Goal: Task Accomplishment & Management: Complete application form

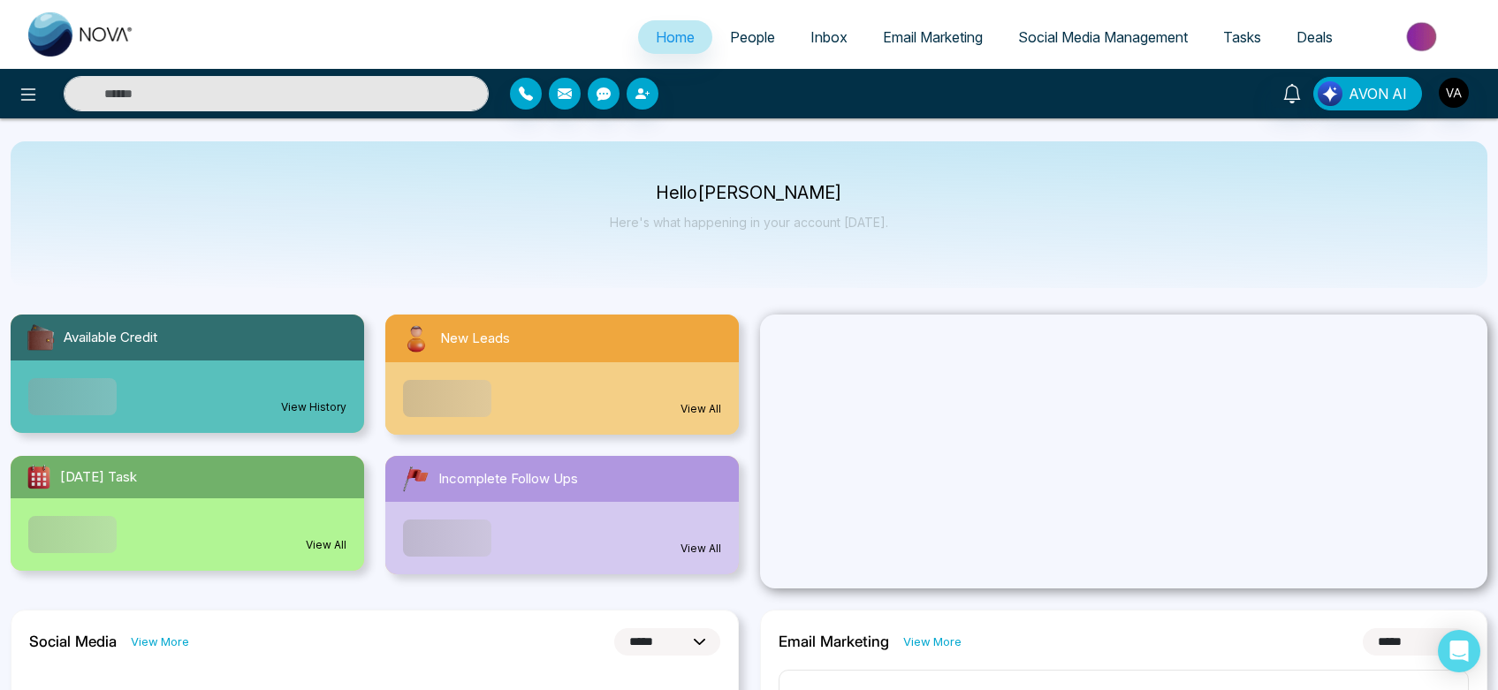
select select "*"
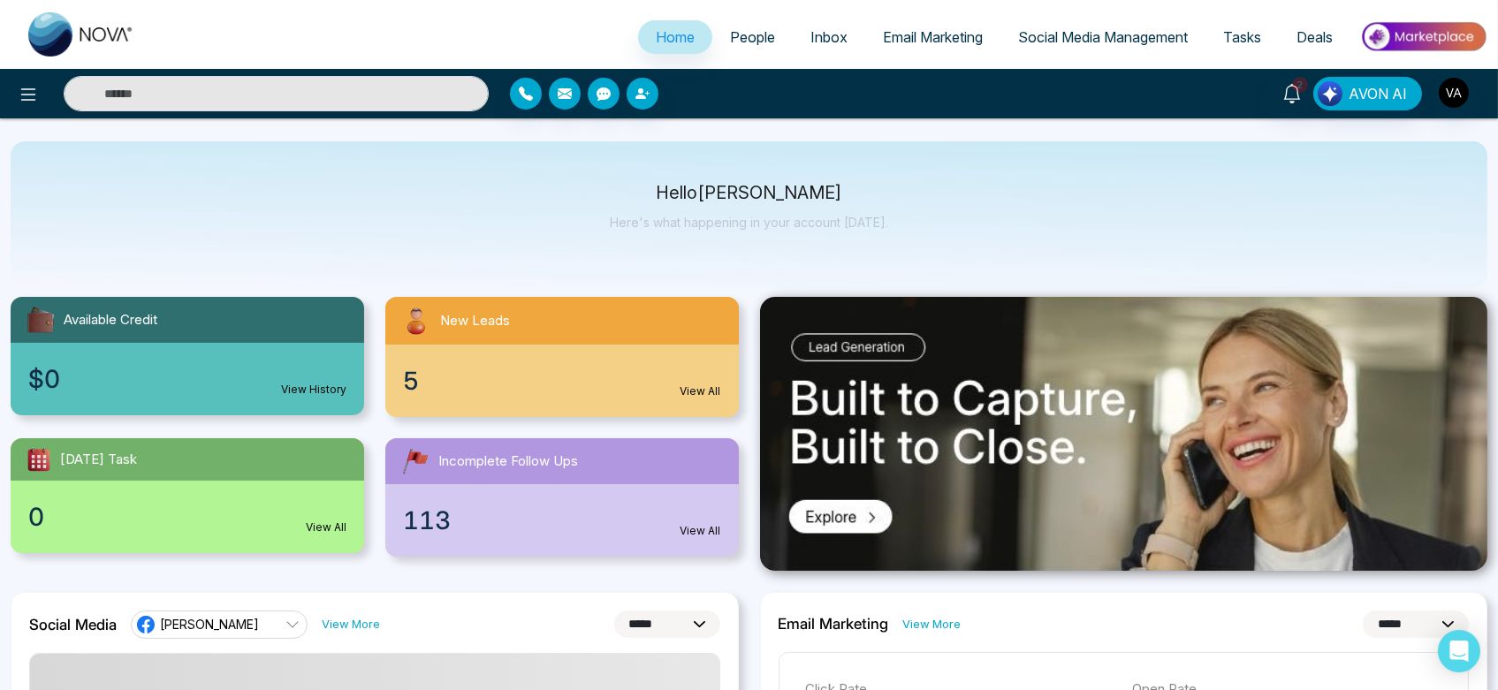
scroll to position [19, 0]
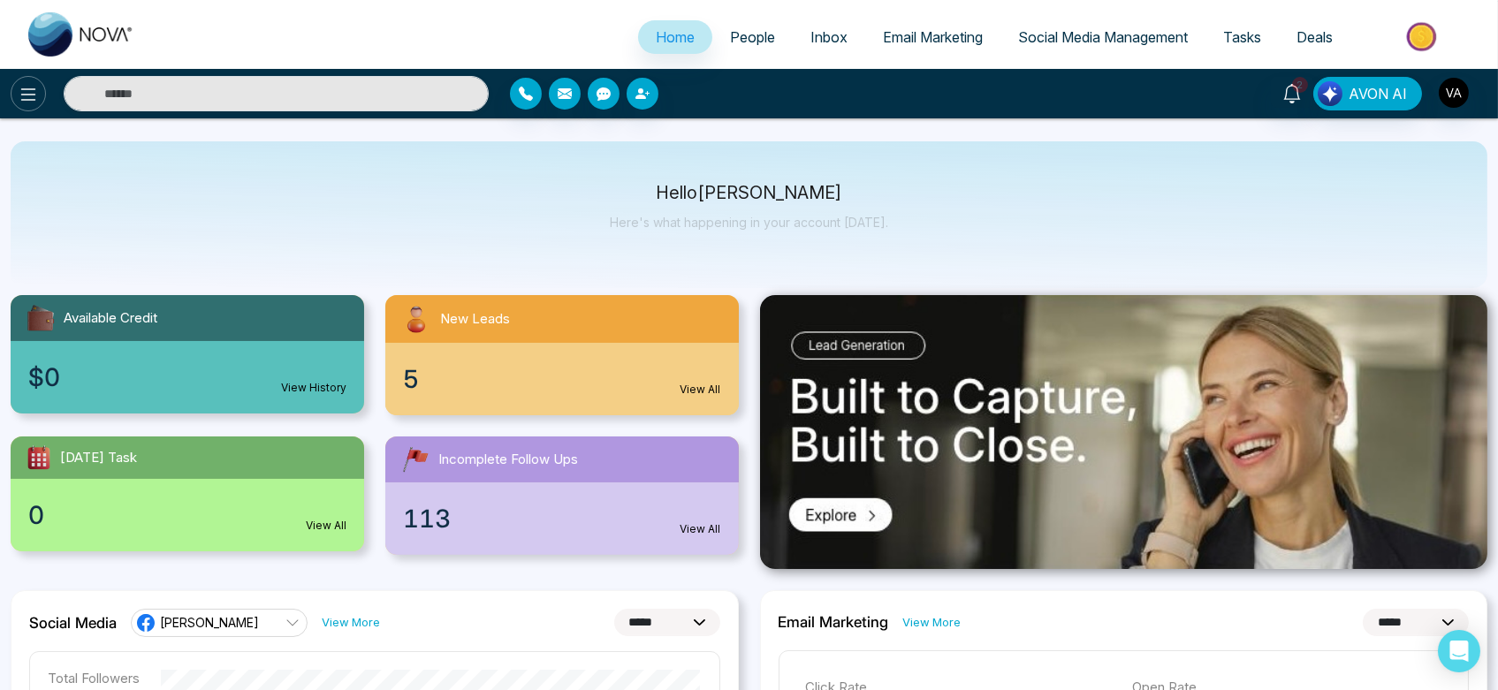
click at [22, 89] on icon at bounding box center [28, 94] width 15 height 12
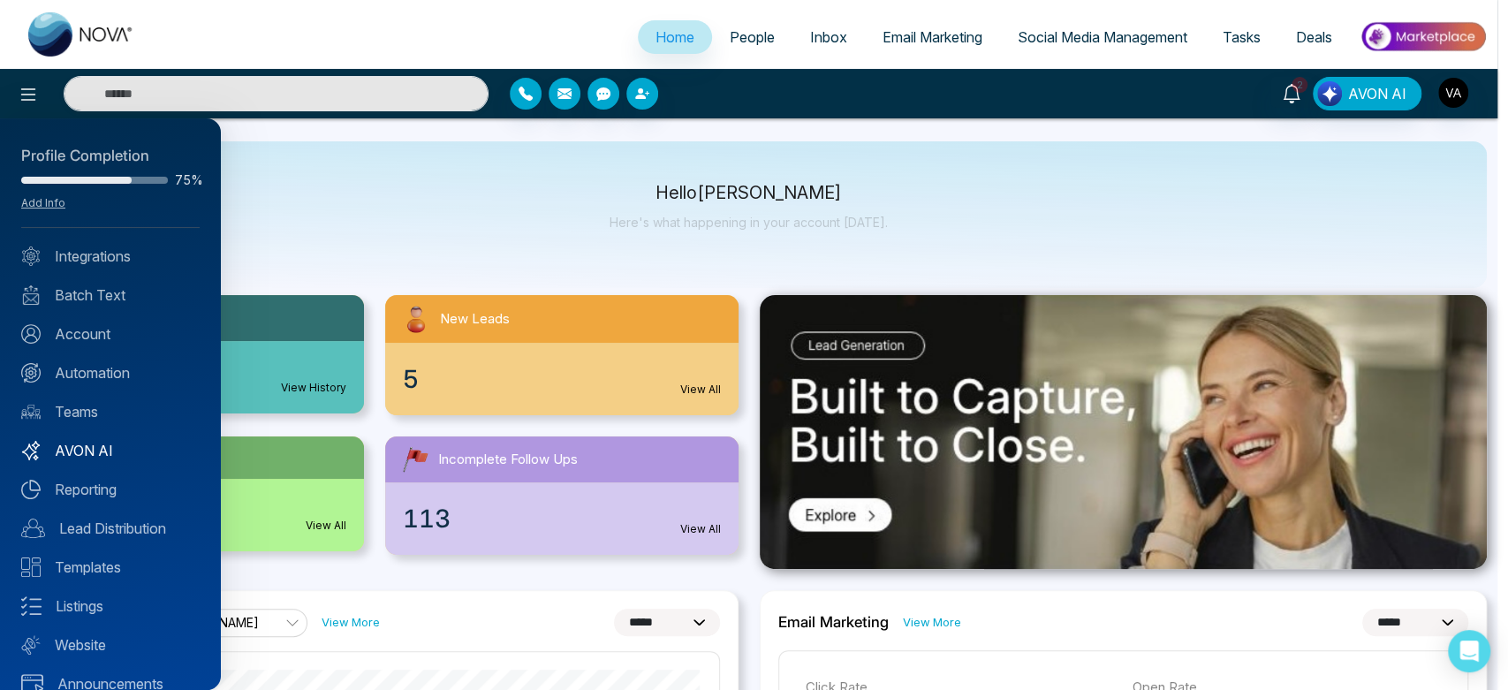
click at [80, 455] on link "AVON AI" at bounding box center [110, 450] width 178 height 21
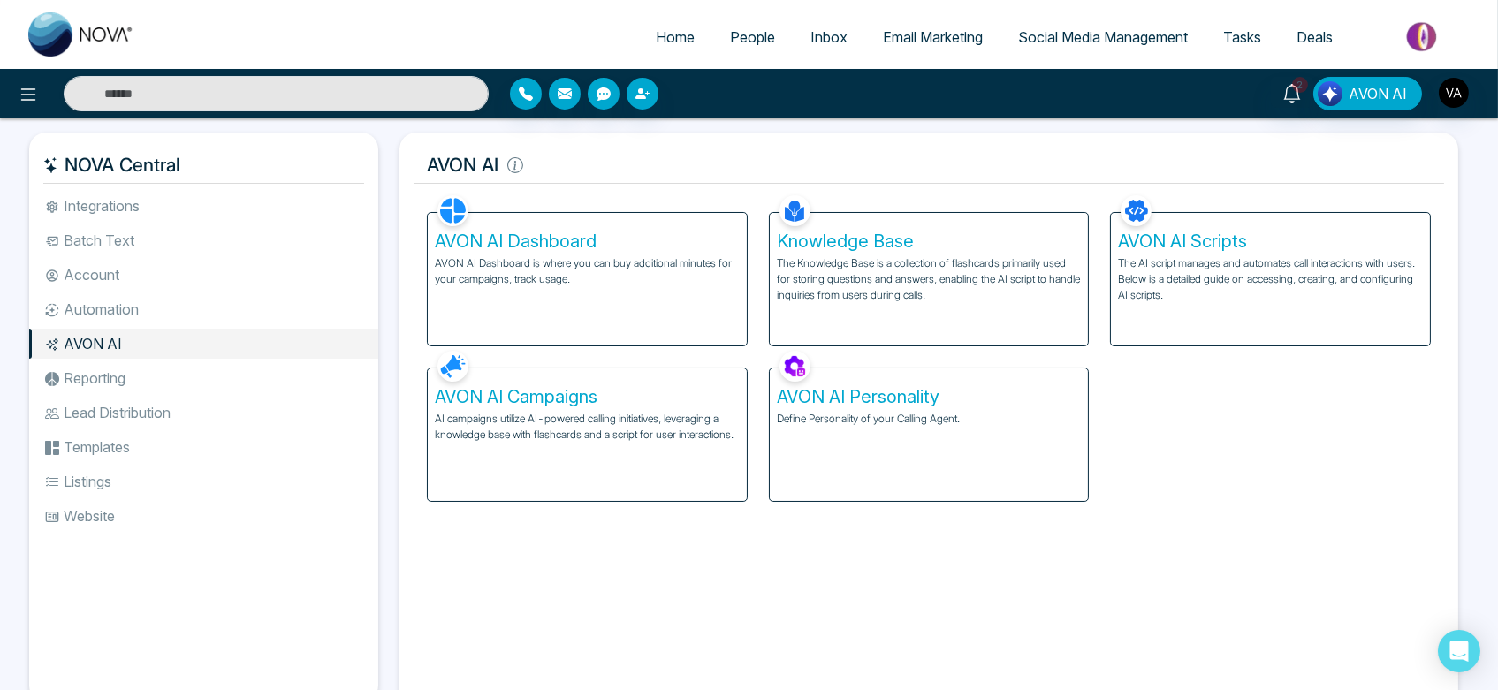
click at [641, 463] on div "AVON AI Campaigns AI campaigns utilize AI-powered calling initiatives, leveragi…" at bounding box center [587, 434] width 319 height 133
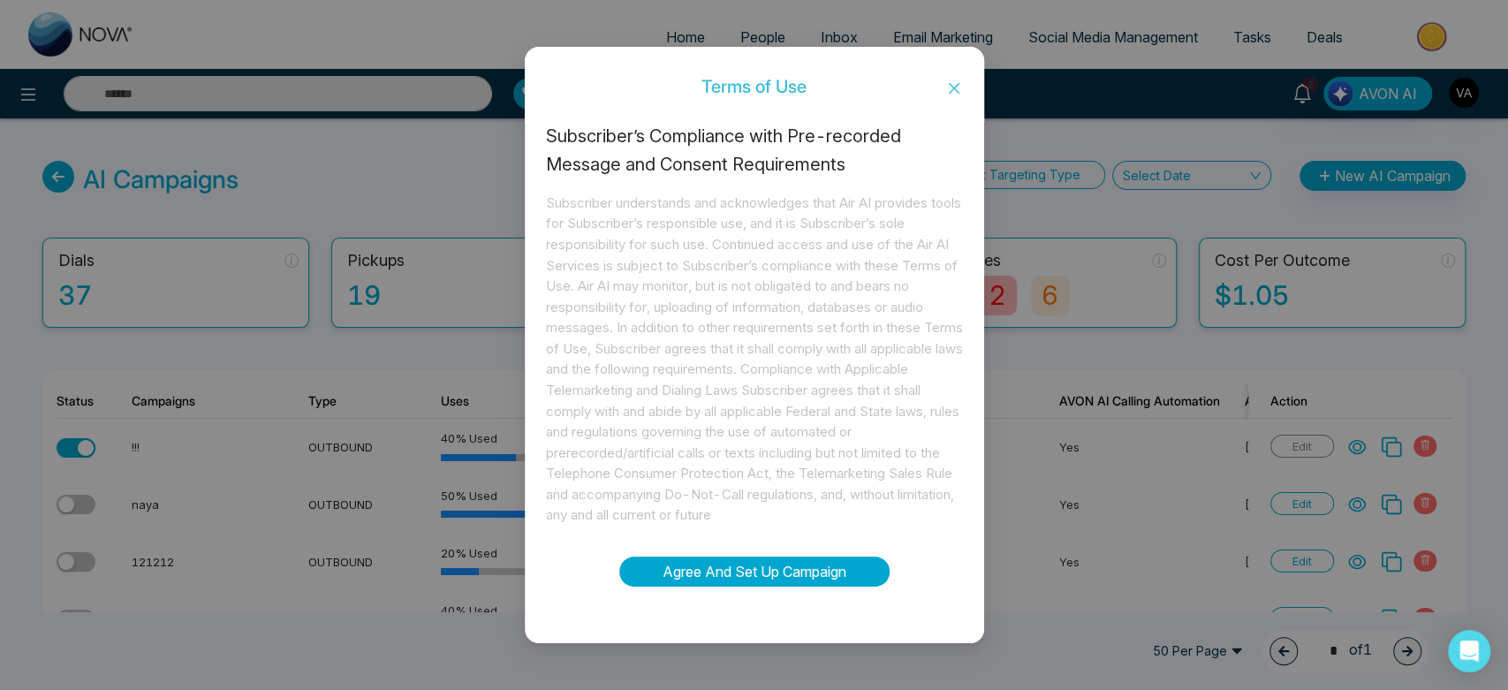
click at [778, 570] on button "Agree And Set Up Campaign" at bounding box center [754, 572] width 270 height 30
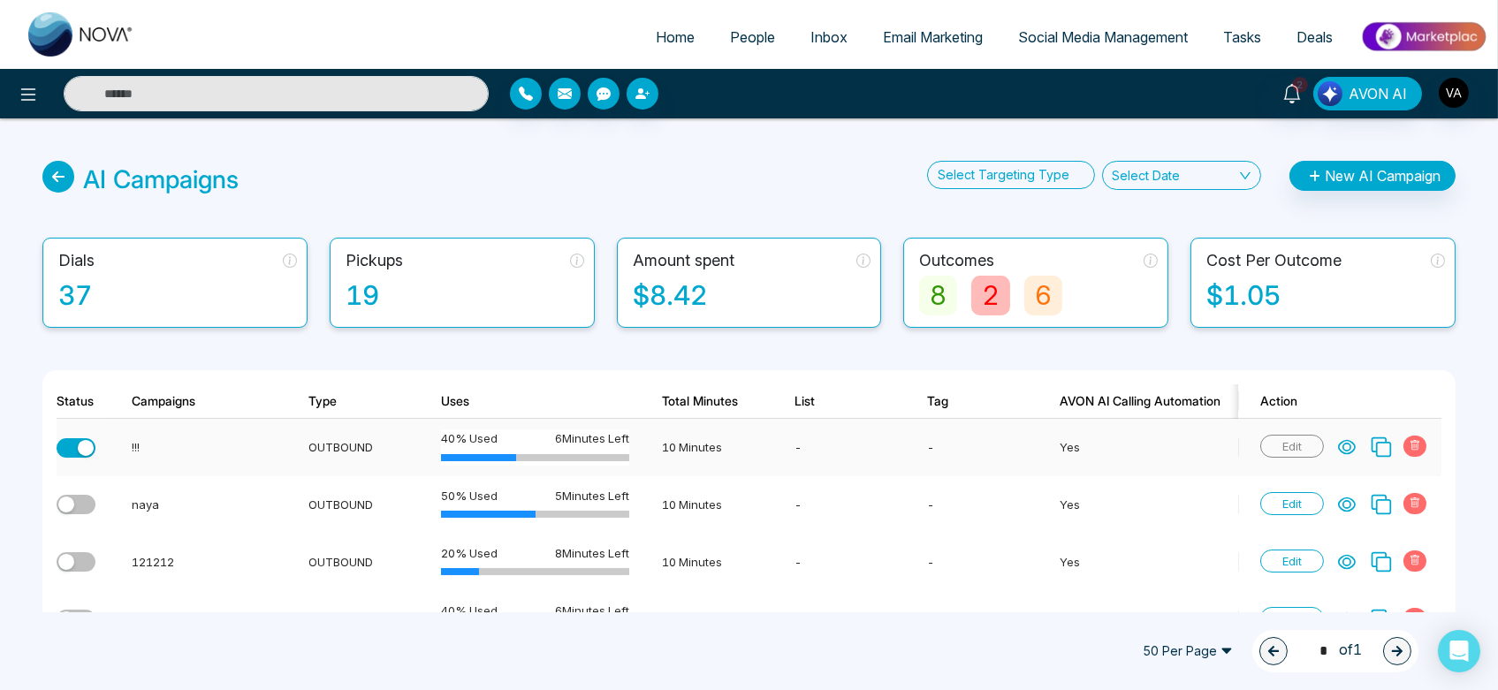
click at [72, 441] on button "button" at bounding box center [76, 447] width 39 height 19
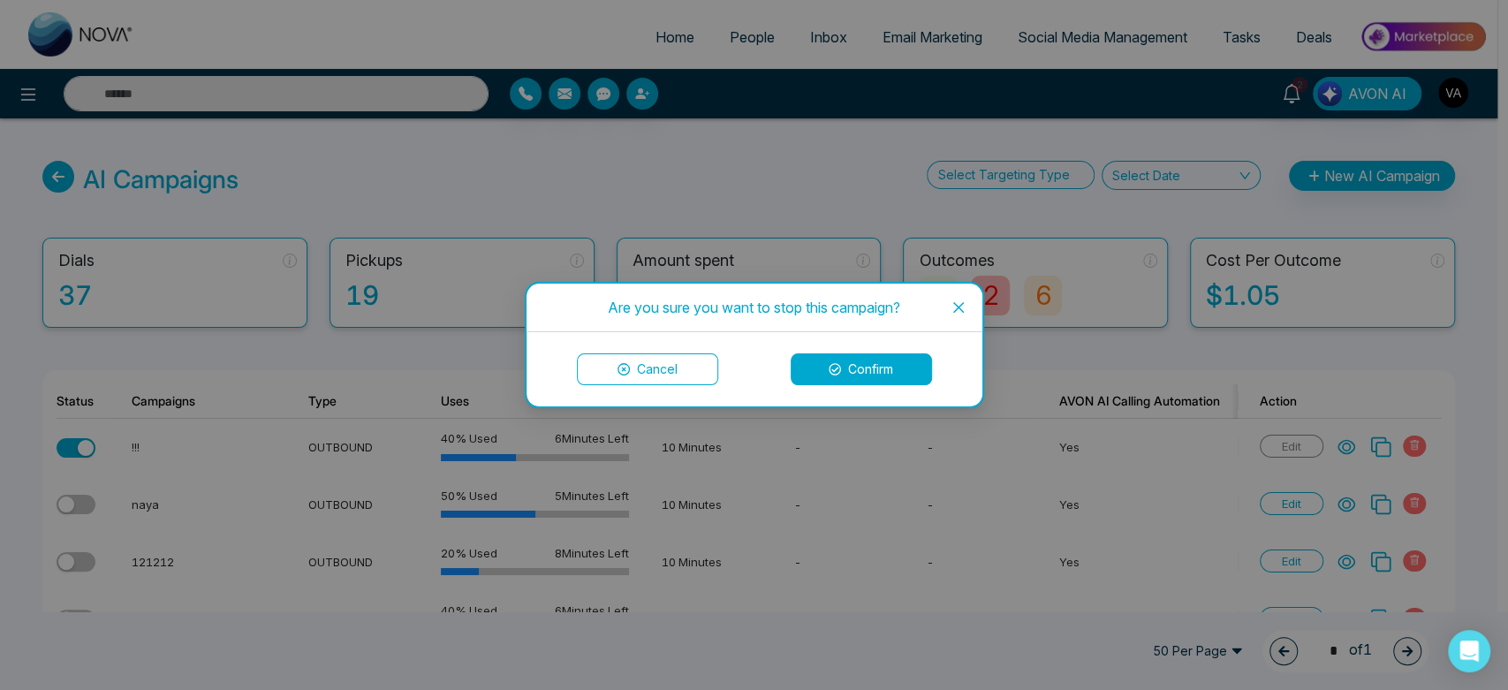
click at [891, 354] on button "Confirm" at bounding box center [861, 369] width 141 height 32
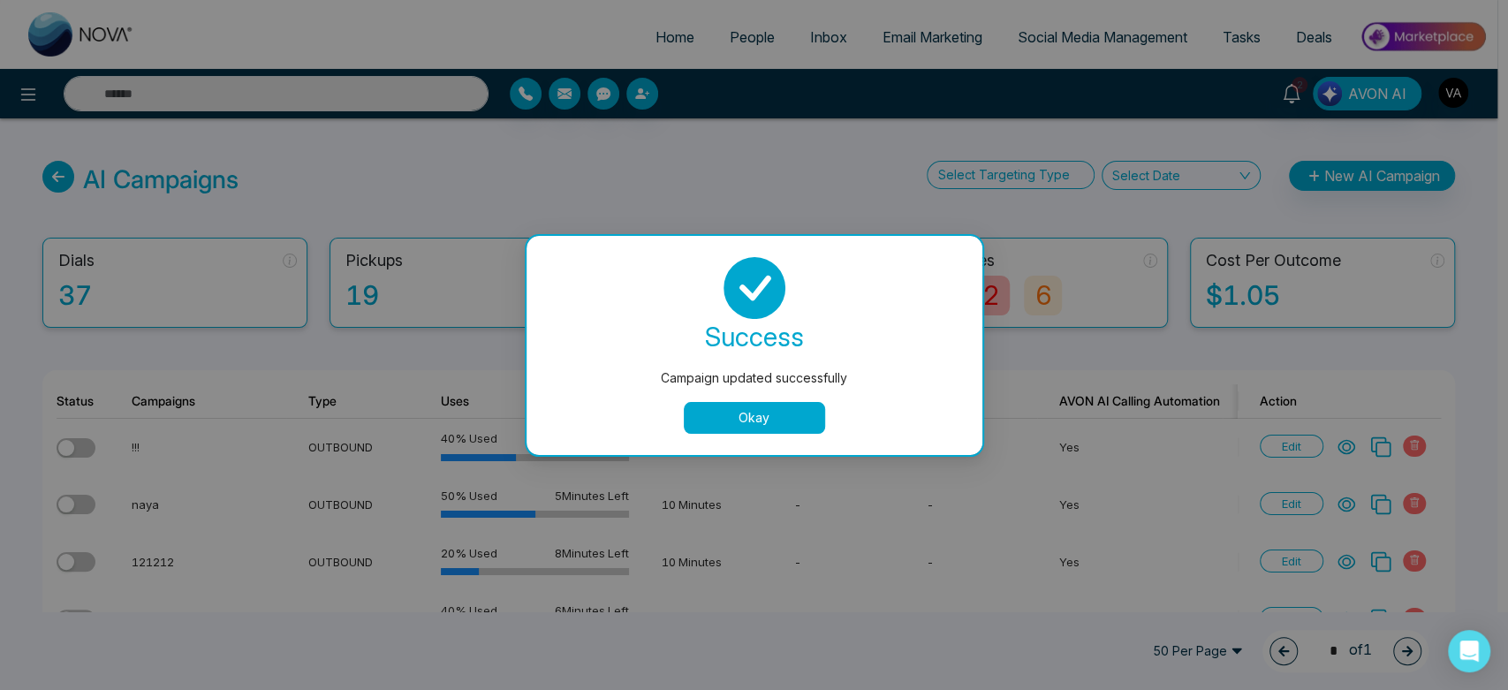
click at [777, 416] on button "Okay" at bounding box center [754, 418] width 141 height 32
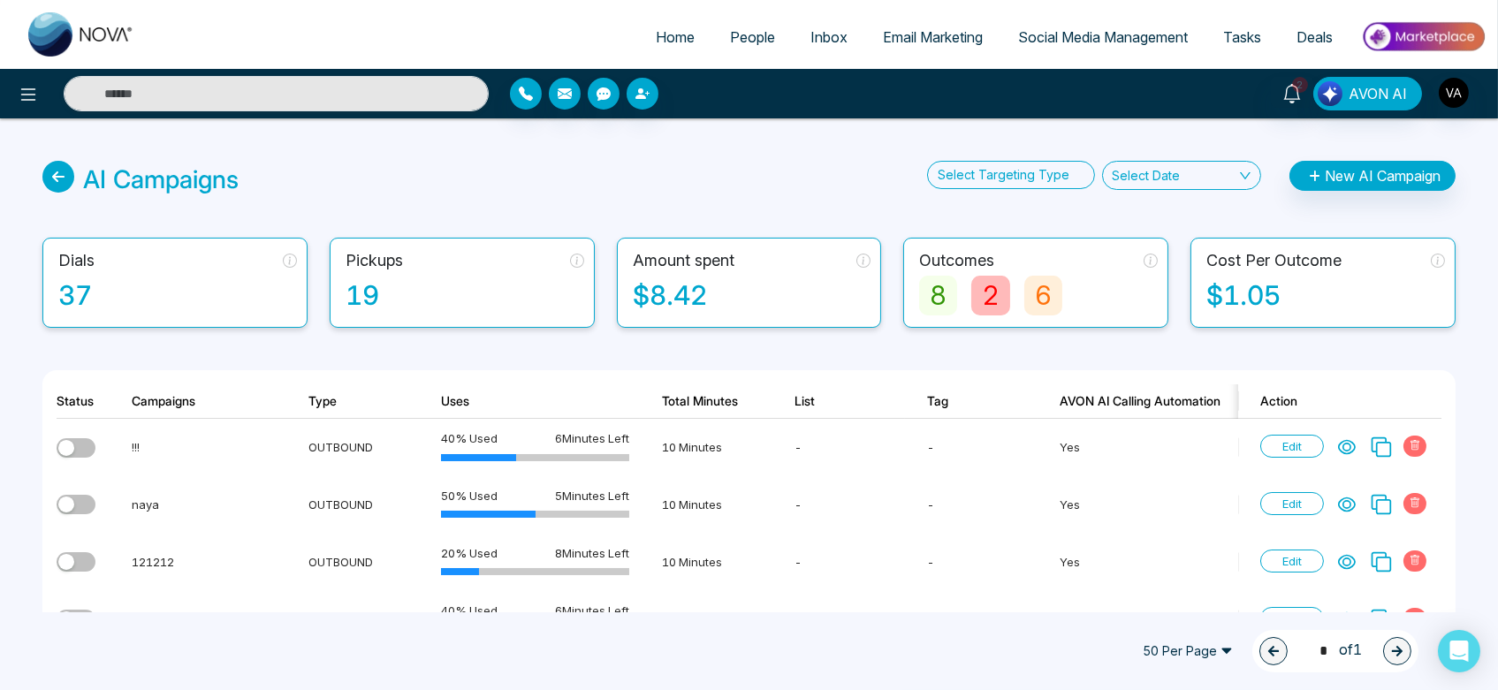
click at [1381, 191] on div "Select Targeting Type Select Date New AI Campaign" at bounding box center [1191, 179] width 528 height 37
click at [1371, 174] on button "New AI Campaign" at bounding box center [1372, 176] width 166 height 30
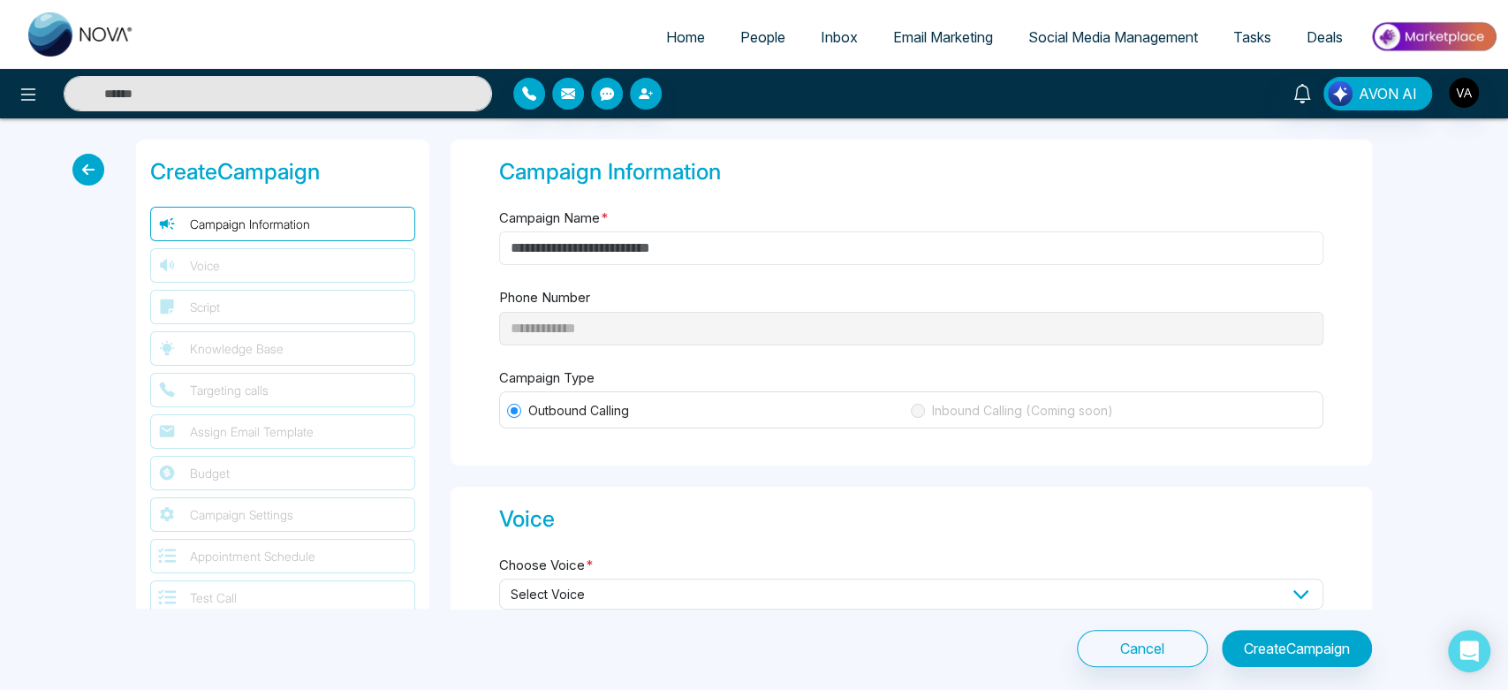
drag, startPoint x: 619, startPoint y: 263, endPoint x: 631, endPoint y: 239, distance: 26.5
click at [631, 239] on input "Campaign Name *" at bounding box center [911, 248] width 824 height 34
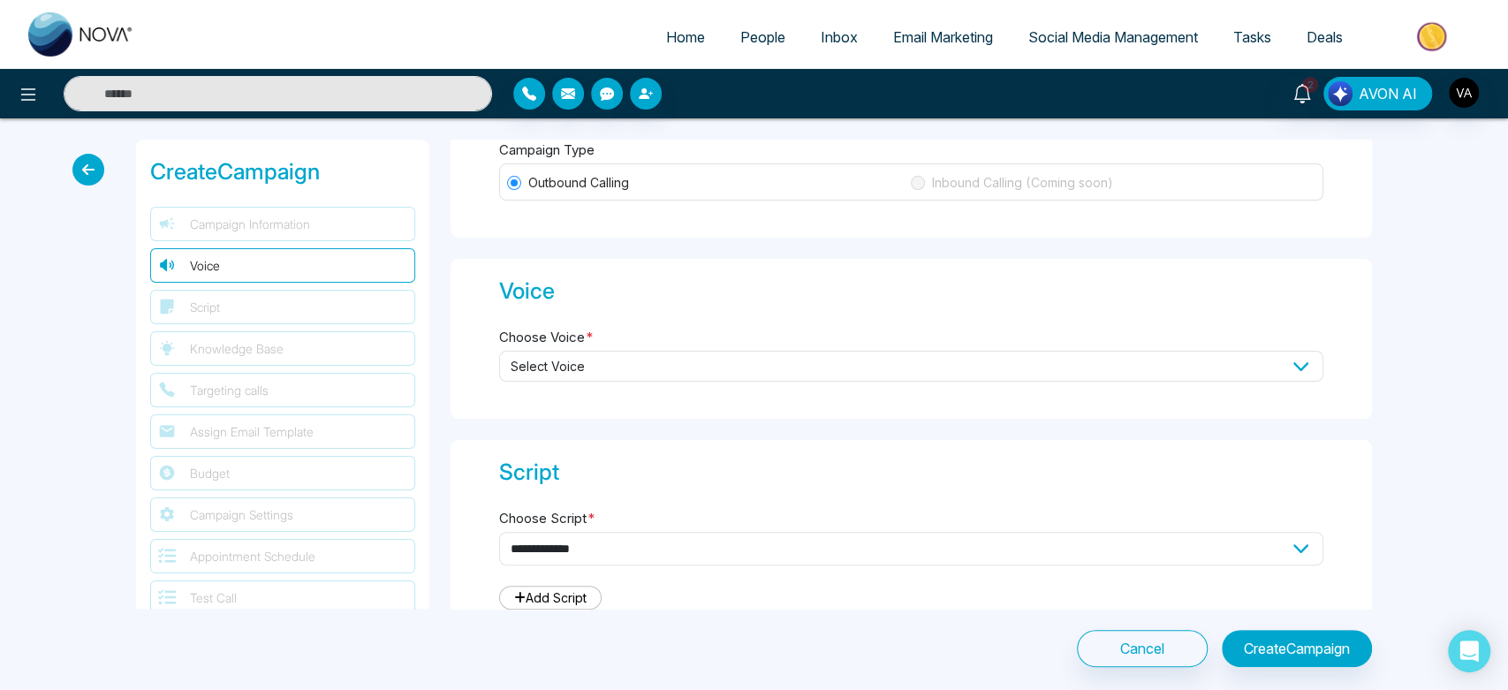
scroll to position [234, 0]
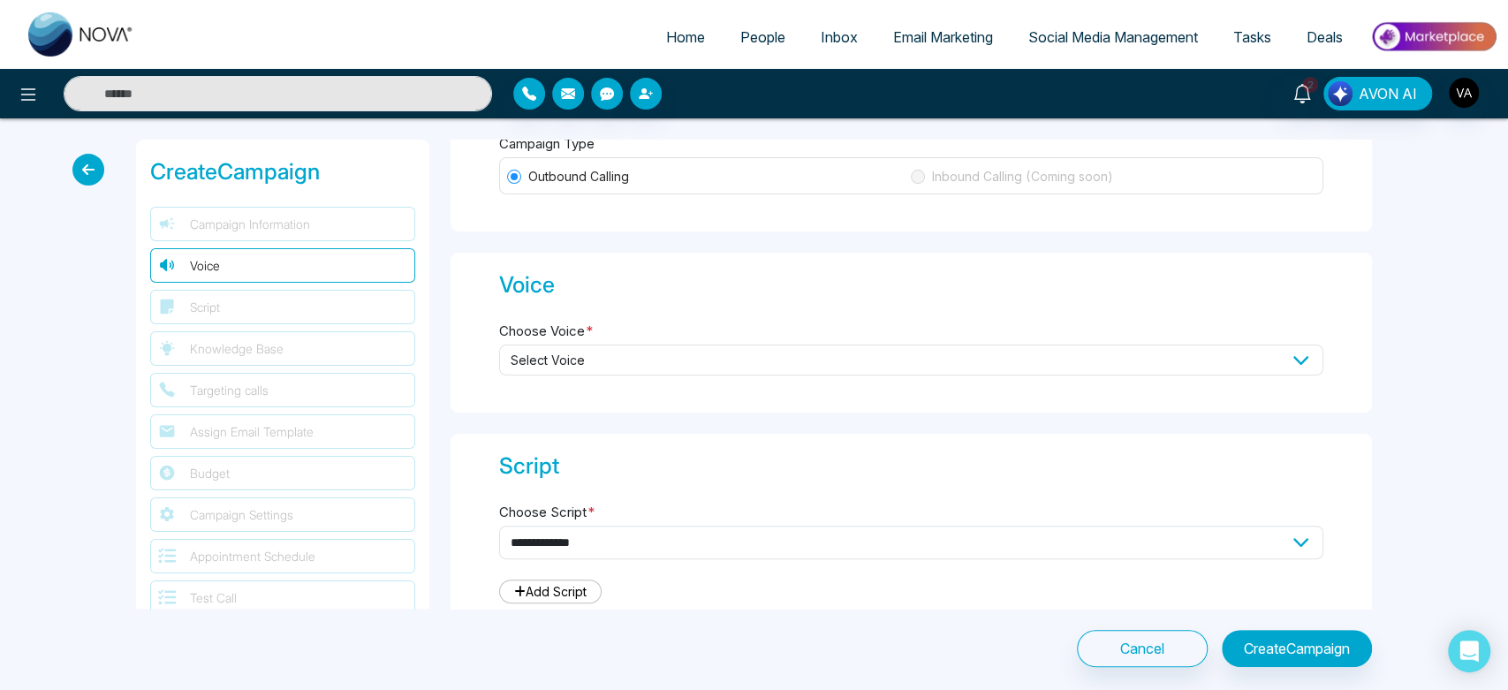
type input "***"
click at [698, 352] on span "Select Voice" at bounding box center [911, 360] width 824 height 31
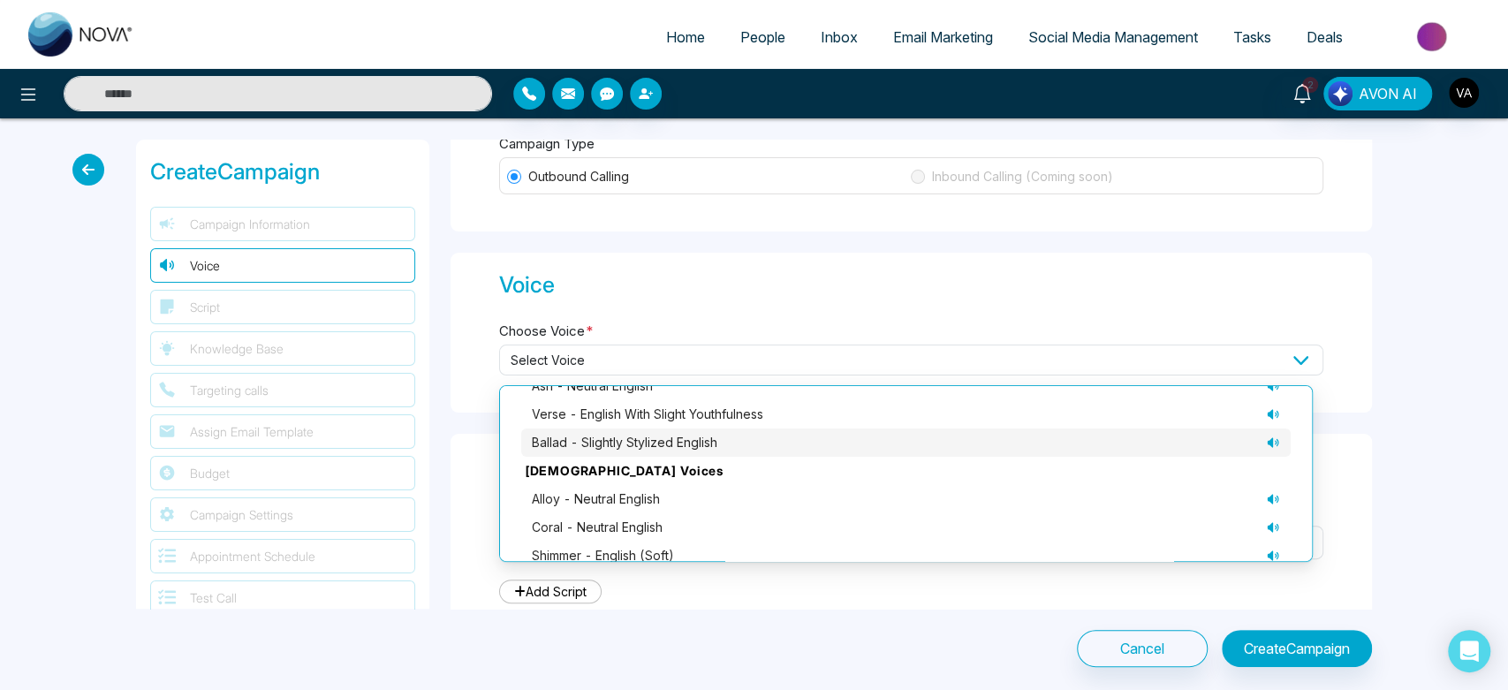
scroll to position [121, 0]
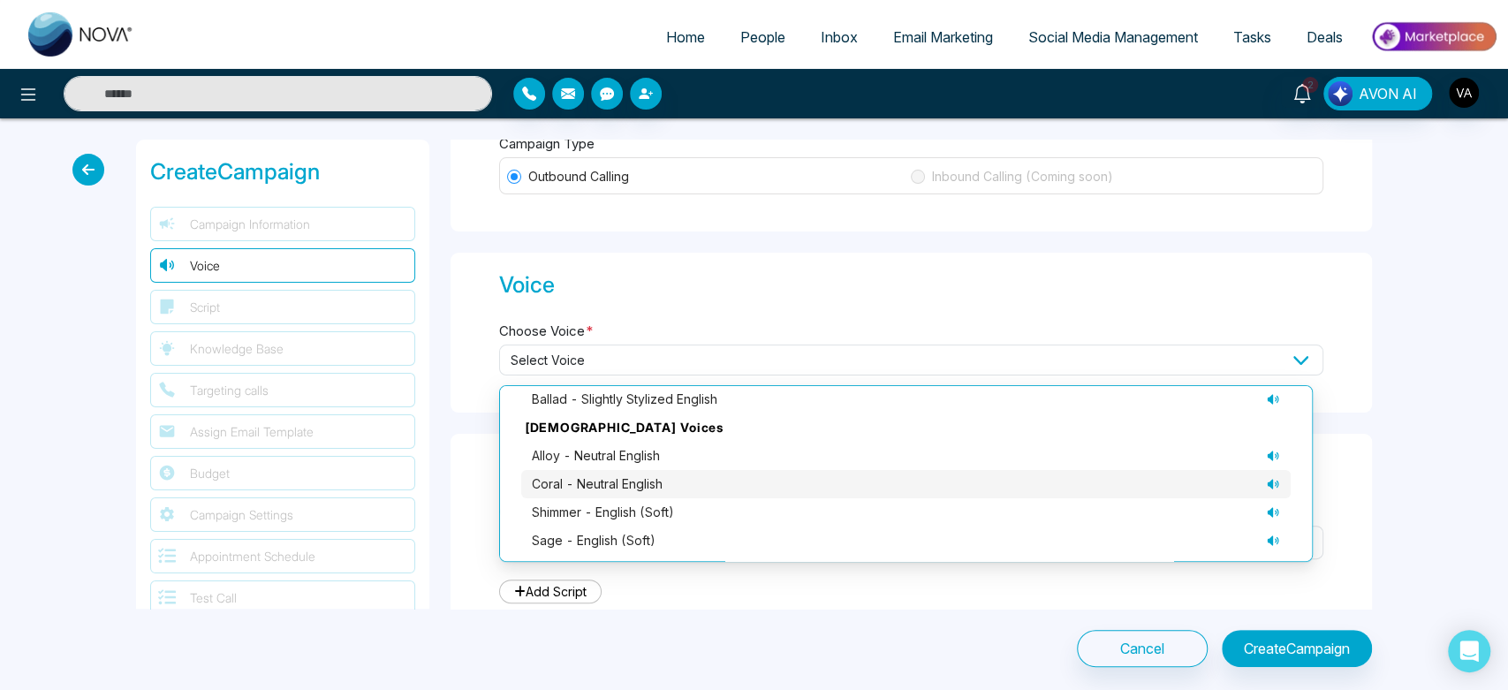
click at [587, 474] on span "coral - neutral English" at bounding box center [597, 483] width 131 height 19
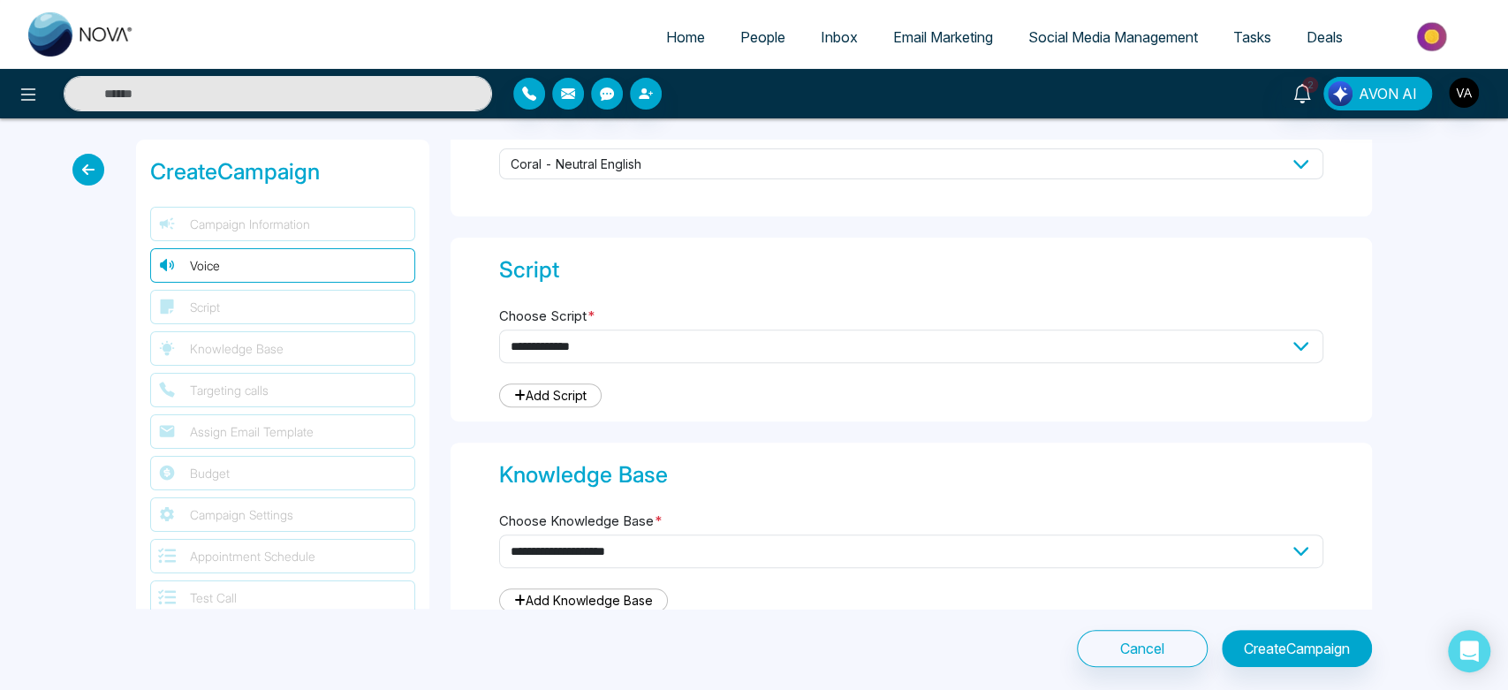
scroll to position [451, 0]
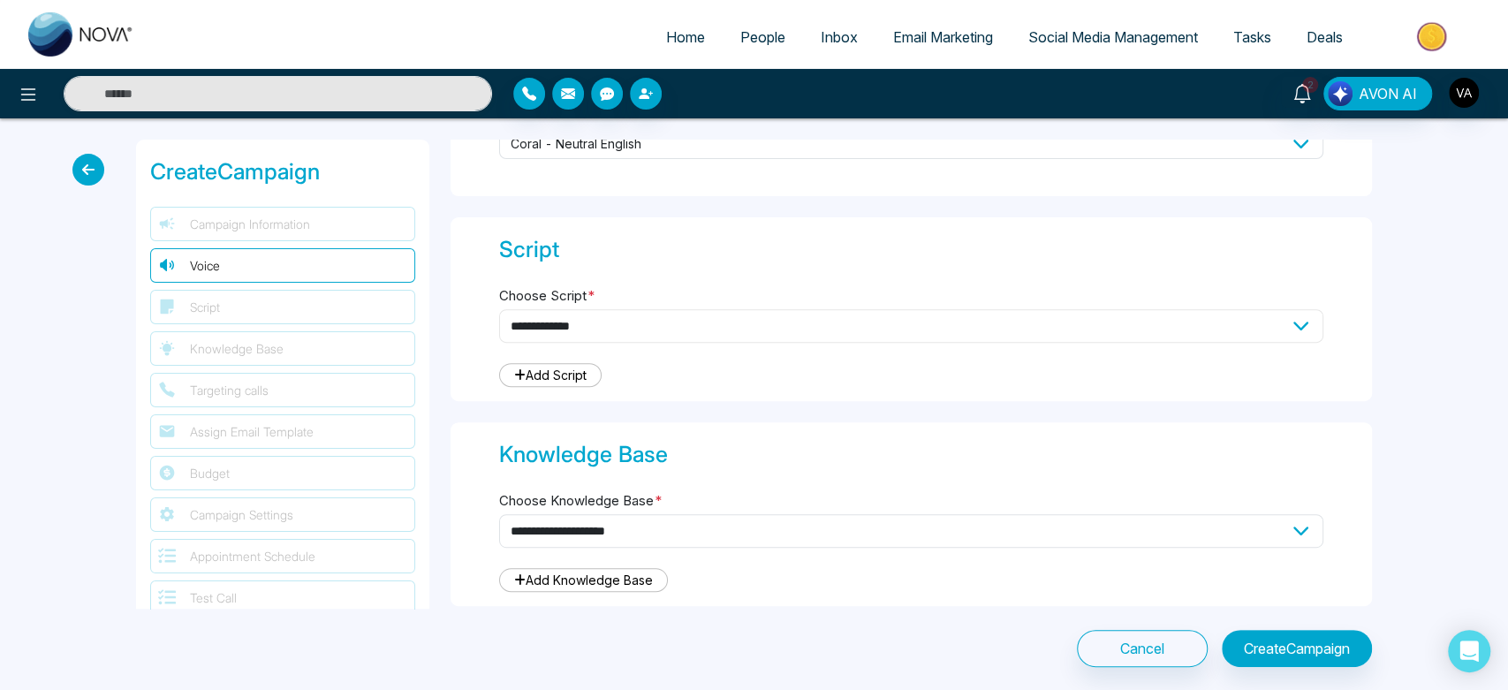
click at [717, 324] on select "**********" at bounding box center [911, 326] width 824 height 34
select select "***"
click at [499, 309] on select "**********" at bounding box center [911, 326] width 824 height 34
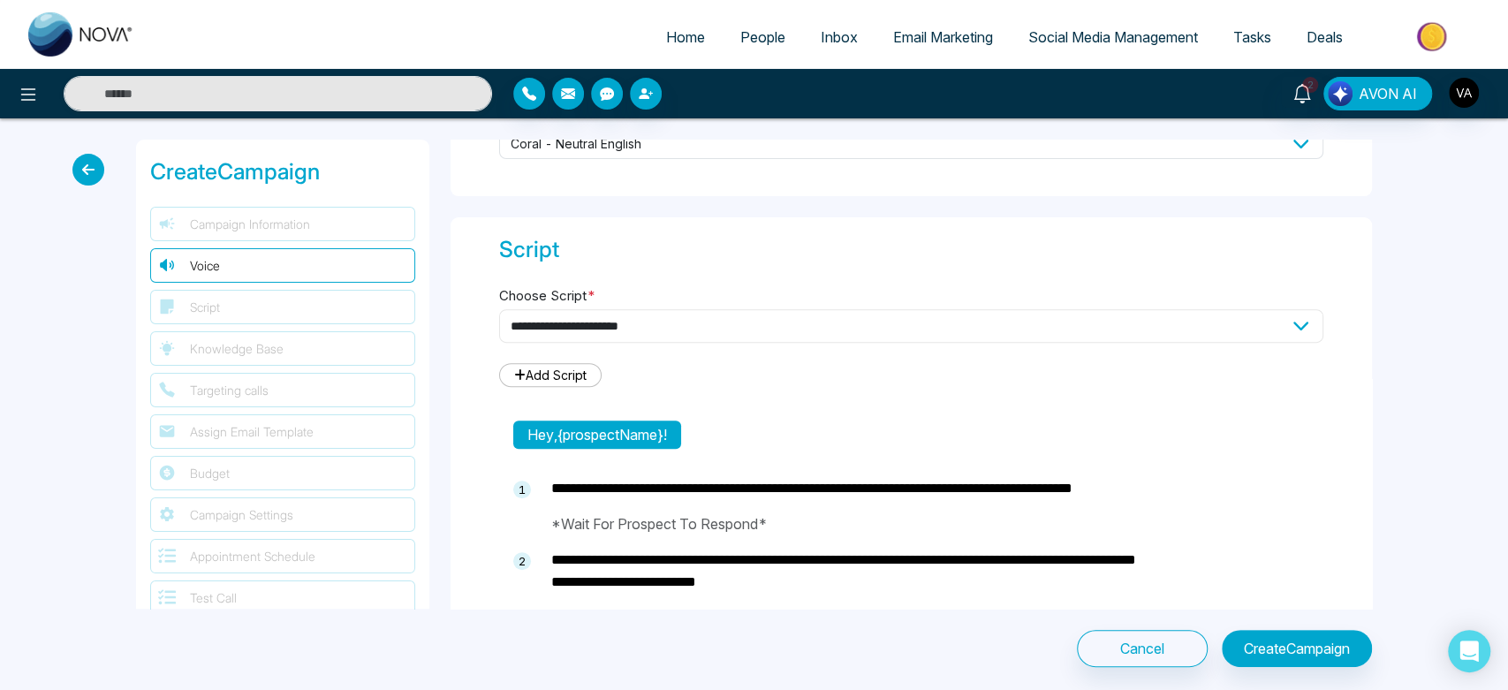
type textarea "**********"
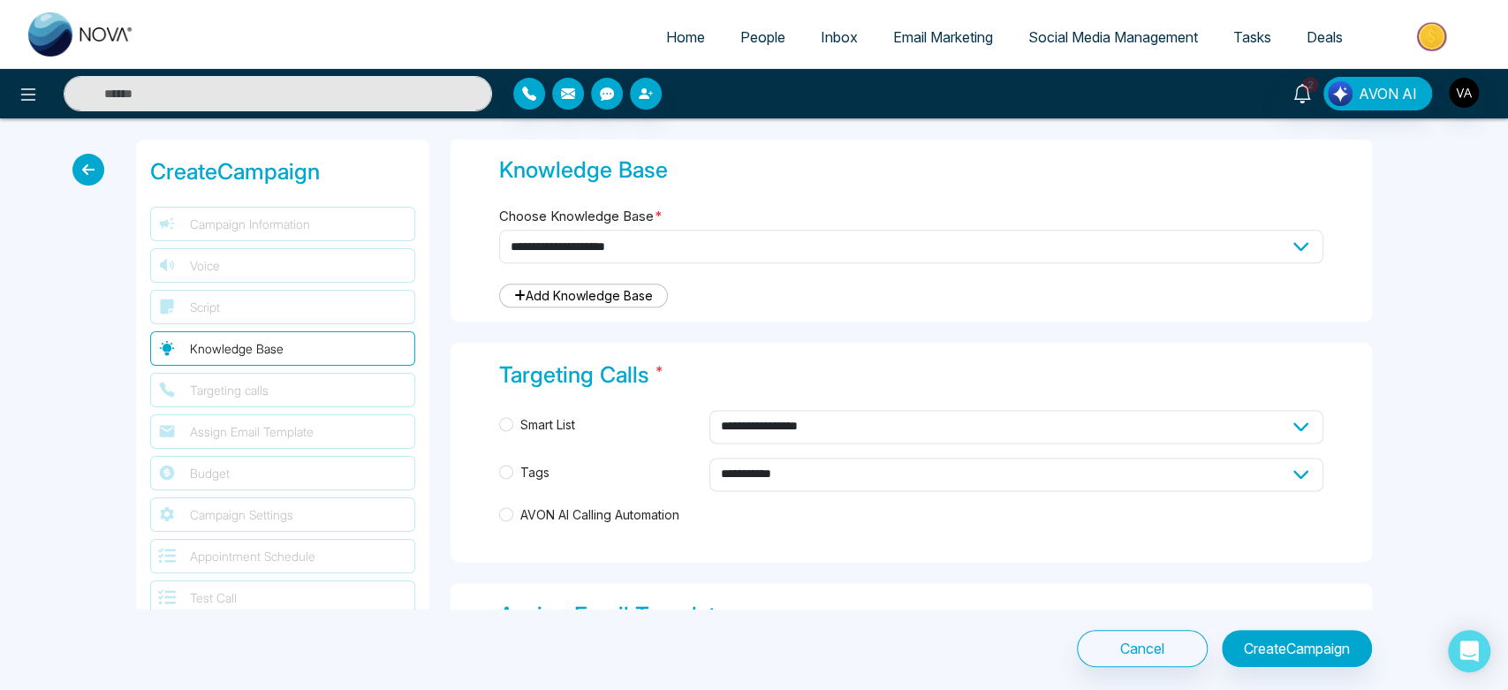
scroll to position [1436, 0]
click at [694, 231] on select "**********" at bounding box center [911, 246] width 824 height 34
select select "***"
click at [499, 229] on select "**********" at bounding box center [911, 246] width 824 height 34
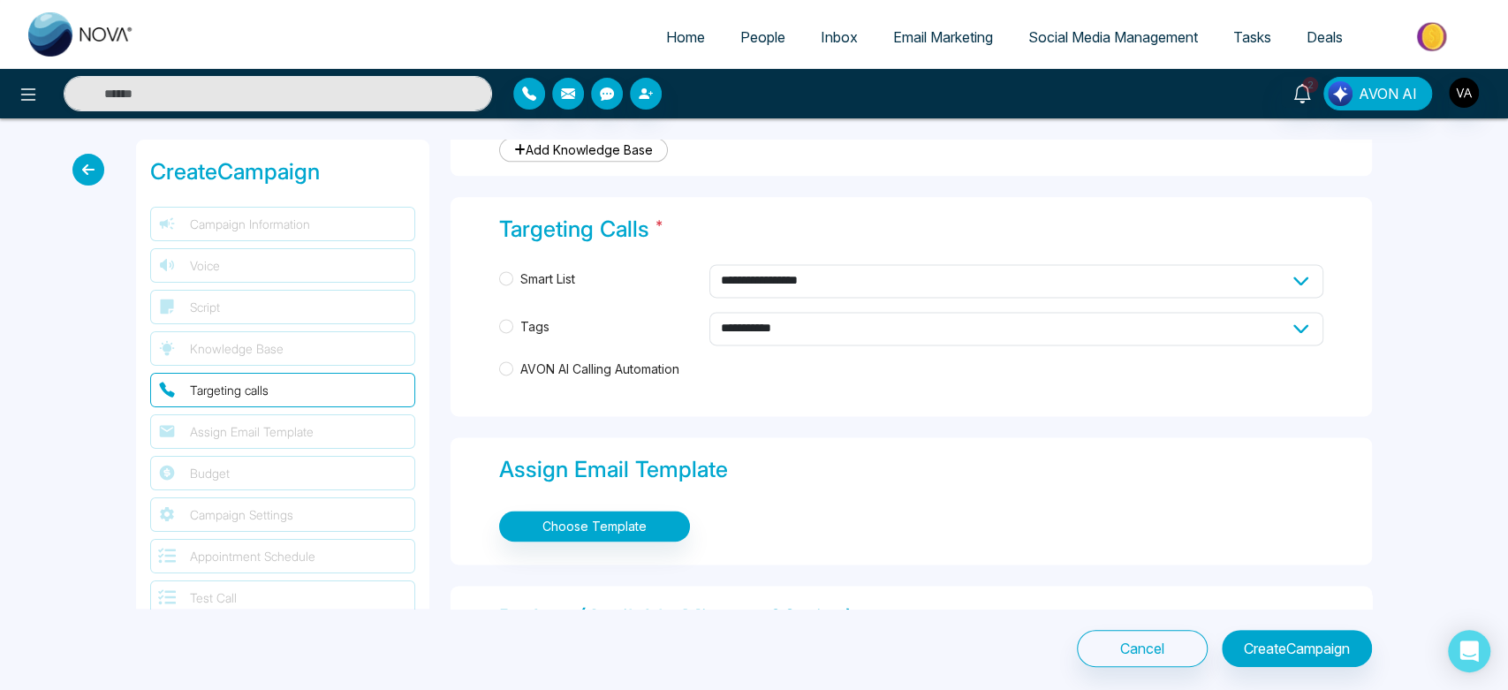
scroll to position [1582, 0]
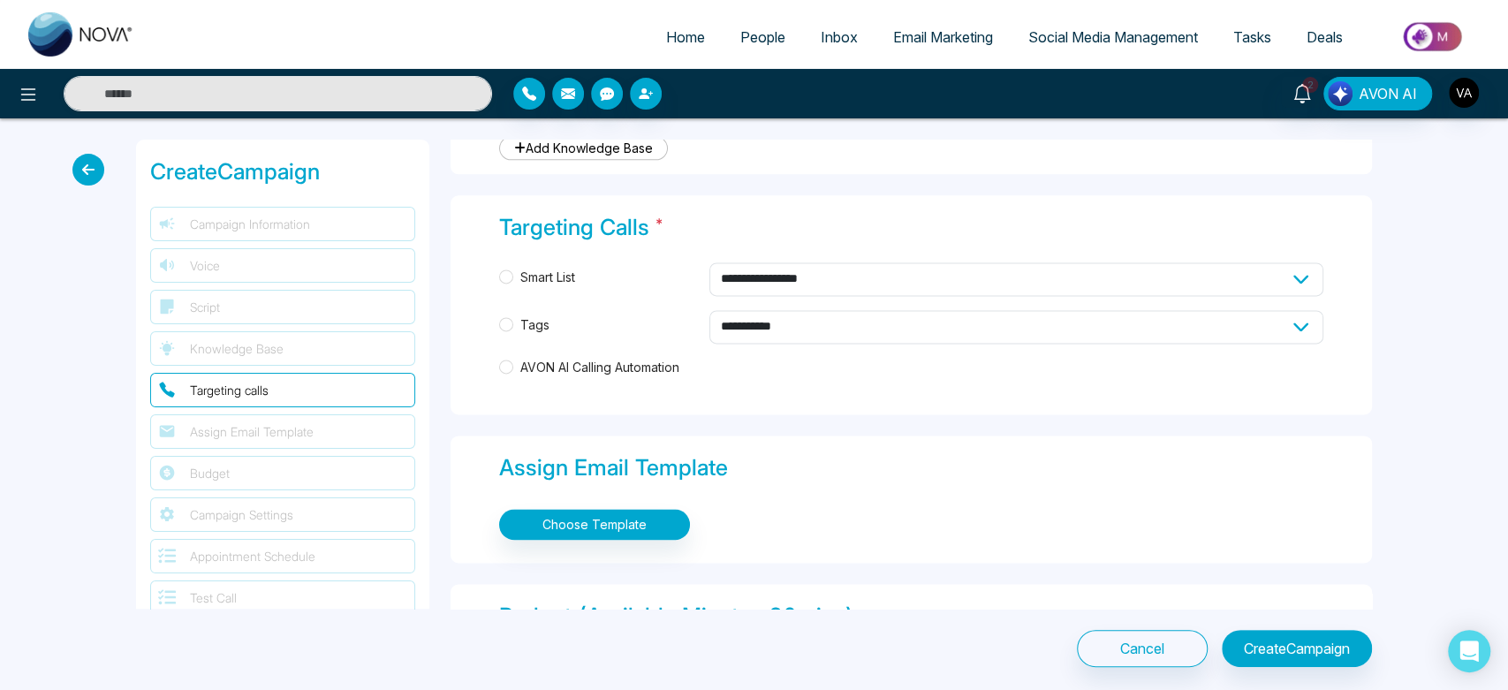
click at [552, 366] on span "AVON AI Calling Automation" at bounding box center [599, 367] width 173 height 19
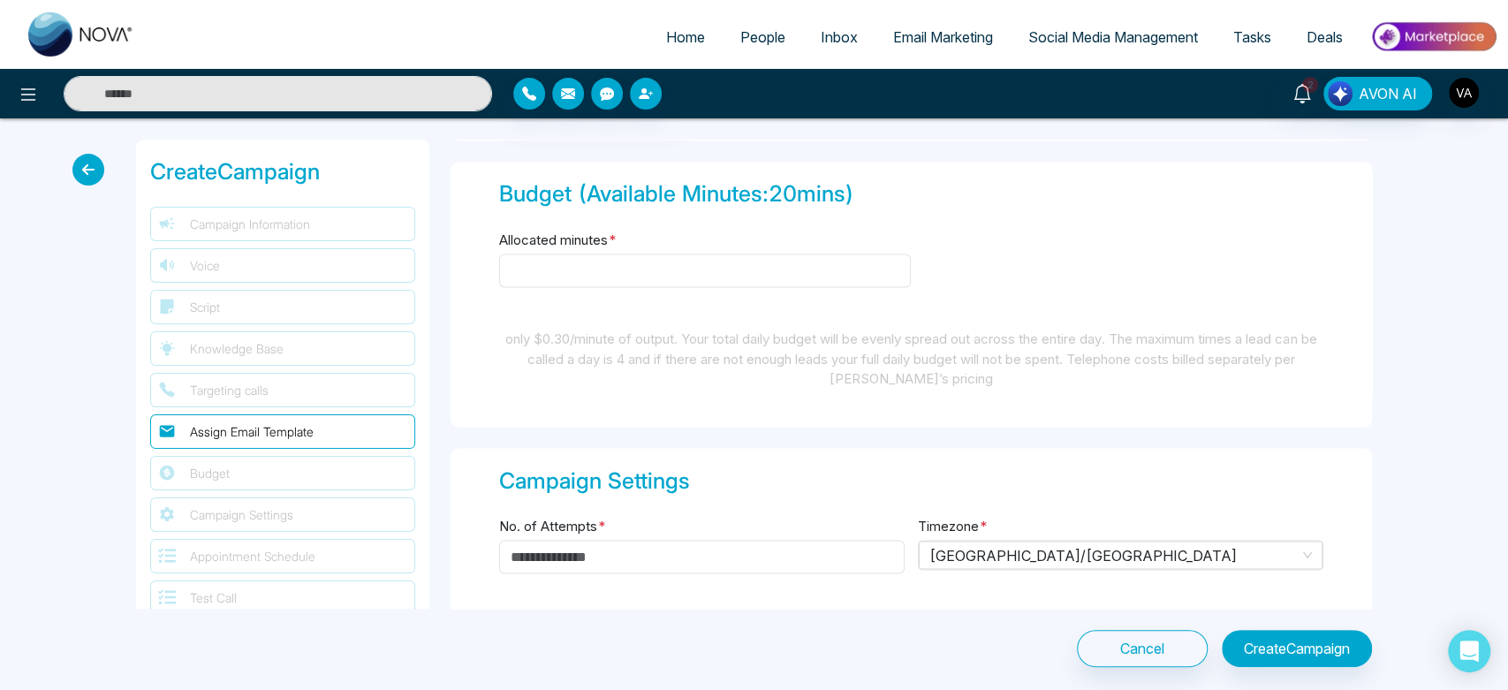
scroll to position [2034, 0]
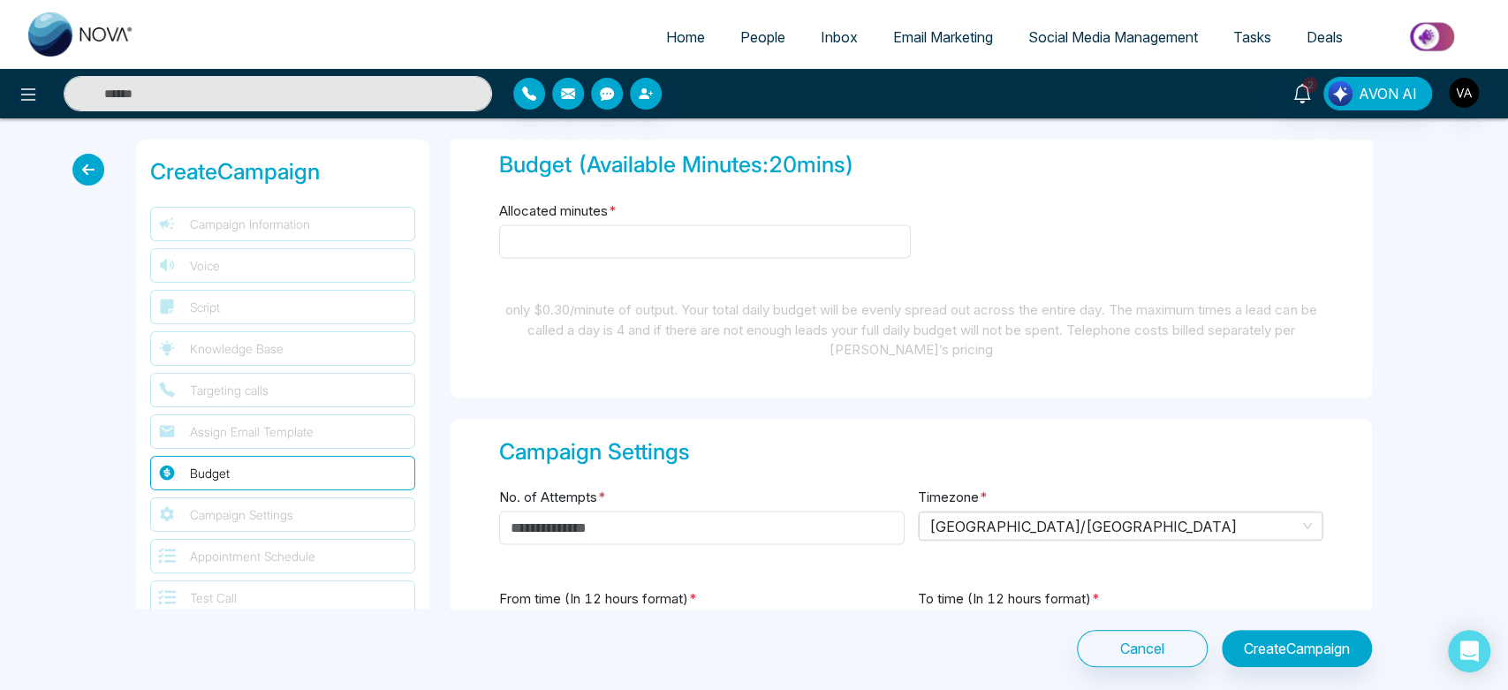
click at [650, 258] on div "Allocated minutes *" at bounding box center [705, 240] width 412 height 80
click at [670, 239] on input "Allocated minutes *" at bounding box center [705, 241] width 412 height 34
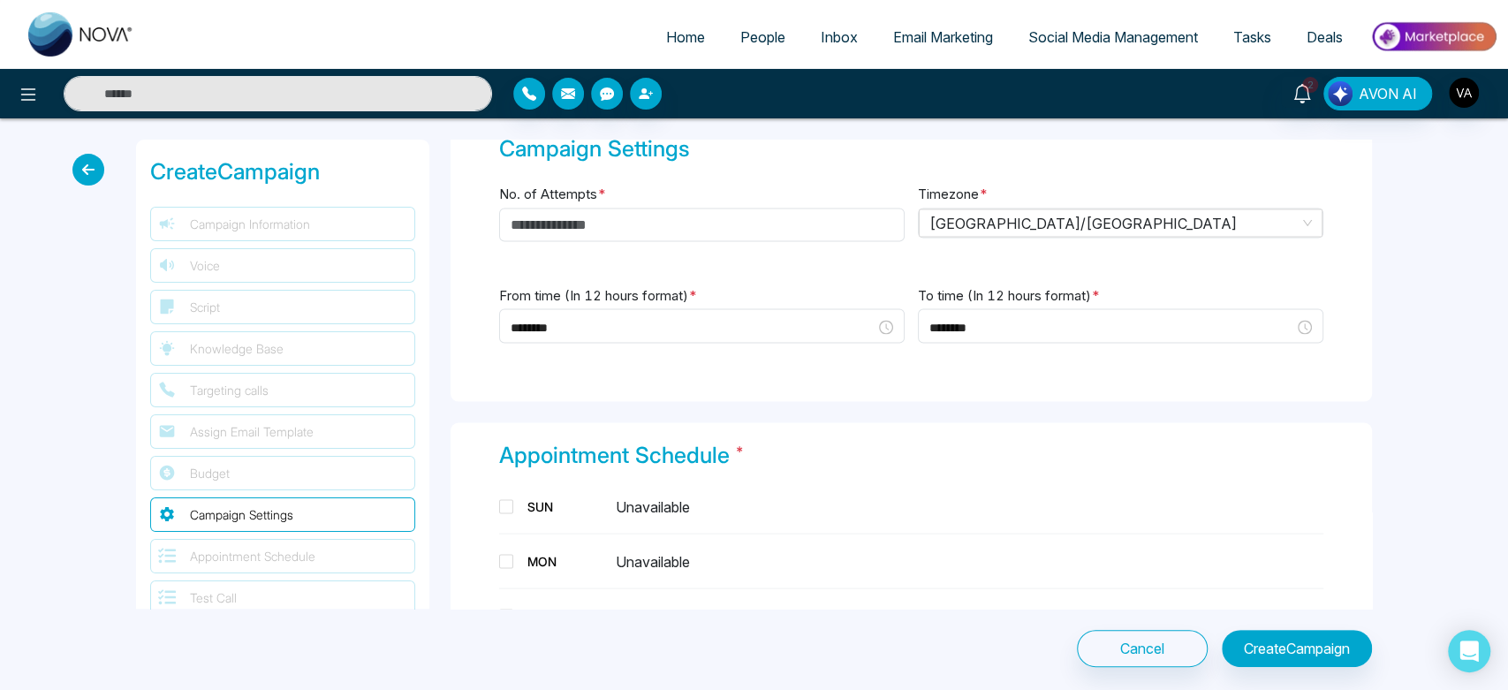
scroll to position [2336, 0]
type input "**"
click at [696, 218] on input "No. of Attempts *" at bounding box center [702, 226] width 406 height 34
click at [695, 224] on input "No. of Attempts *" at bounding box center [702, 226] width 406 height 34
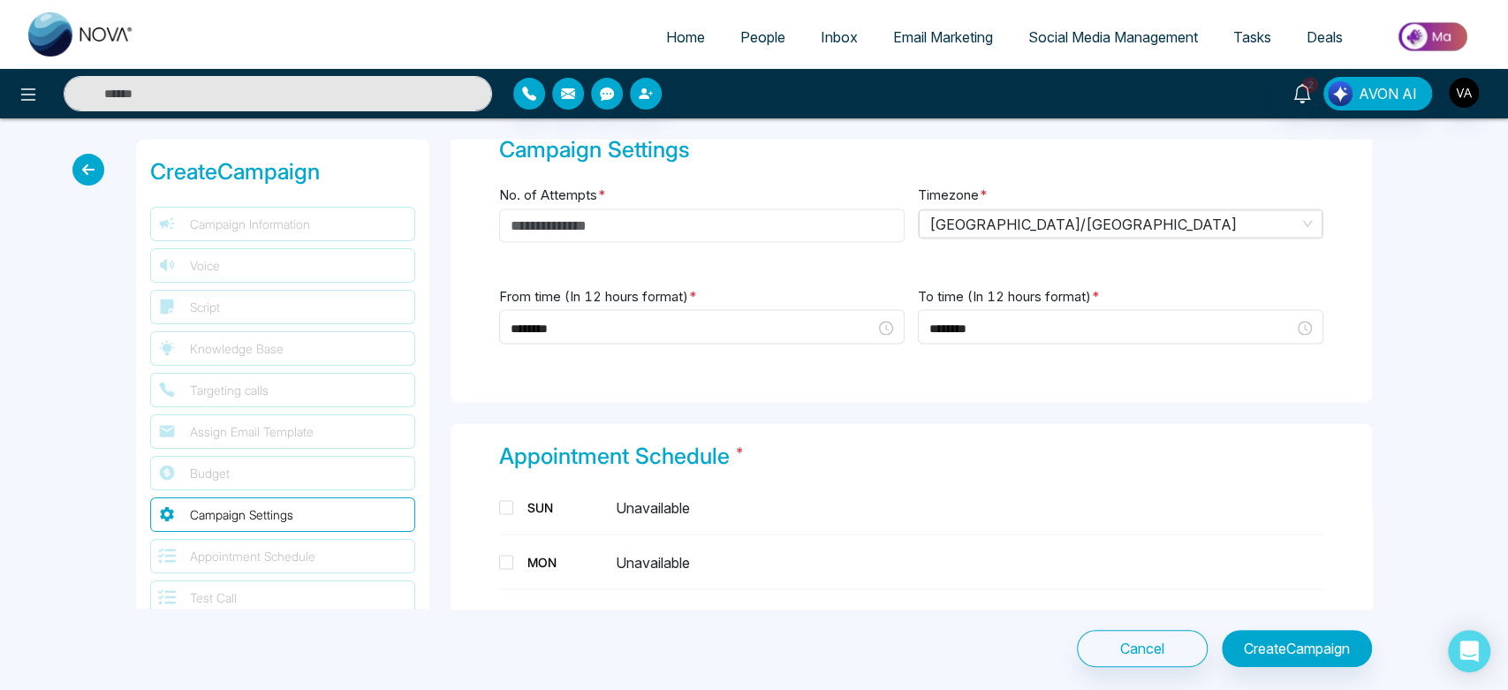
click at [695, 224] on input "No. of Attempts *" at bounding box center [702, 226] width 406 height 34
click at [1110, 216] on span "[GEOGRAPHIC_DATA]/[GEOGRAPHIC_DATA]" at bounding box center [1120, 223] width 383 height 27
type input "*"
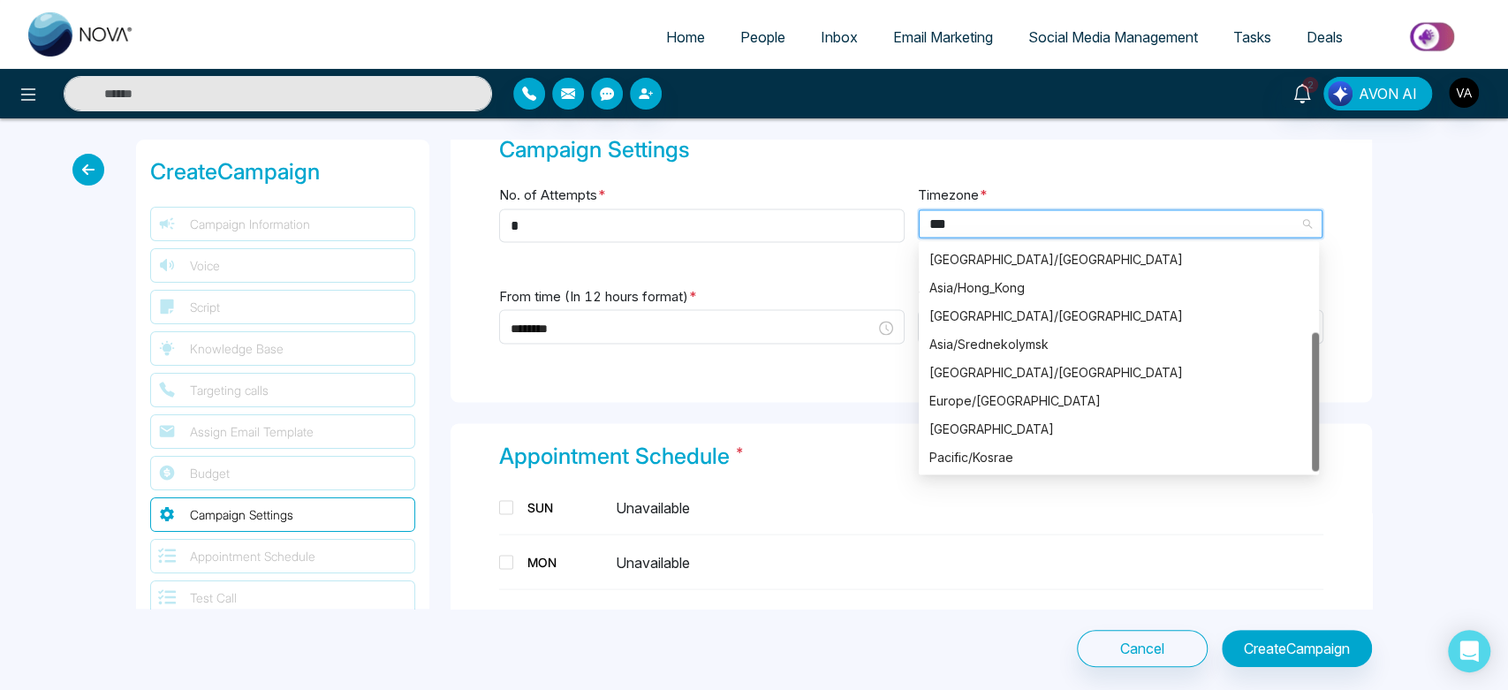
scroll to position [0, 0]
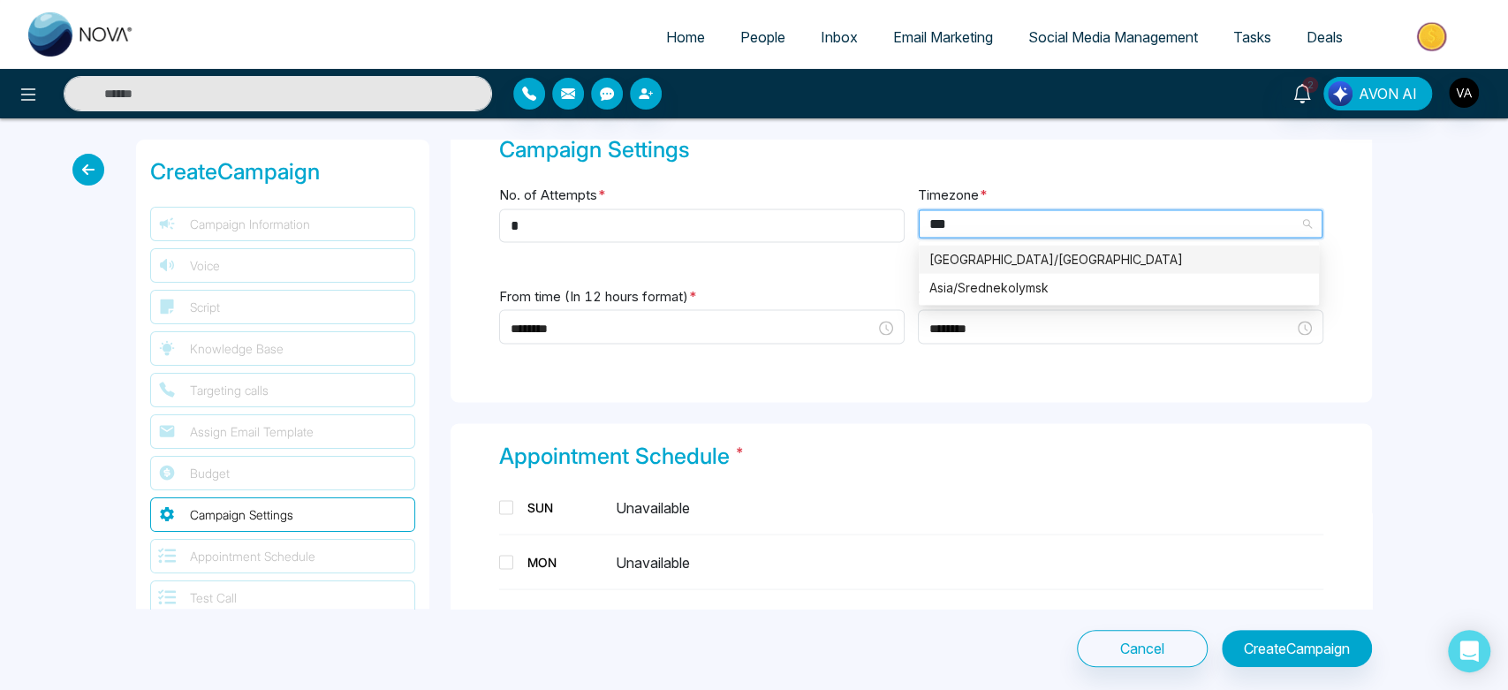
type input "****"
click at [1134, 249] on div "[GEOGRAPHIC_DATA]/[GEOGRAPHIC_DATA]" at bounding box center [1118, 258] width 379 height 19
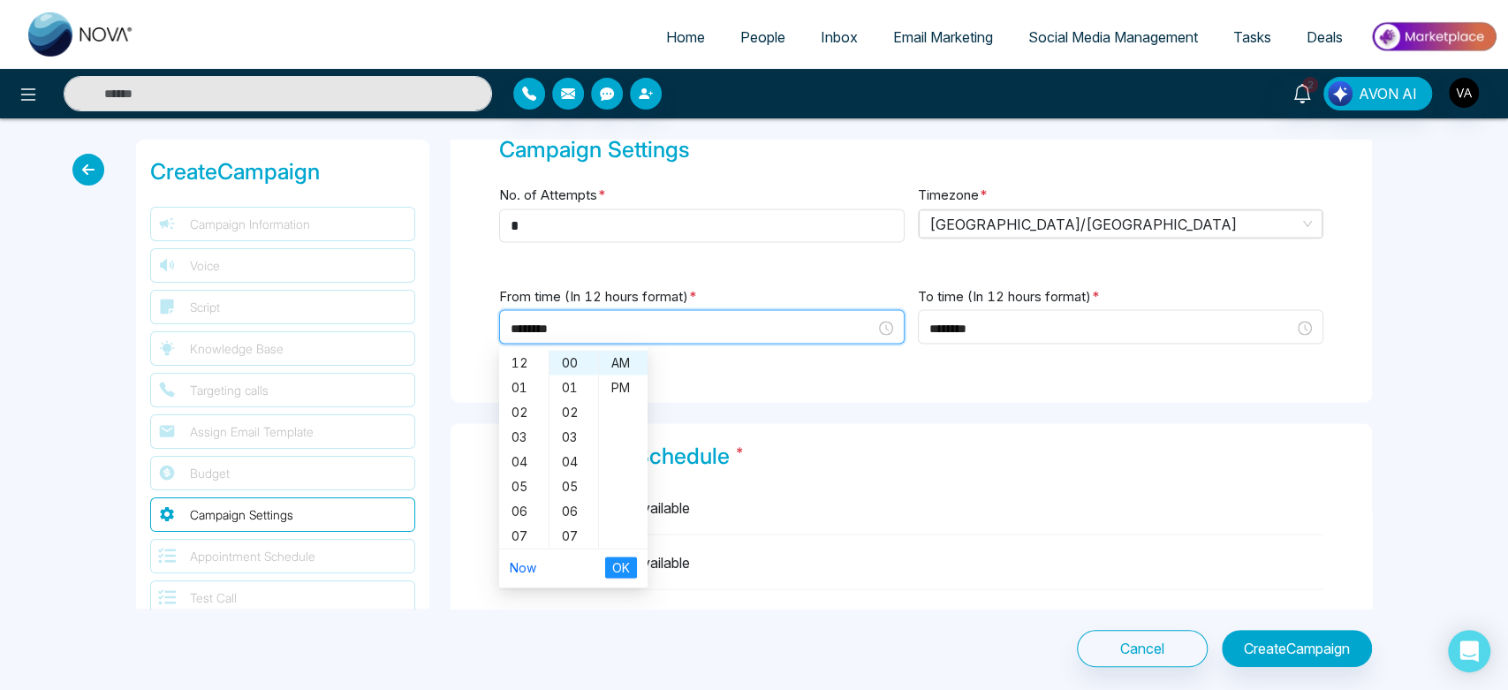
click at [724, 321] on input "********" at bounding box center [693, 327] width 365 height 19
click at [527, 574] on li "Now" at bounding box center [523, 567] width 27 height 30
click at [517, 566] on link "Now" at bounding box center [523, 566] width 27 height 15
type input "********"
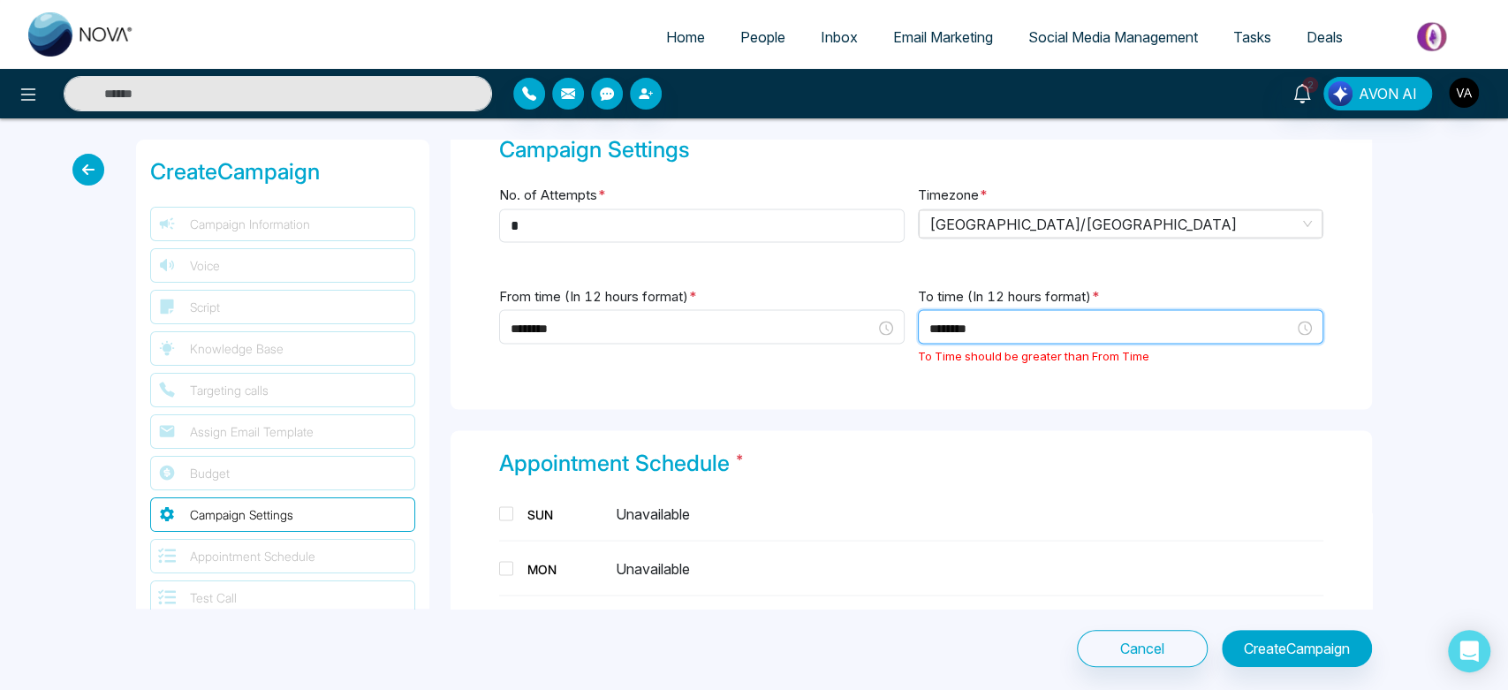
click at [1046, 322] on input "********" at bounding box center [1111, 327] width 365 height 19
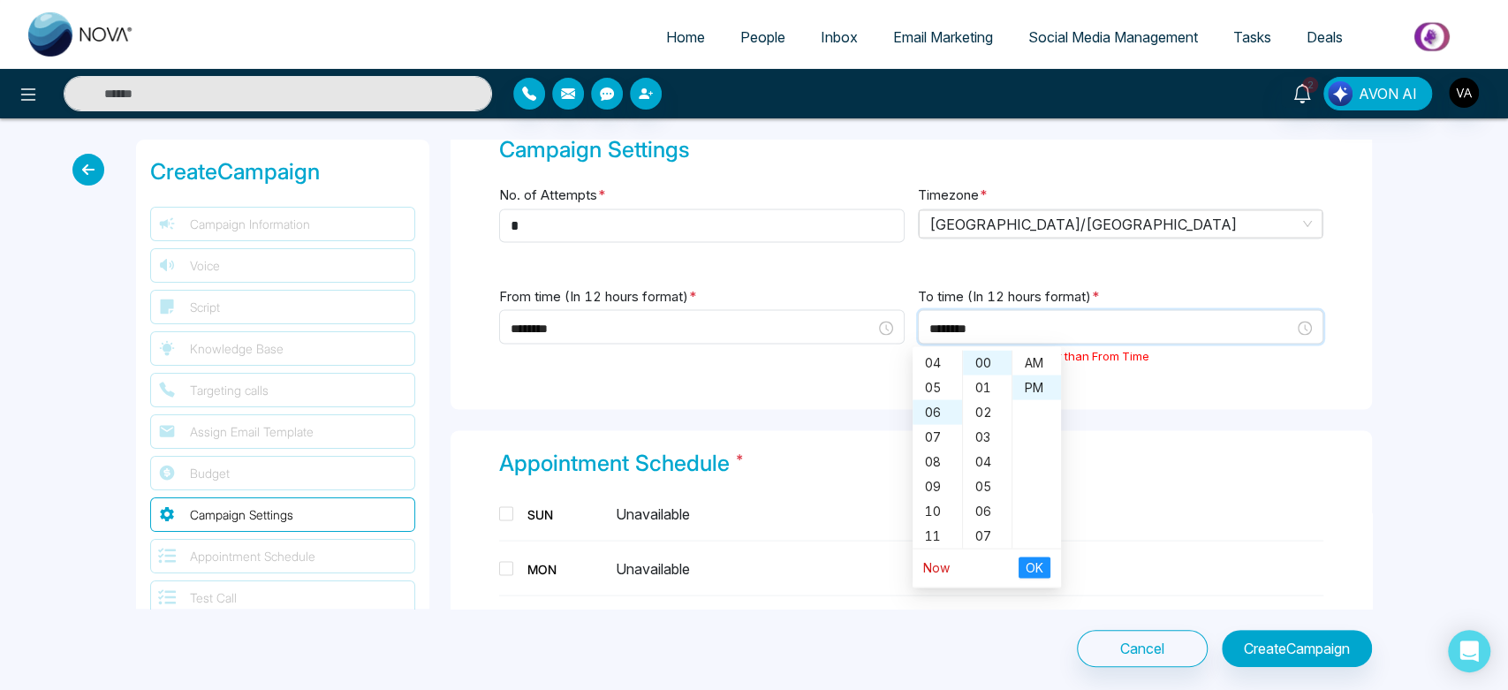
click at [935, 567] on link "Now" at bounding box center [936, 566] width 27 height 15
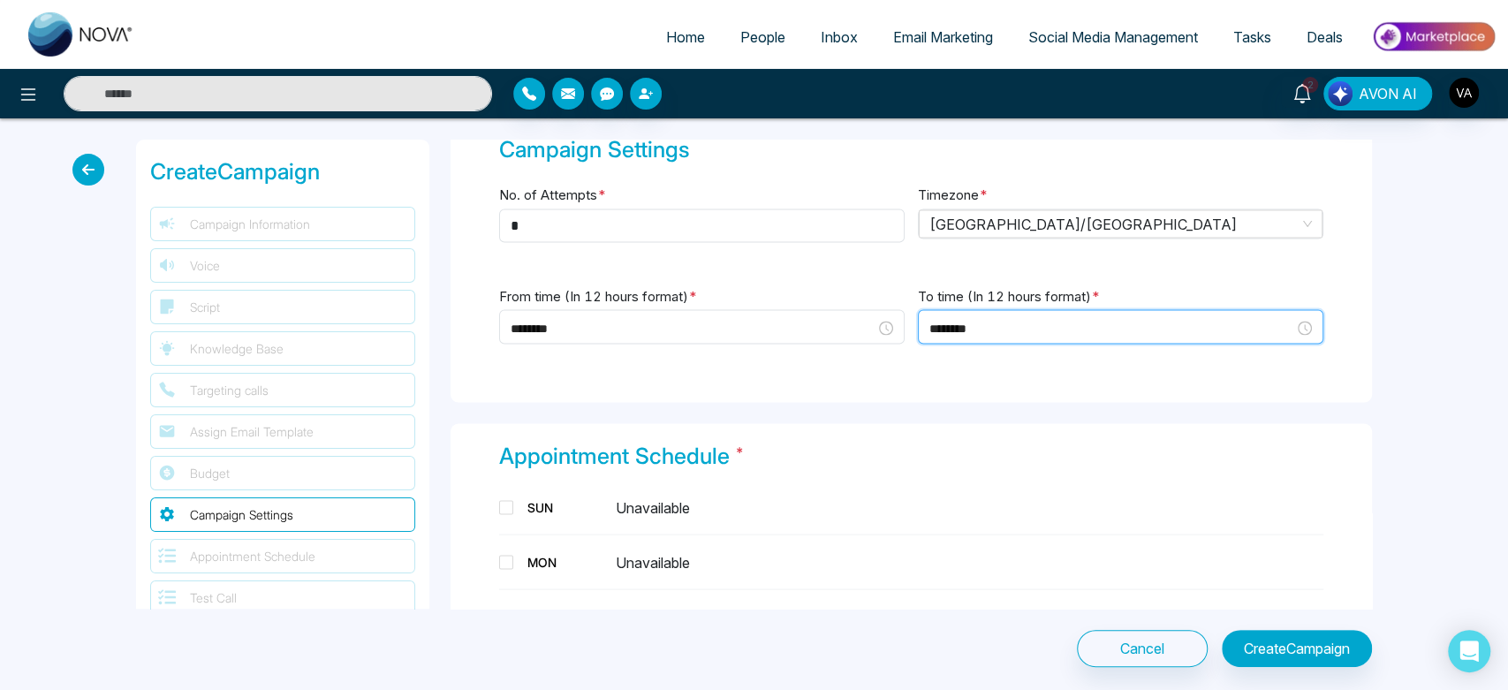
scroll to position [1138, 0]
click at [960, 324] on input "********" at bounding box center [1111, 327] width 365 height 19
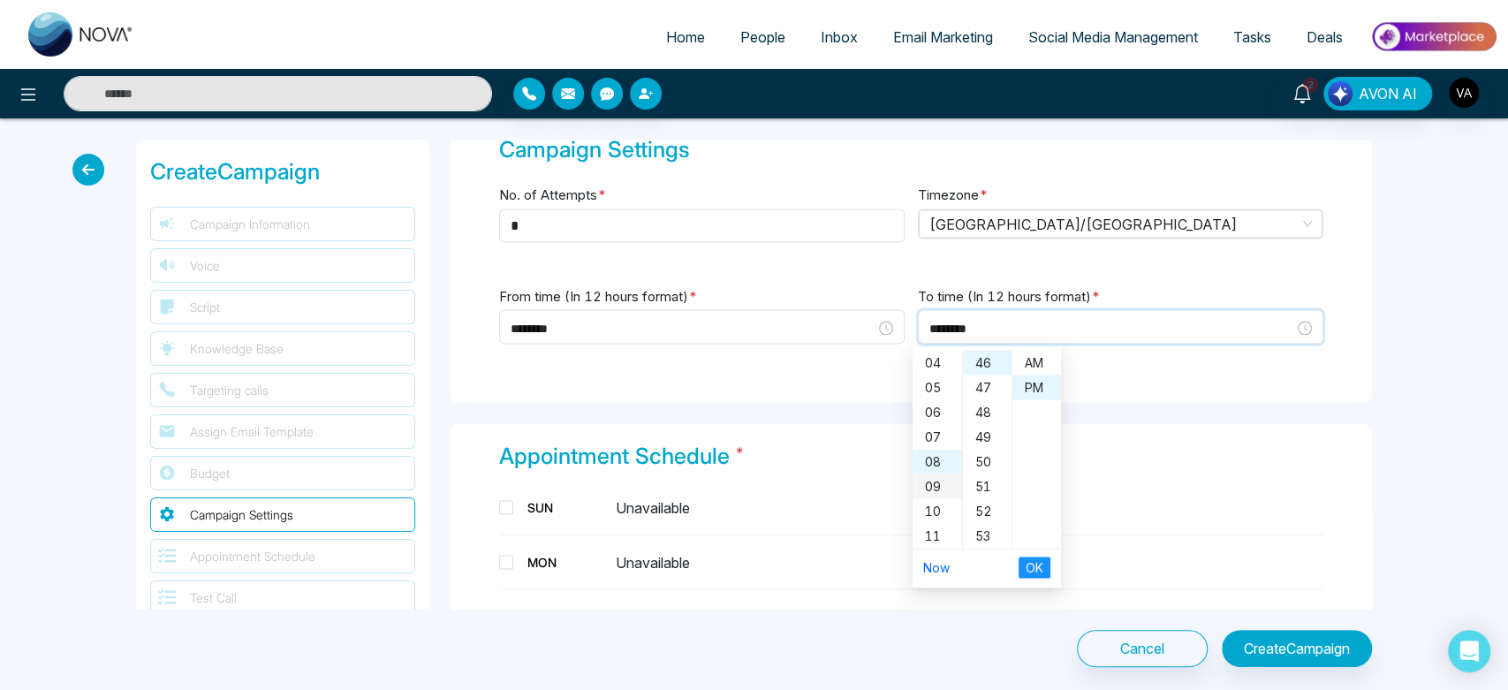
click at [936, 486] on div "09" at bounding box center [937, 486] width 49 height 25
click at [929, 482] on div "09" at bounding box center [937, 486] width 49 height 25
type input "********"
click at [929, 482] on div "09" at bounding box center [937, 486] width 49 height 25
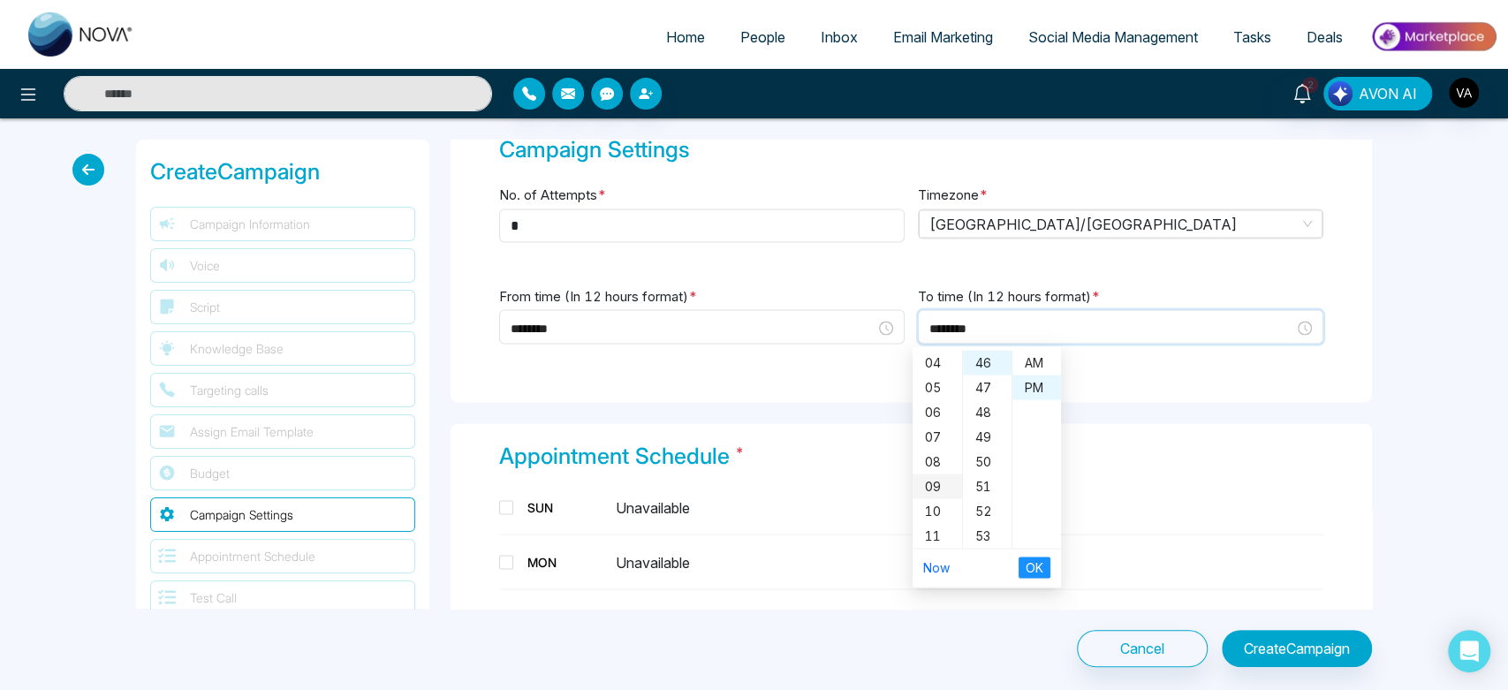
click at [929, 482] on div "09" at bounding box center [937, 486] width 49 height 25
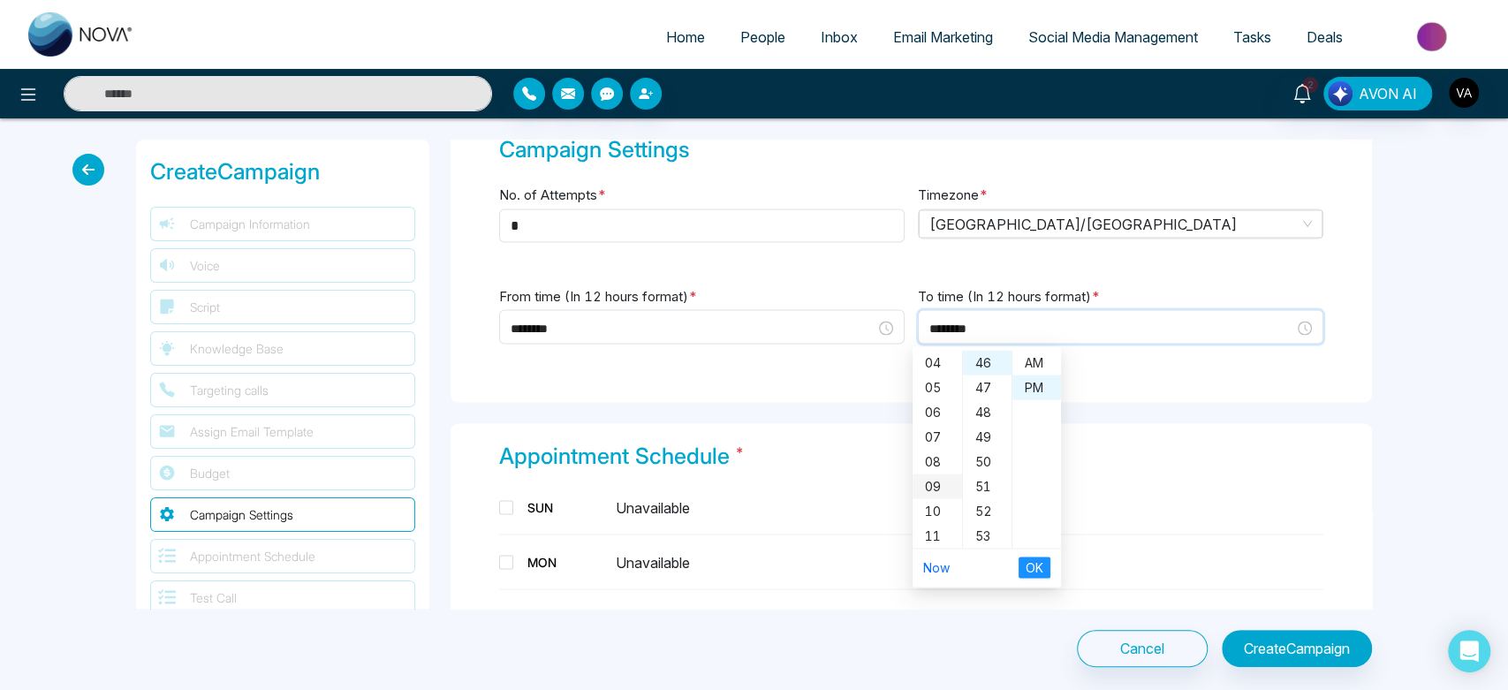
click at [929, 482] on div "09" at bounding box center [937, 486] width 49 height 25
drag, startPoint x: 929, startPoint y: 482, endPoint x: 1033, endPoint y: 568, distance: 134.8
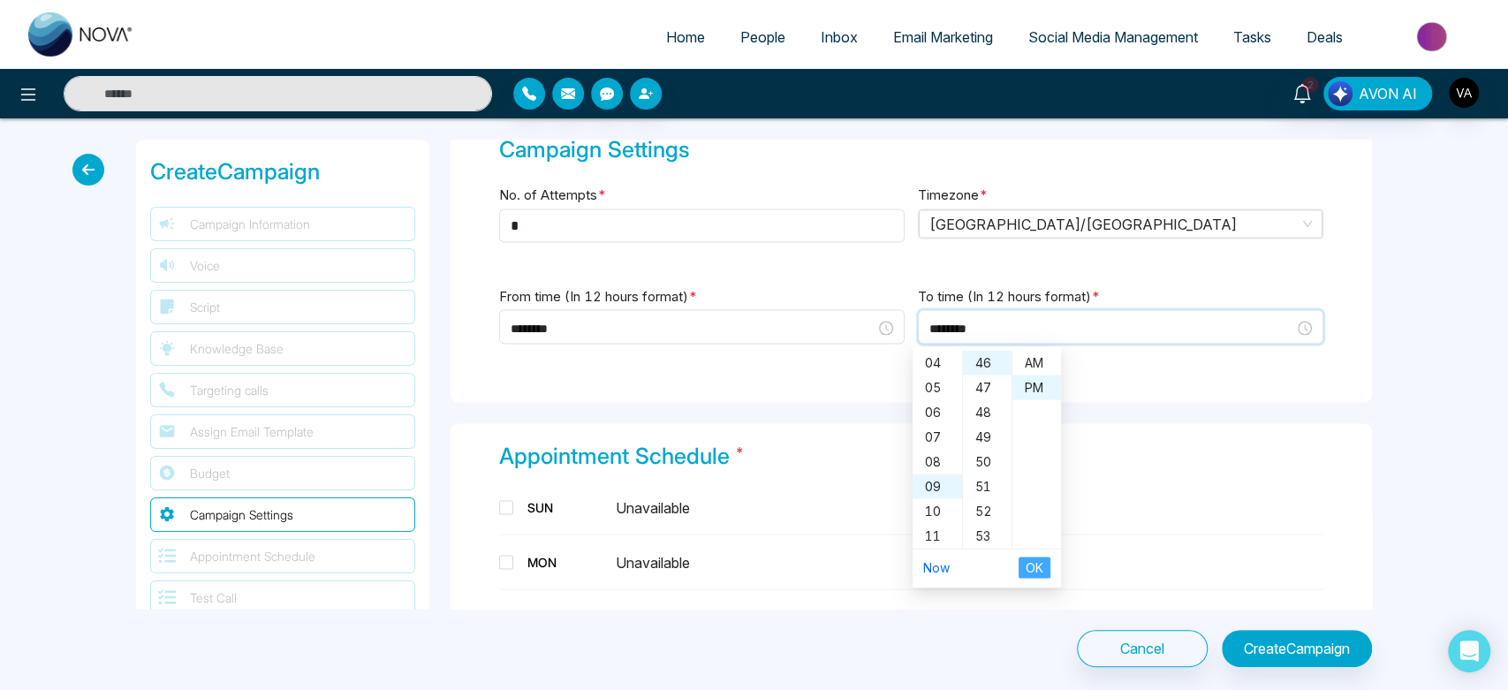
click at [1033, 568] on div "12 01 02 03 04 05 06 07 08 09 10 11 00 01 02 03 04 05 06 07 08 09 10 11 12 13 1…" at bounding box center [987, 466] width 148 height 241
click at [1033, 568] on span "OK" at bounding box center [1035, 566] width 18 height 19
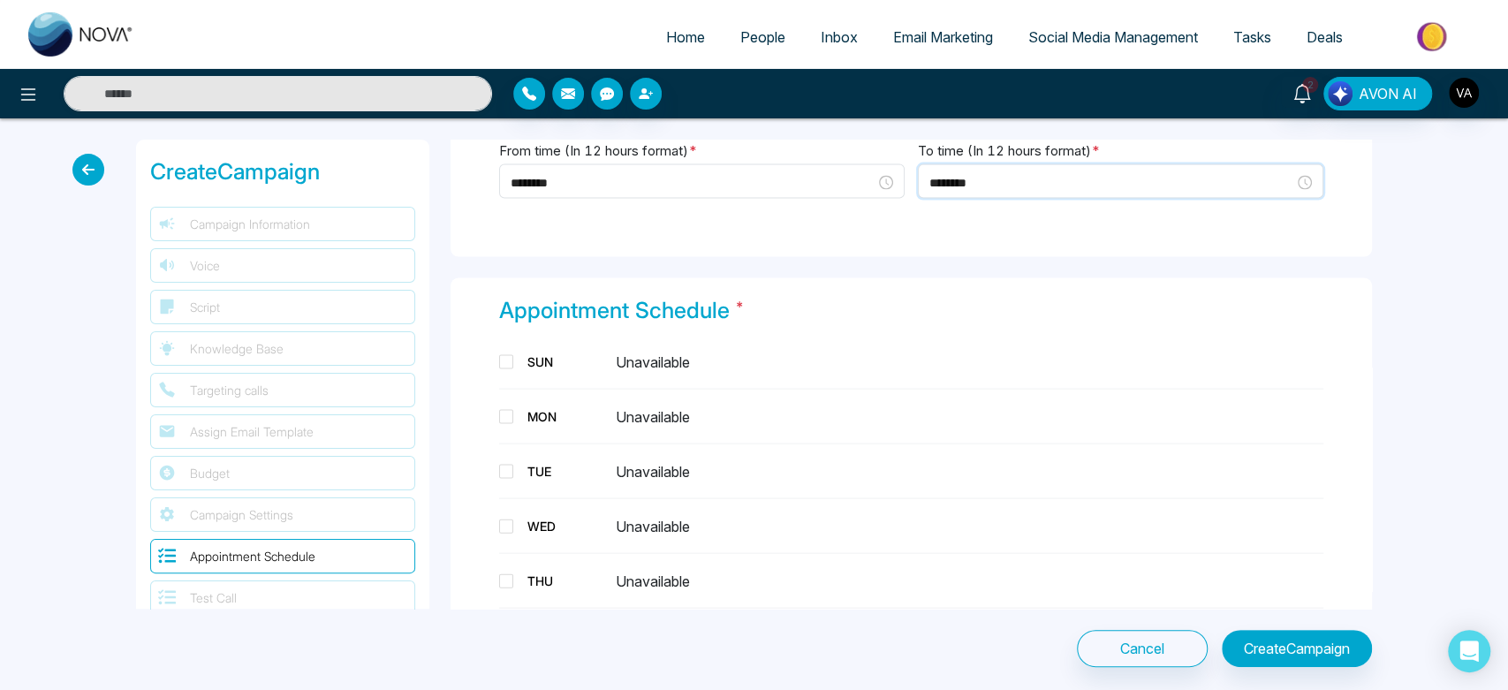
scroll to position [2554, 0]
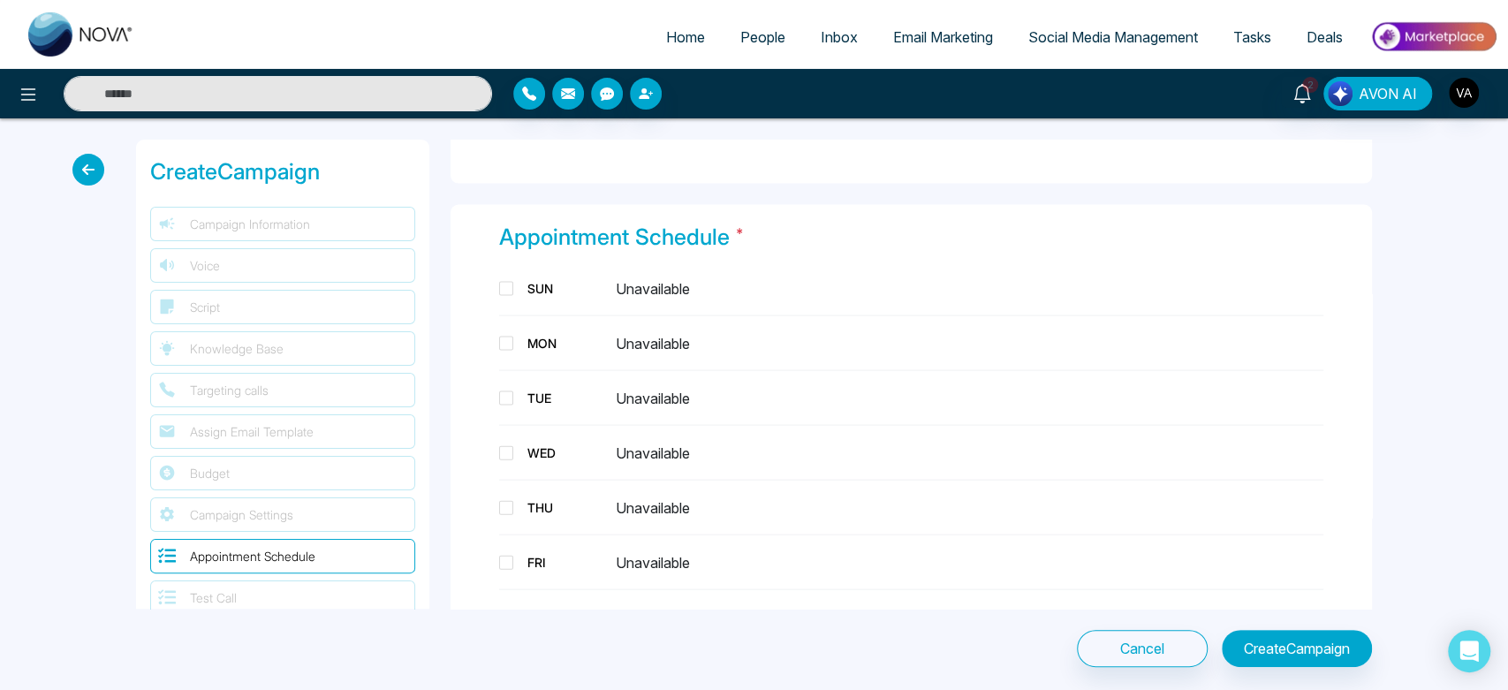
click at [524, 518] on div "THU Unavailable" at bounding box center [911, 508] width 824 height 34
click at [534, 506] on div "THU" at bounding box center [564, 507] width 88 height 19
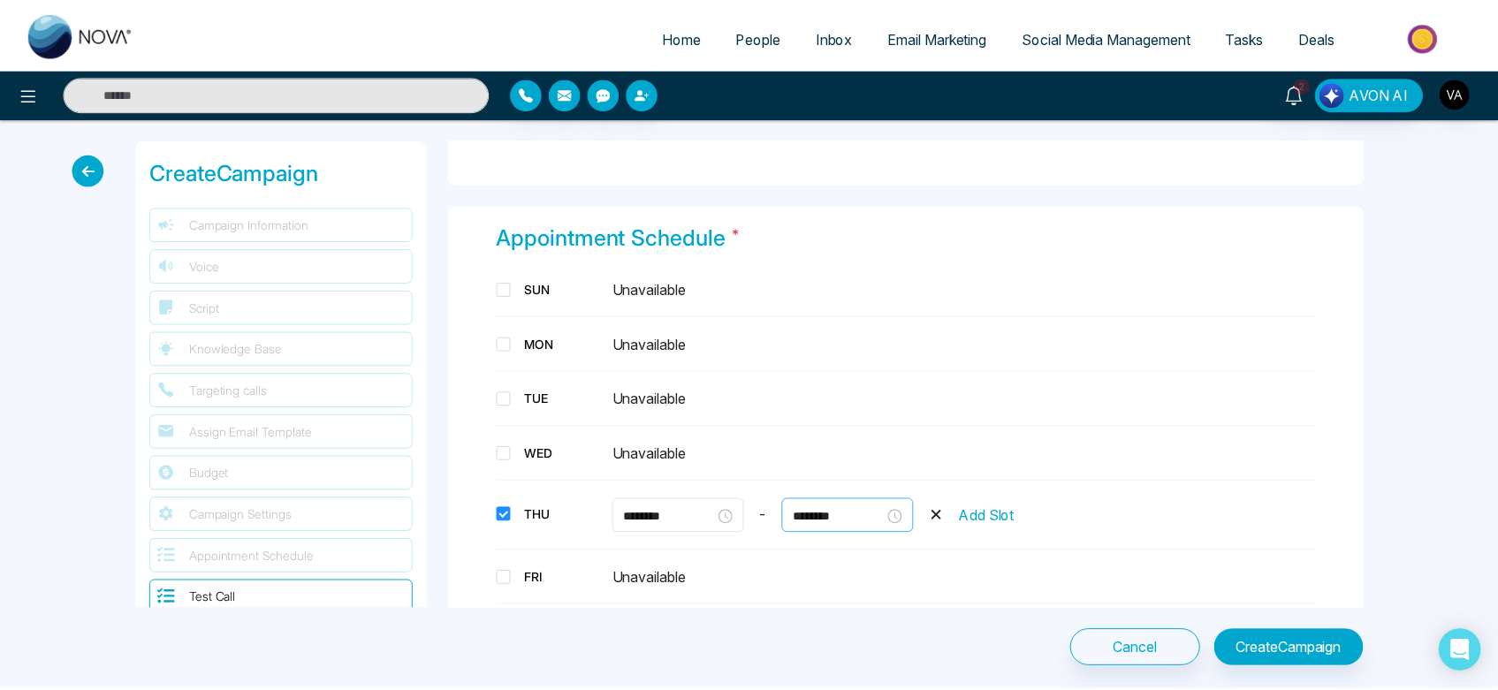
scroll to position [2933, 0]
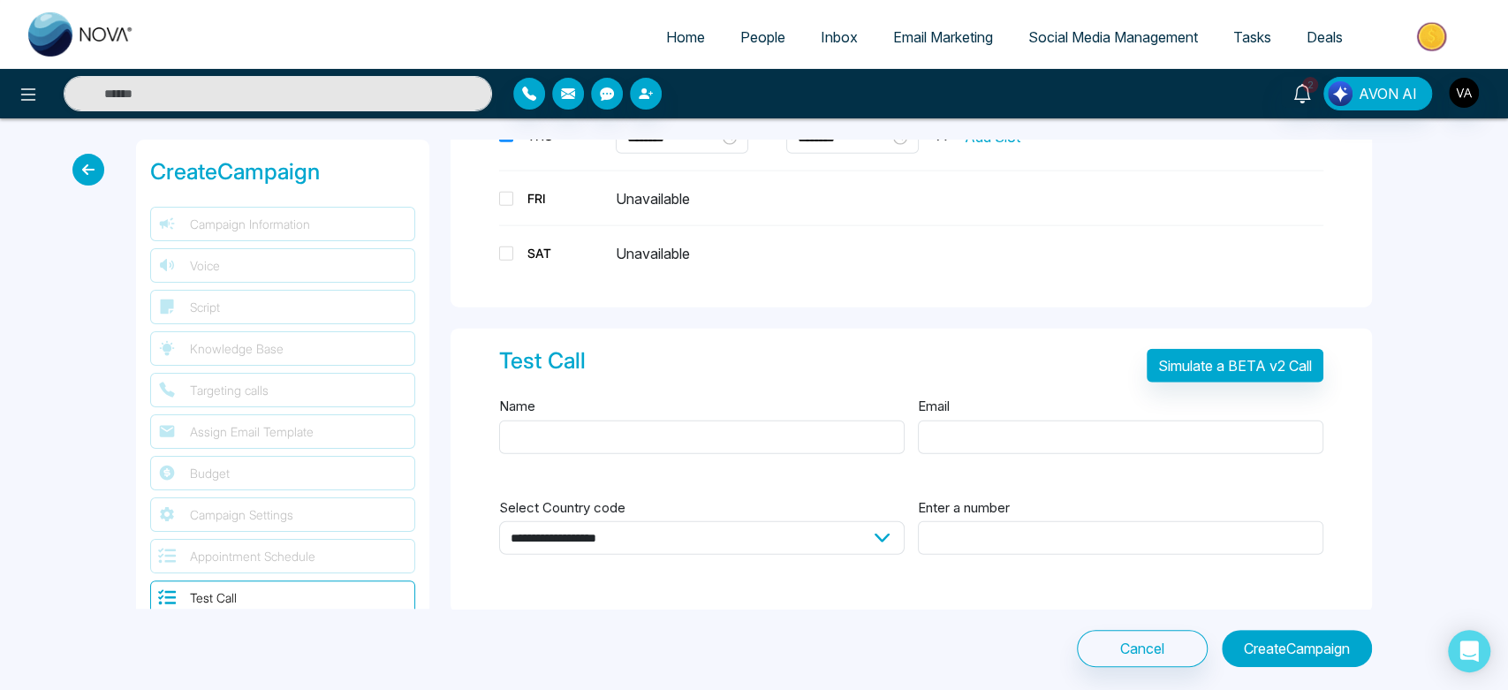
click at [1308, 649] on button "Create Campaign" at bounding box center [1297, 648] width 150 height 37
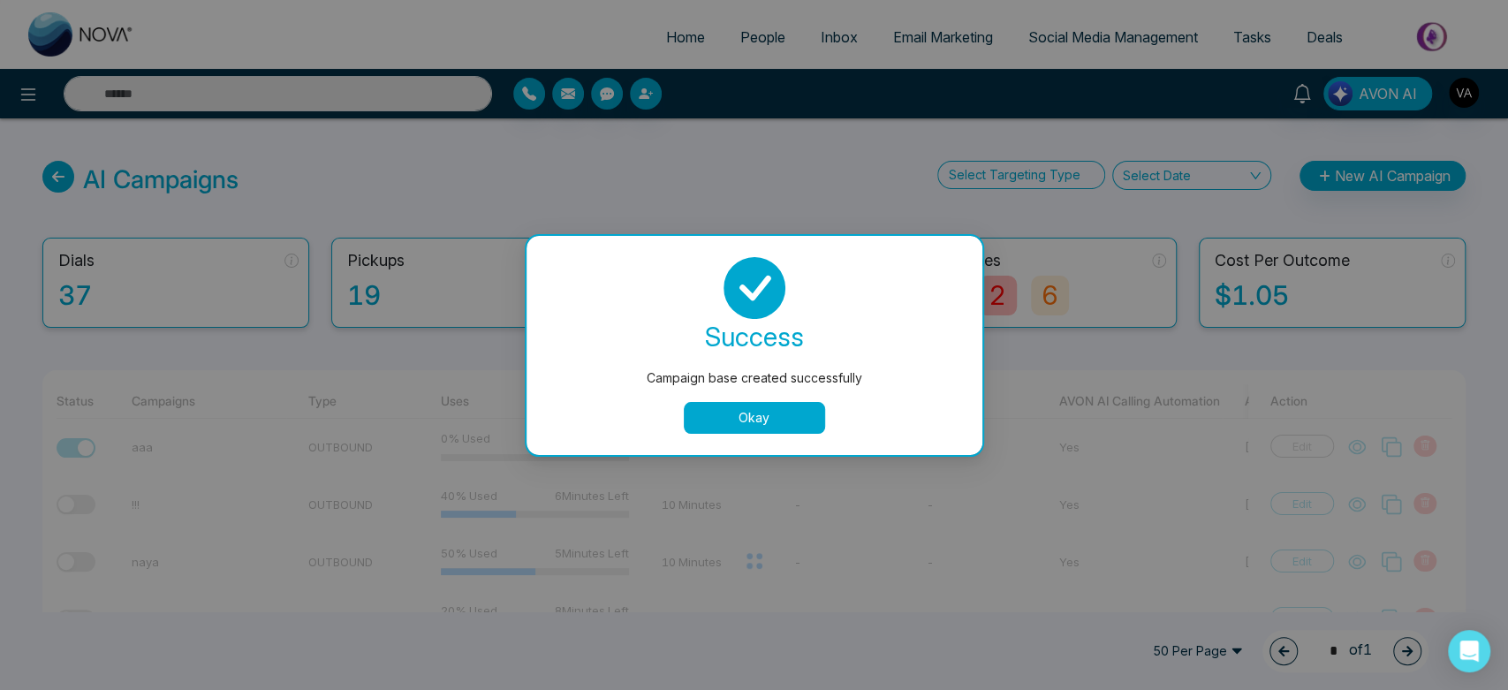
click at [777, 408] on button "Okay" at bounding box center [754, 418] width 141 height 32
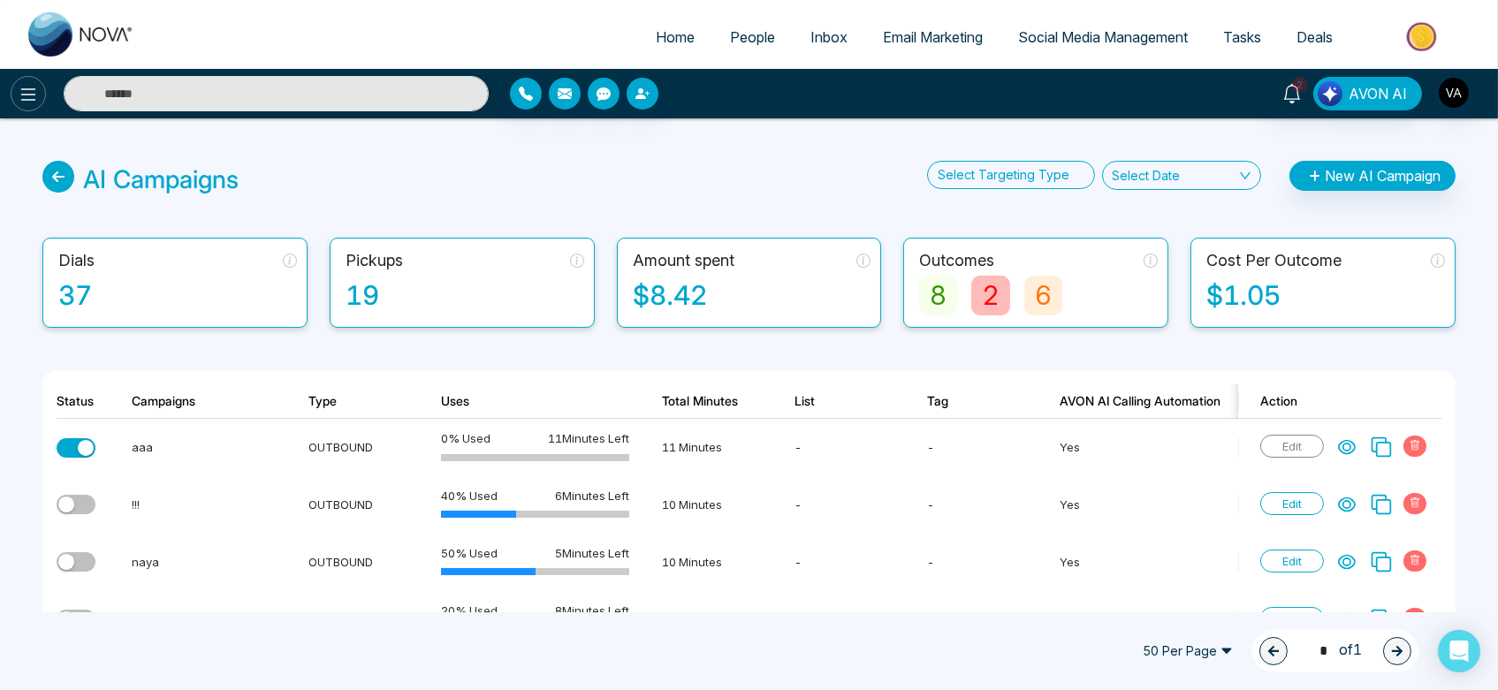
click at [29, 104] on icon at bounding box center [28, 94] width 21 height 21
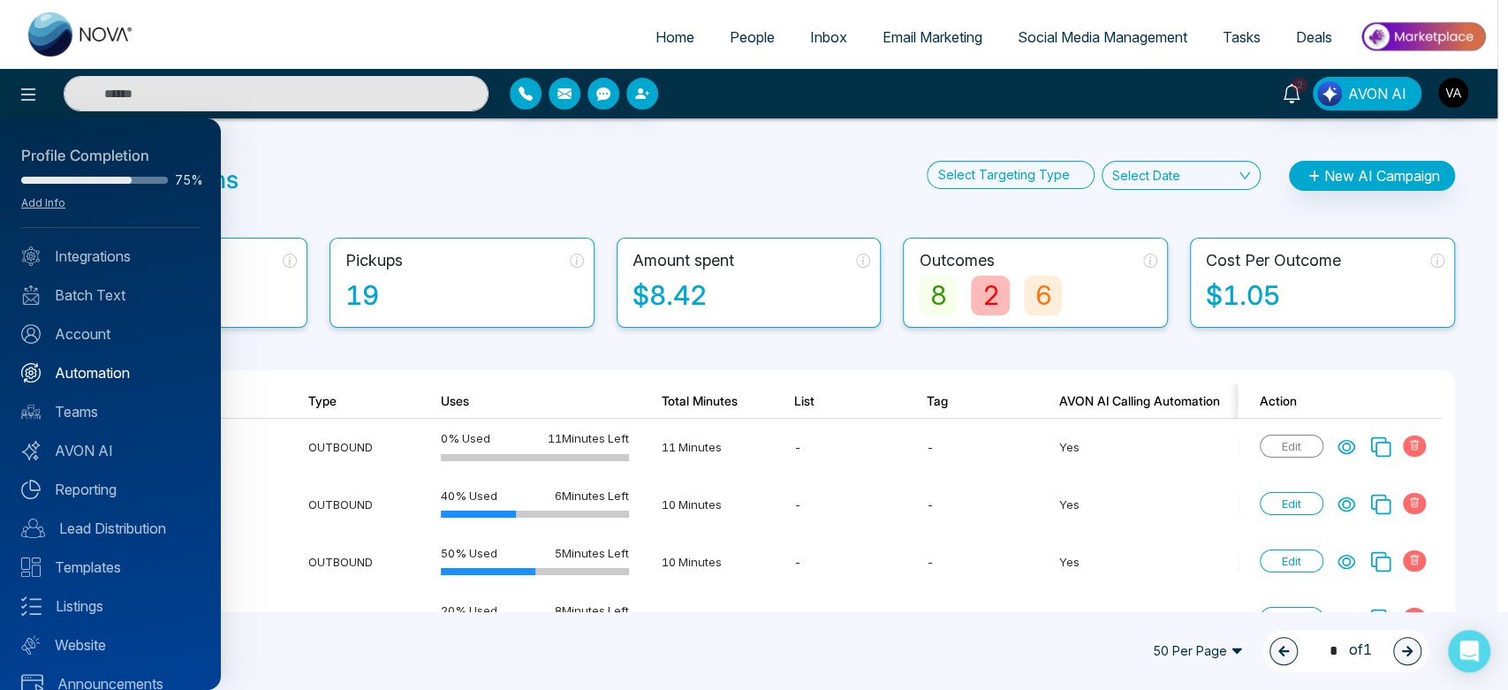
click at [117, 370] on link "Automation" at bounding box center [110, 372] width 178 height 21
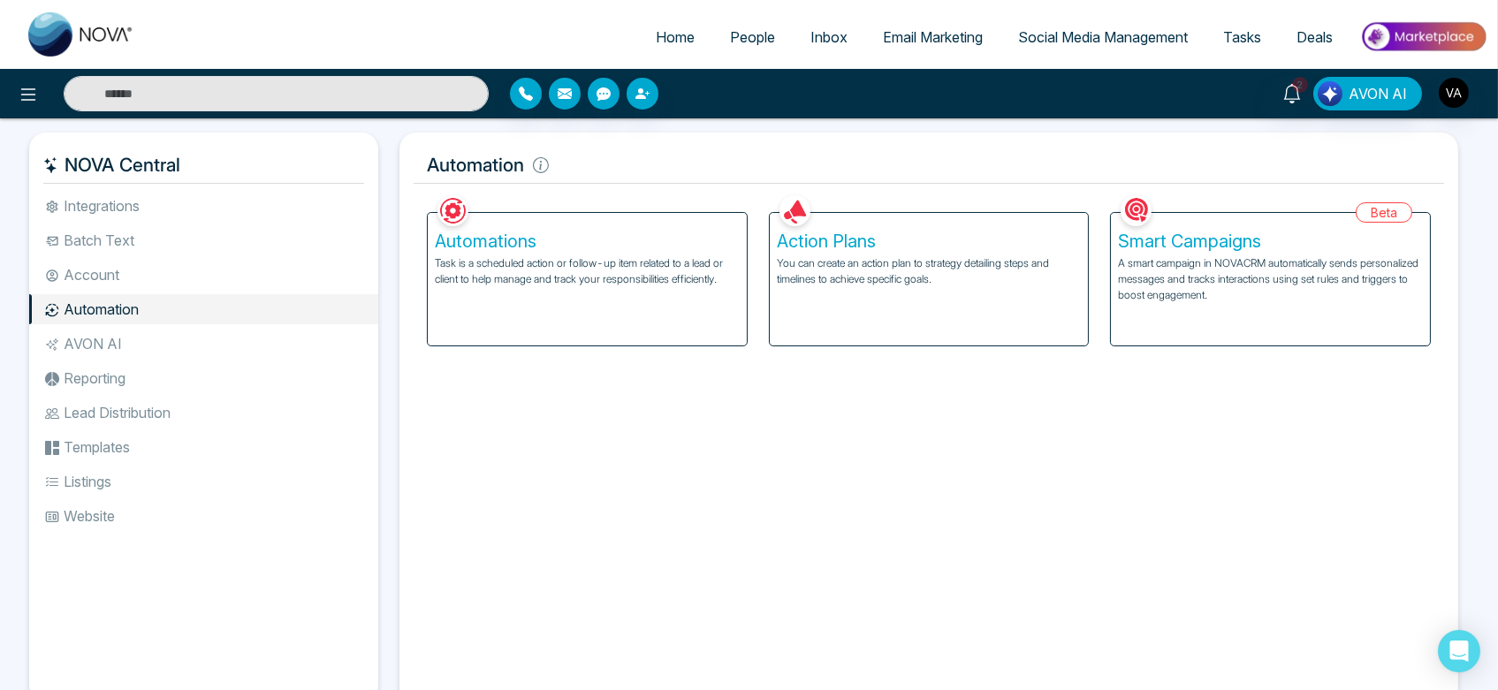
click at [953, 274] on p "You can create an action plan to strategy detailing steps and timelines to achi…" at bounding box center [929, 271] width 305 height 32
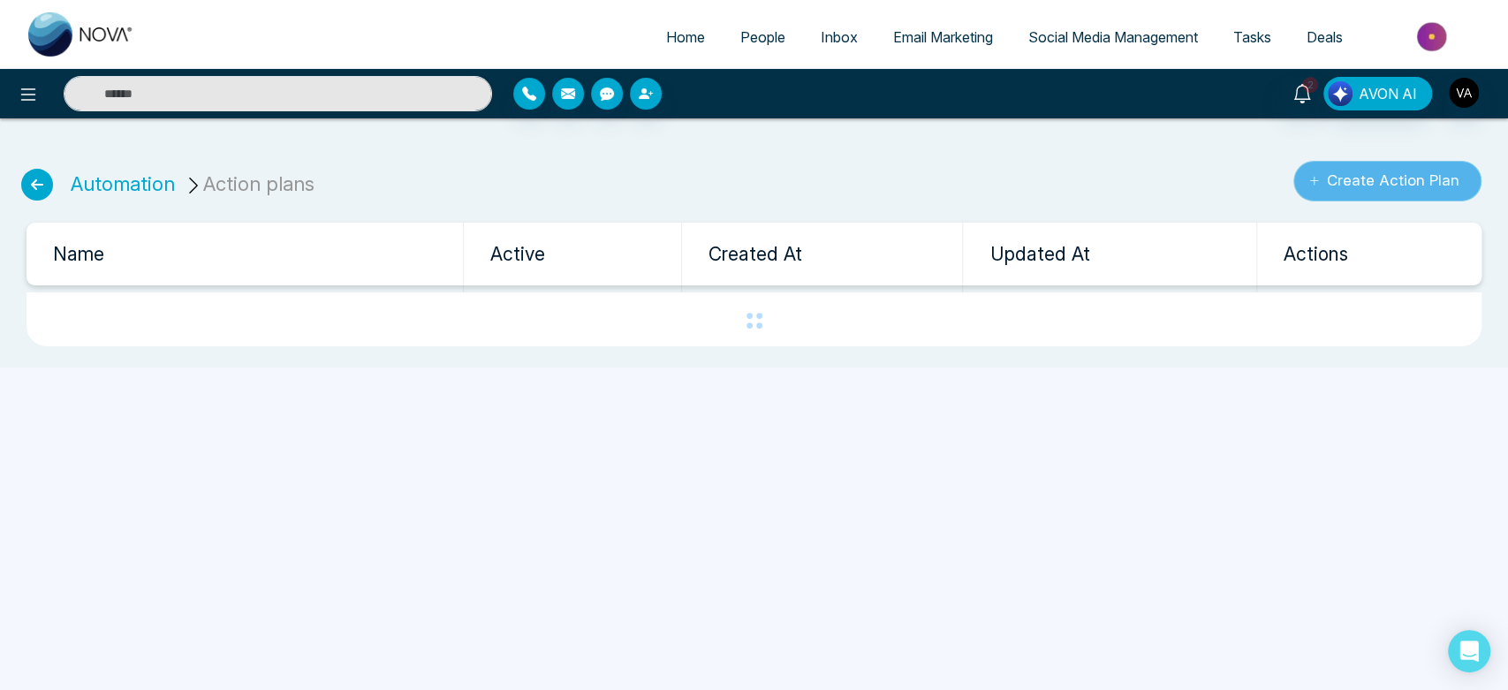
click at [1393, 200] on button "Create Action Plan" at bounding box center [1387, 181] width 188 height 41
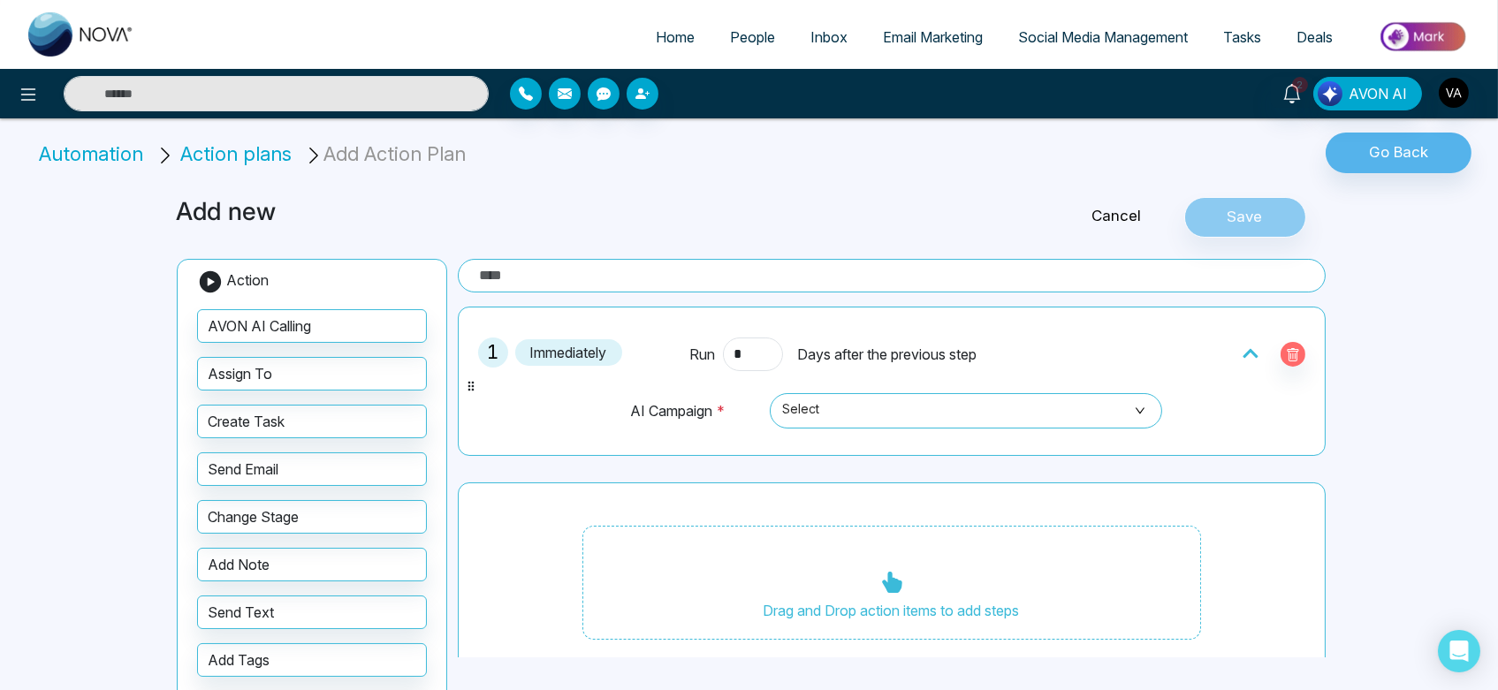
click at [633, 281] on input "text" at bounding box center [892, 276] width 868 height 34
click at [863, 396] on span "Select" at bounding box center [966, 411] width 368 height 30
type input "***"
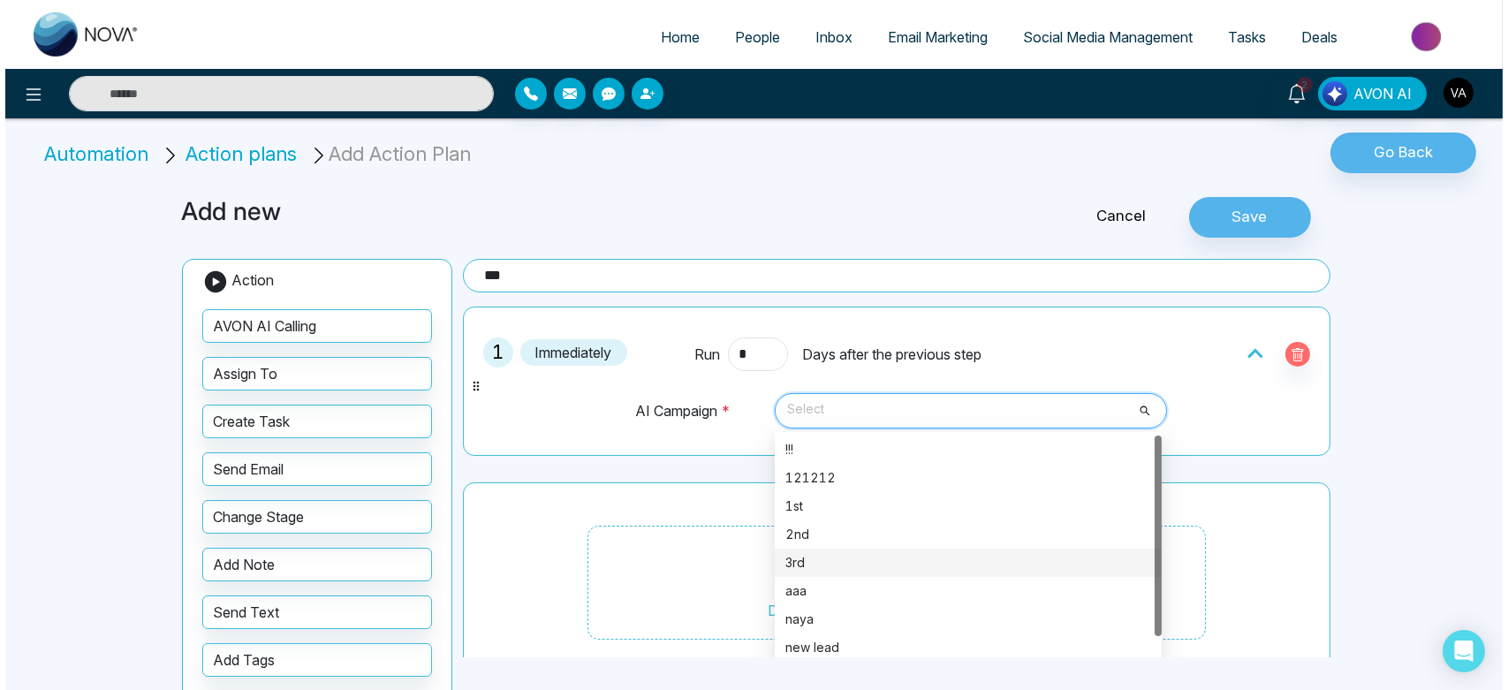
scroll to position [28, 0]
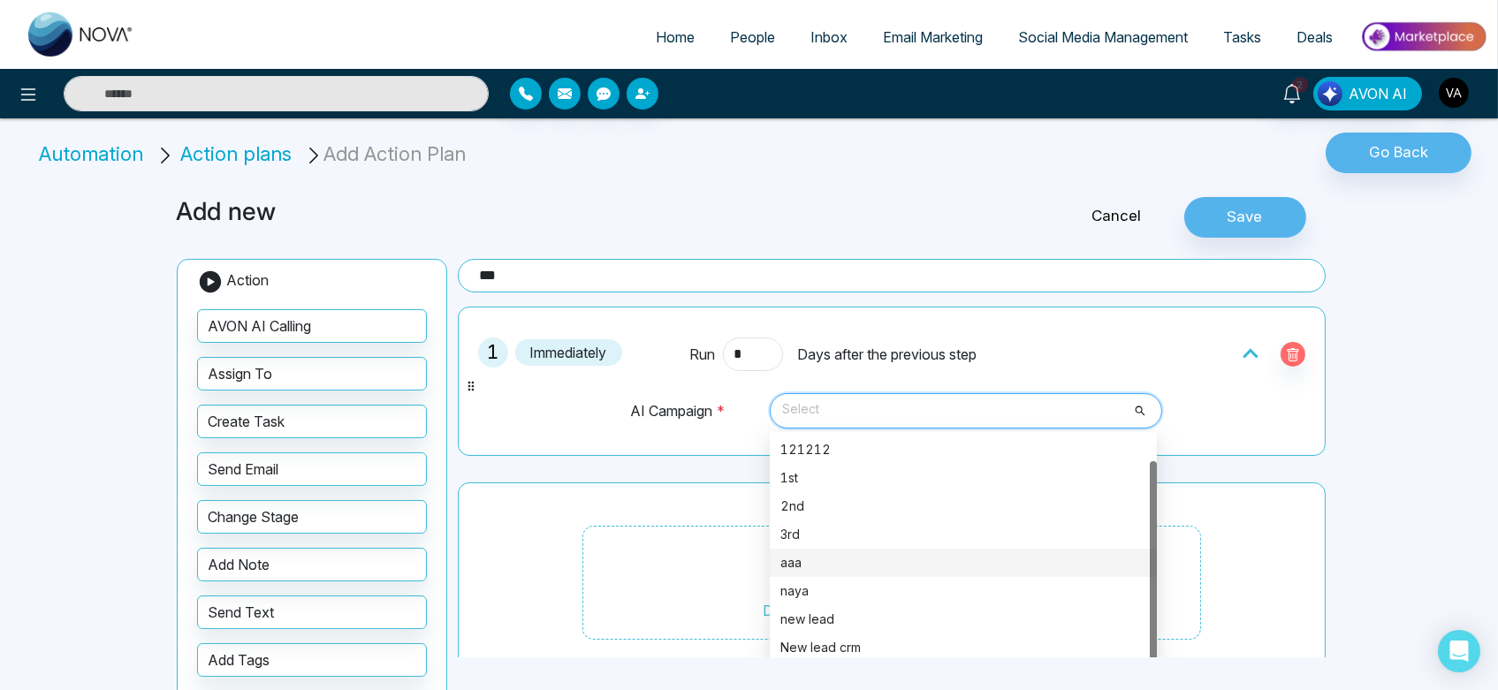
click at [811, 569] on div "aaa" at bounding box center [963, 562] width 366 height 19
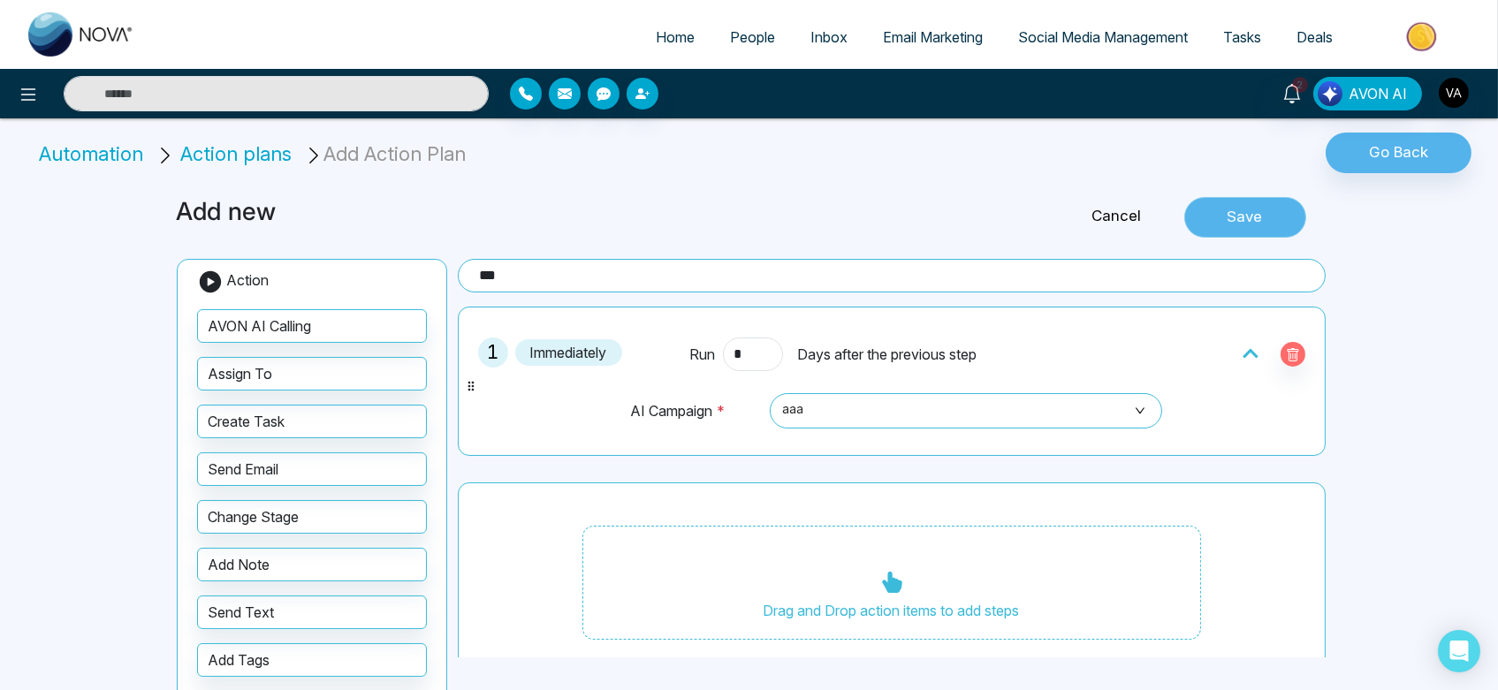
click at [1223, 221] on button "Save" at bounding box center [1245, 217] width 122 height 41
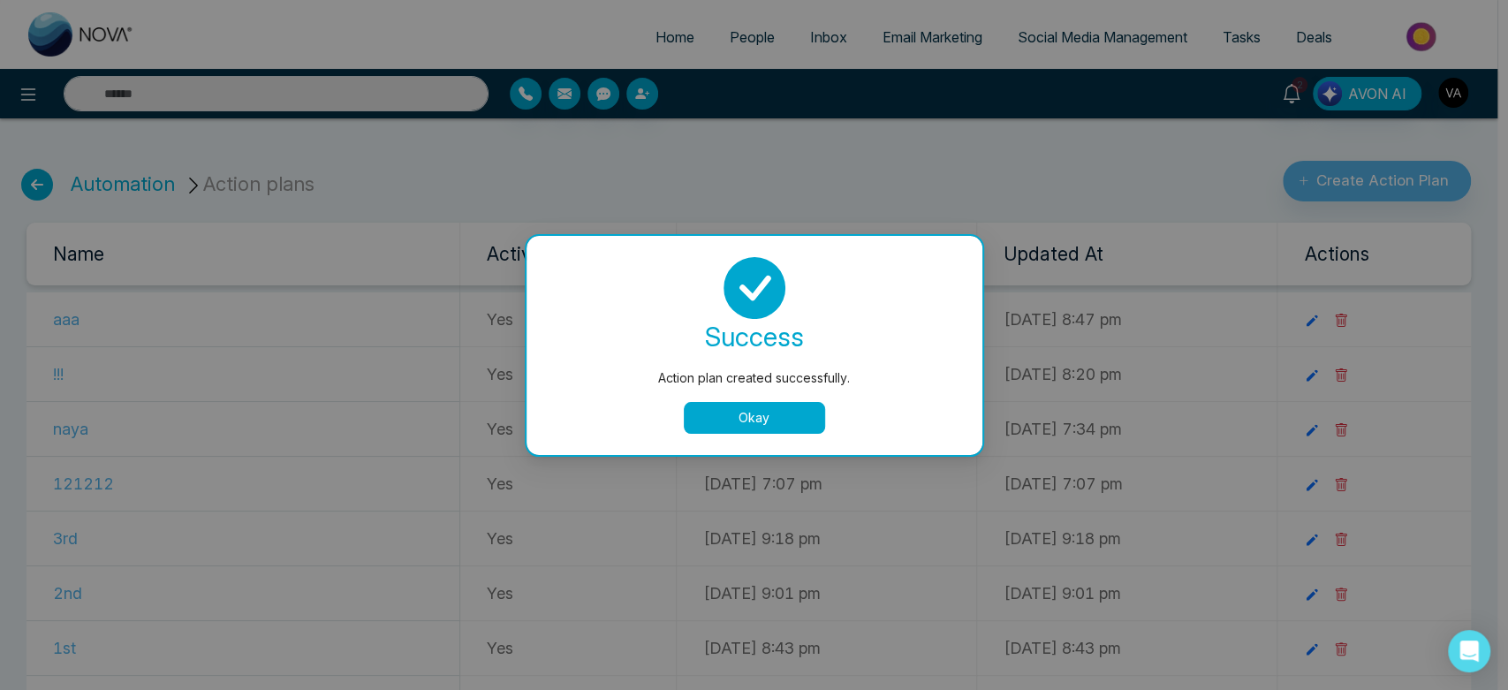
click at [753, 428] on button "Okay" at bounding box center [754, 418] width 141 height 32
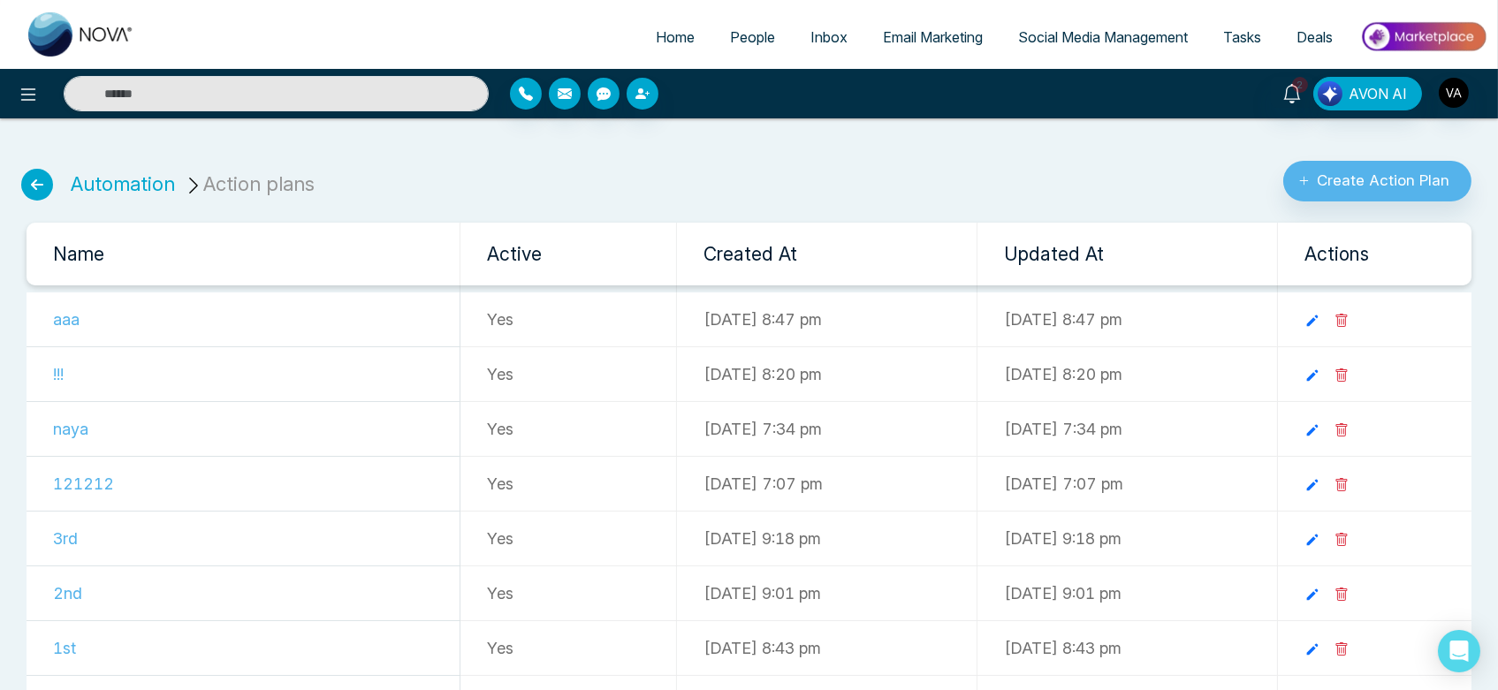
click at [139, 200] on ul "Automation Action plans" at bounding box center [169, 174] width 316 height 55
click at [135, 180] on link "Automation" at bounding box center [123, 183] width 104 height 23
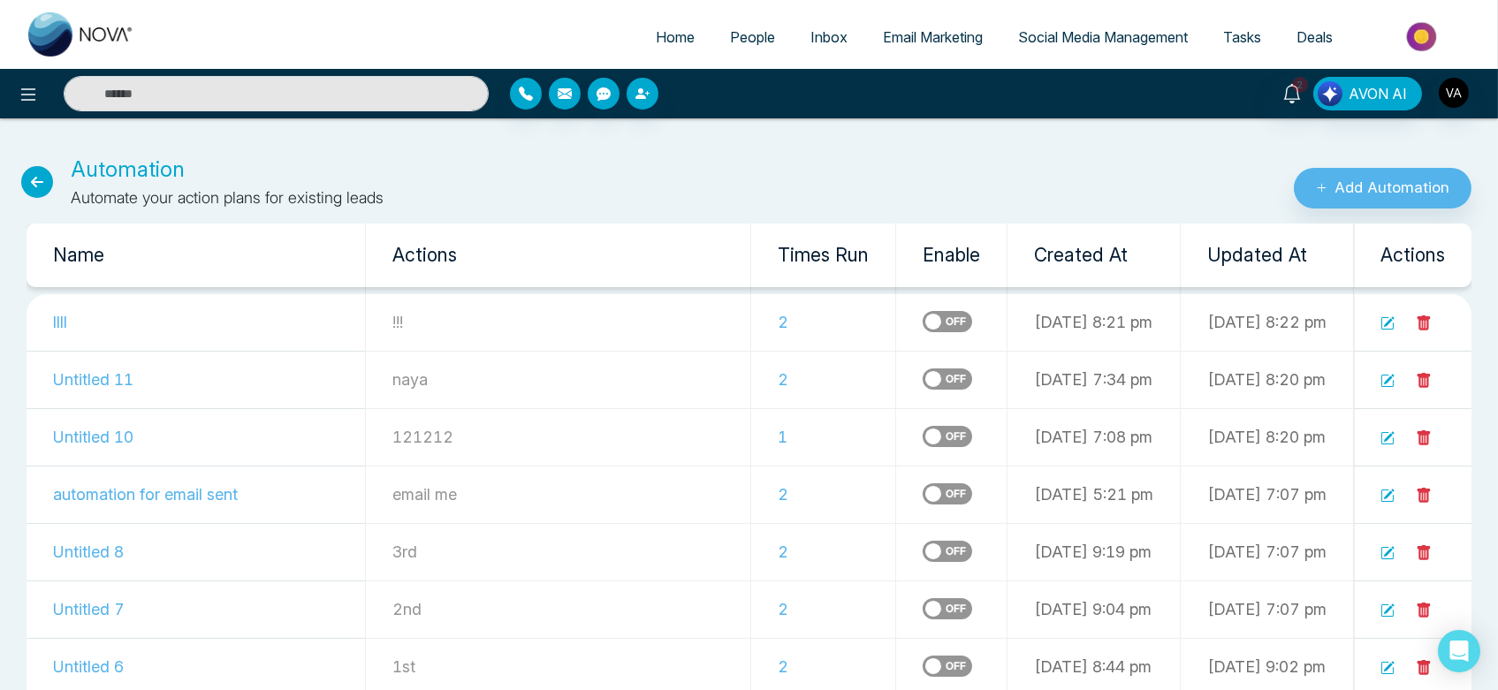
click at [896, 332] on td at bounding box center [951, 322] width 111 height 57
click at [922, 322] on label at bounding box center [946, 321] width 49 height 21
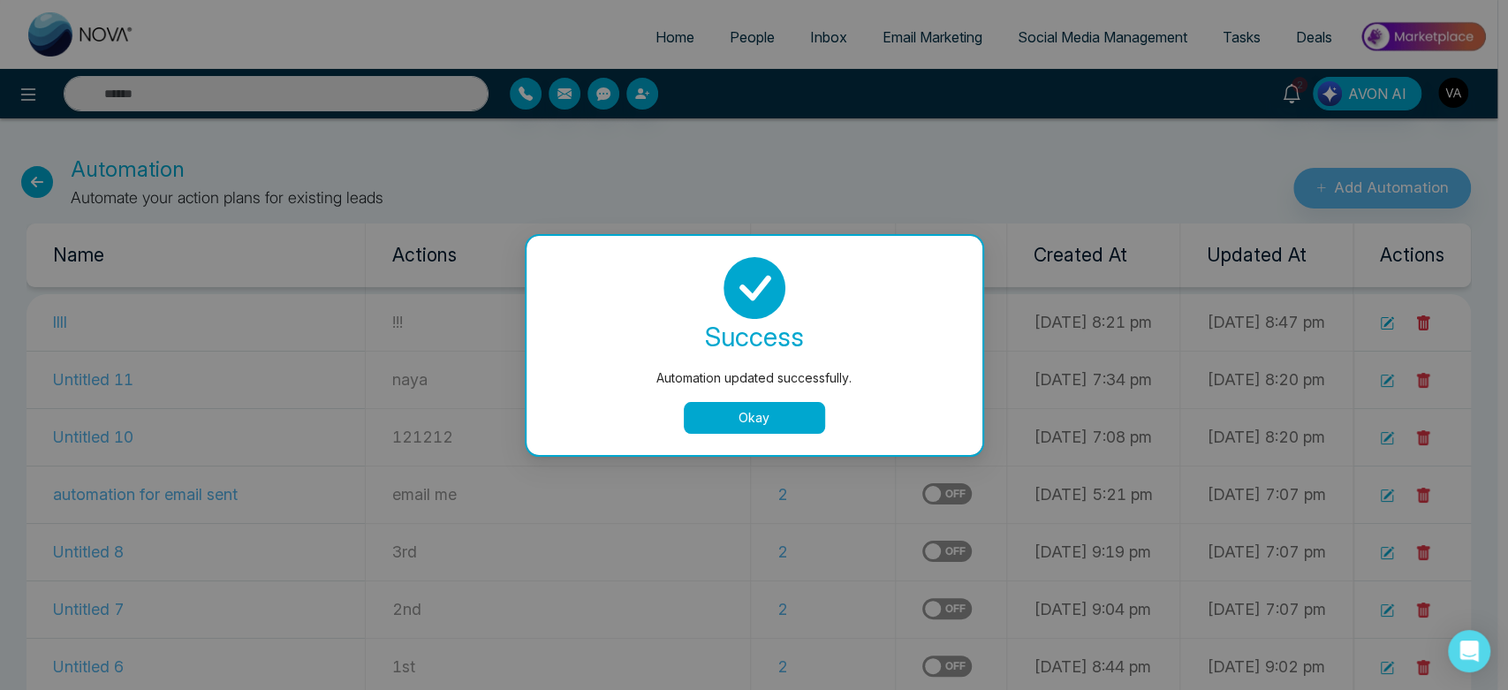
click at [780, 413] on button "Okay" at bounding box center [754, 418] width 141 height 32
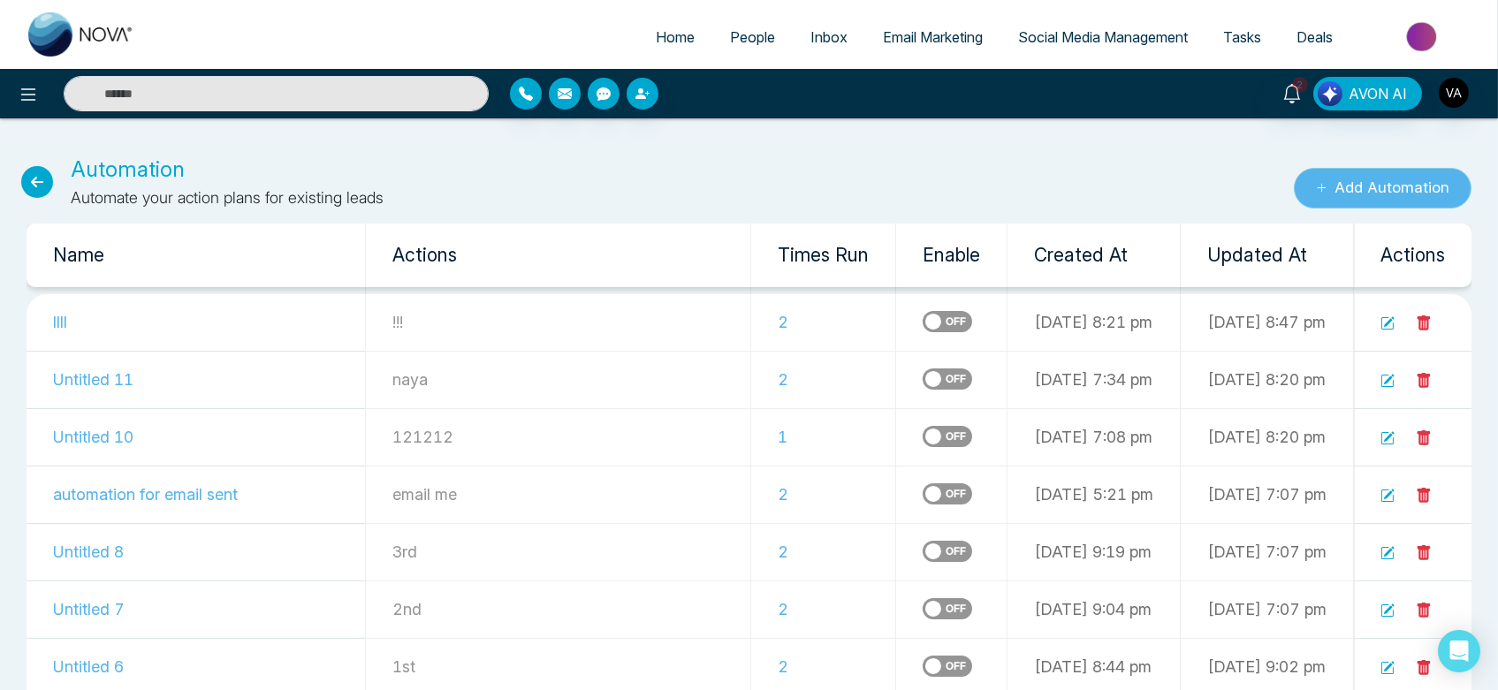
click at [1408, 168] on button "Add Automation" at bounding box center [1382, 188] width 178 height 41
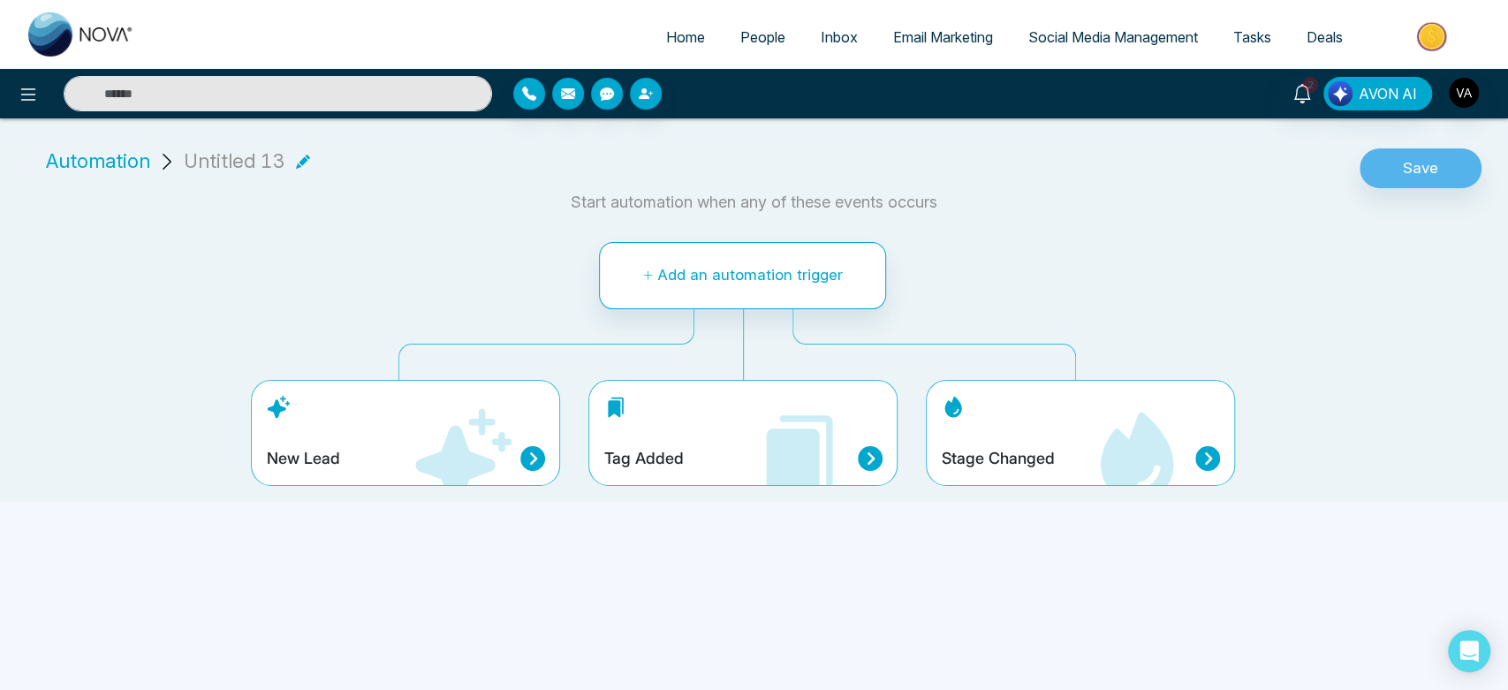
click at [658, 421] on div "Tag Added" at bounding box center [742, 433] width 309 height 106
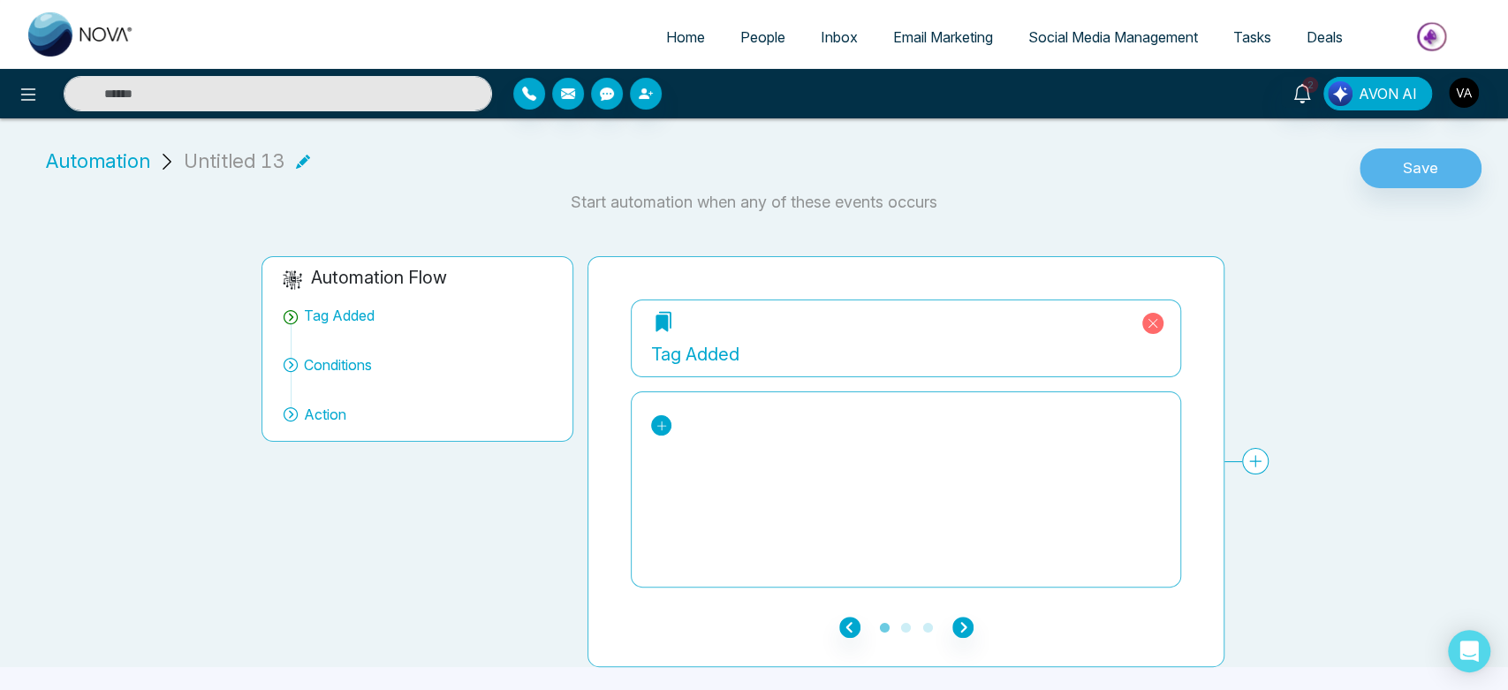
click at [666, 420] on icon at bounding box center [662, 426] width 12 height 12
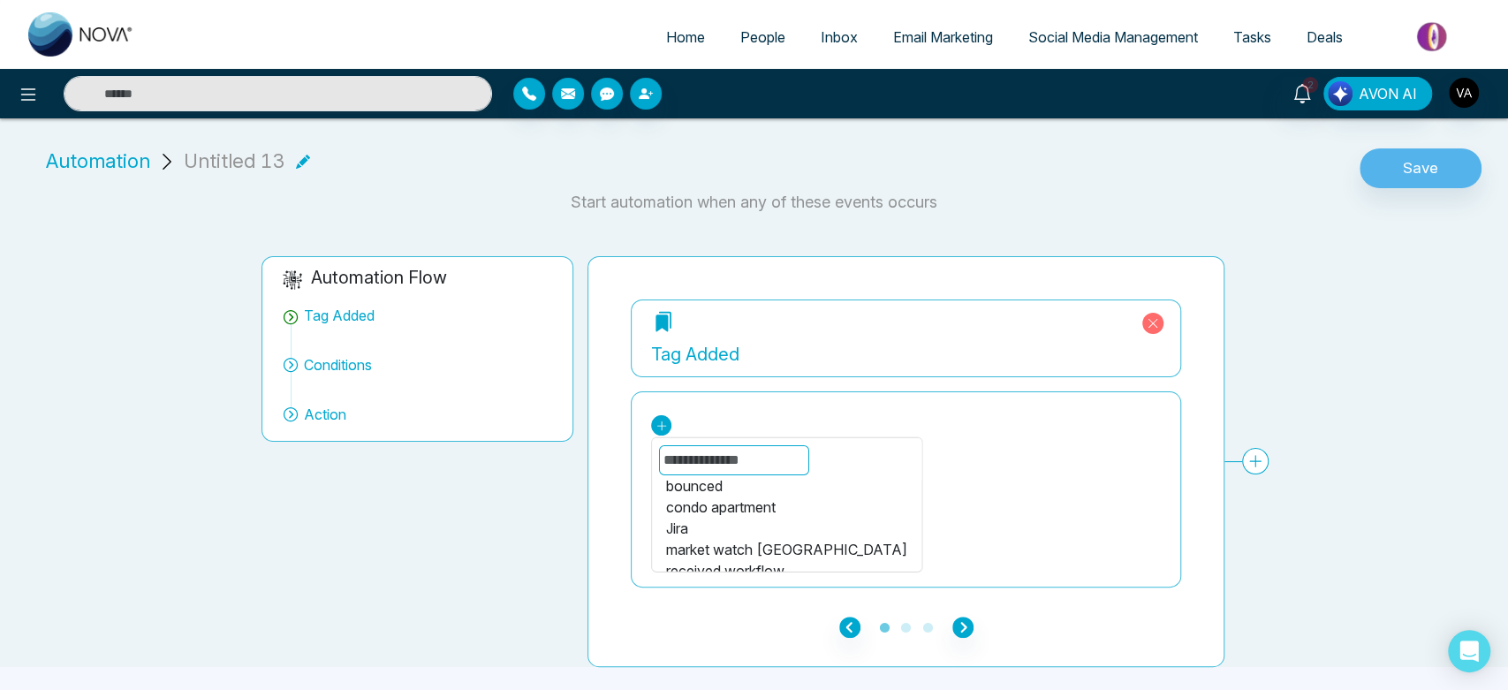
scroll to position [40, 0]
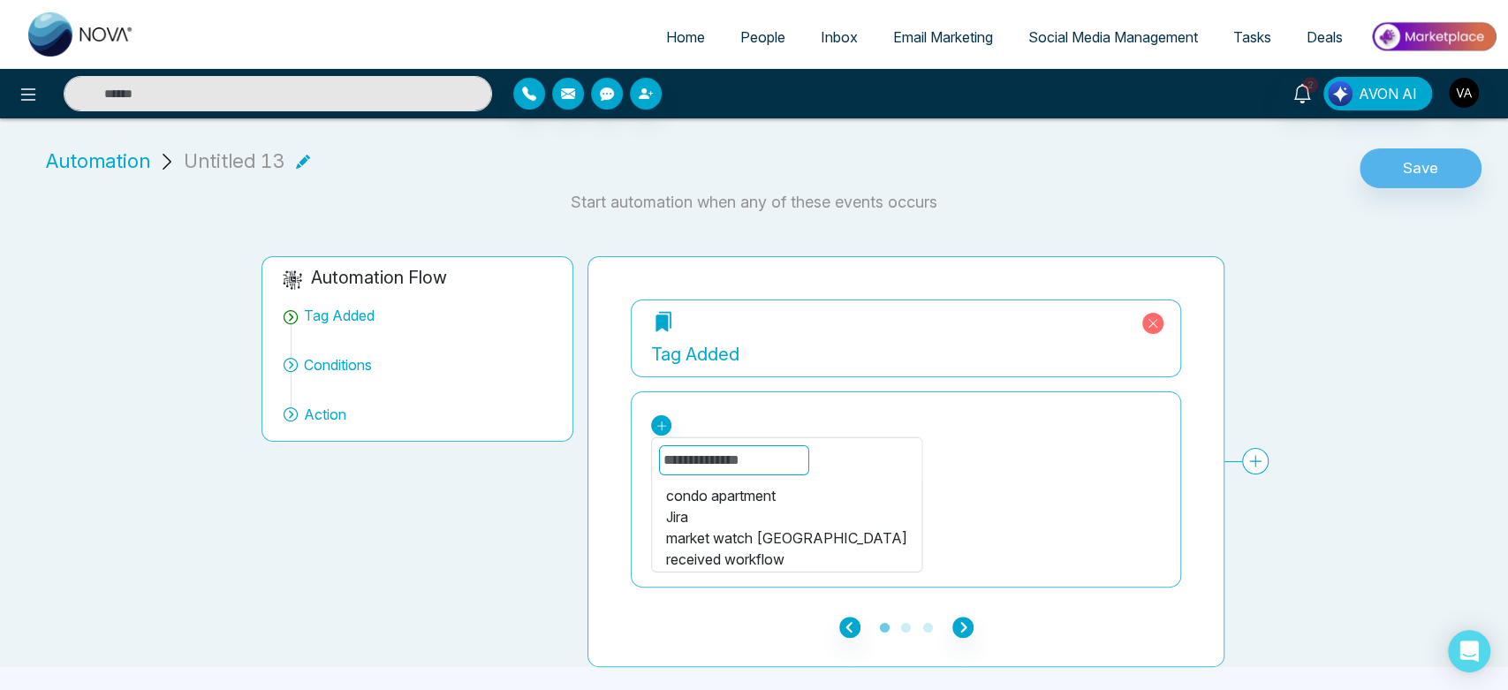
click at [692, 510] on div "Jira" at bounding box center [786, 516] width 241 height 21
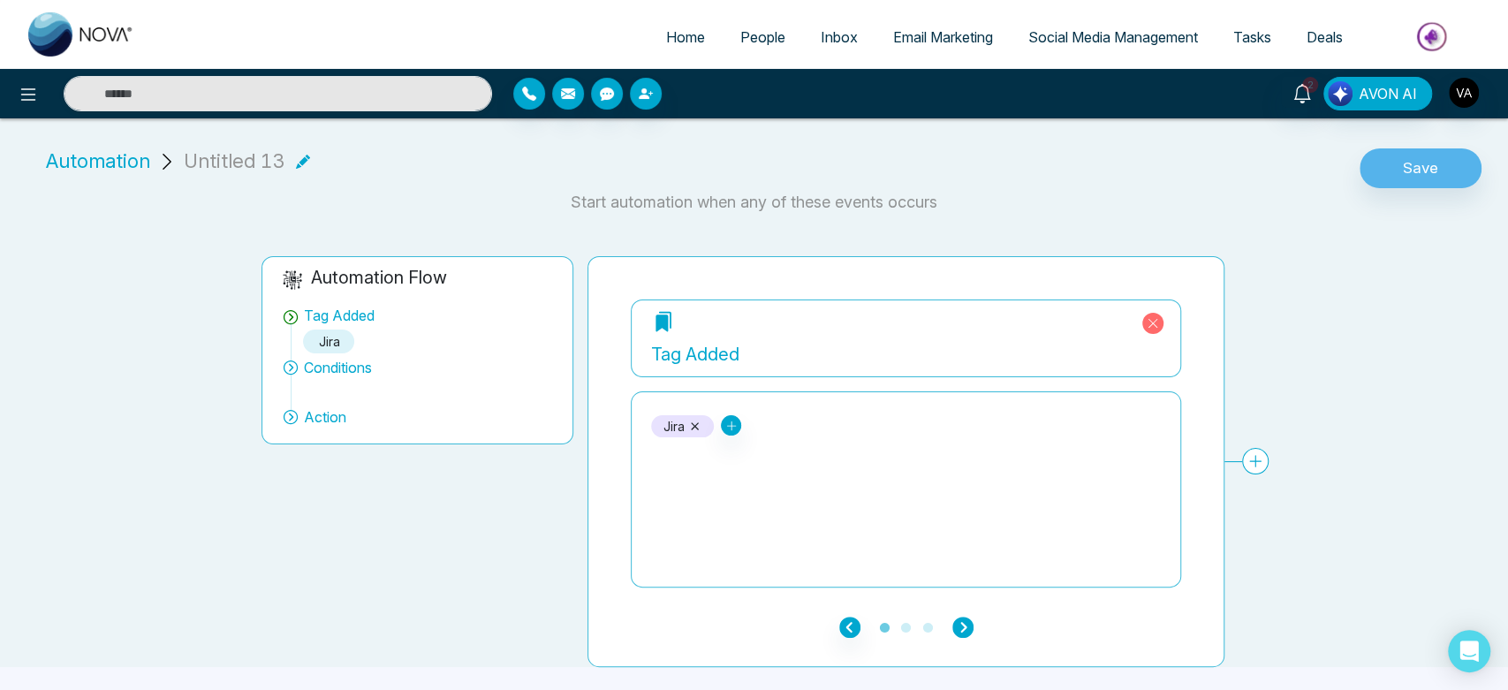
click at [958, 633] on icon "button" at bounding box center [962, 627] width 21 height 21
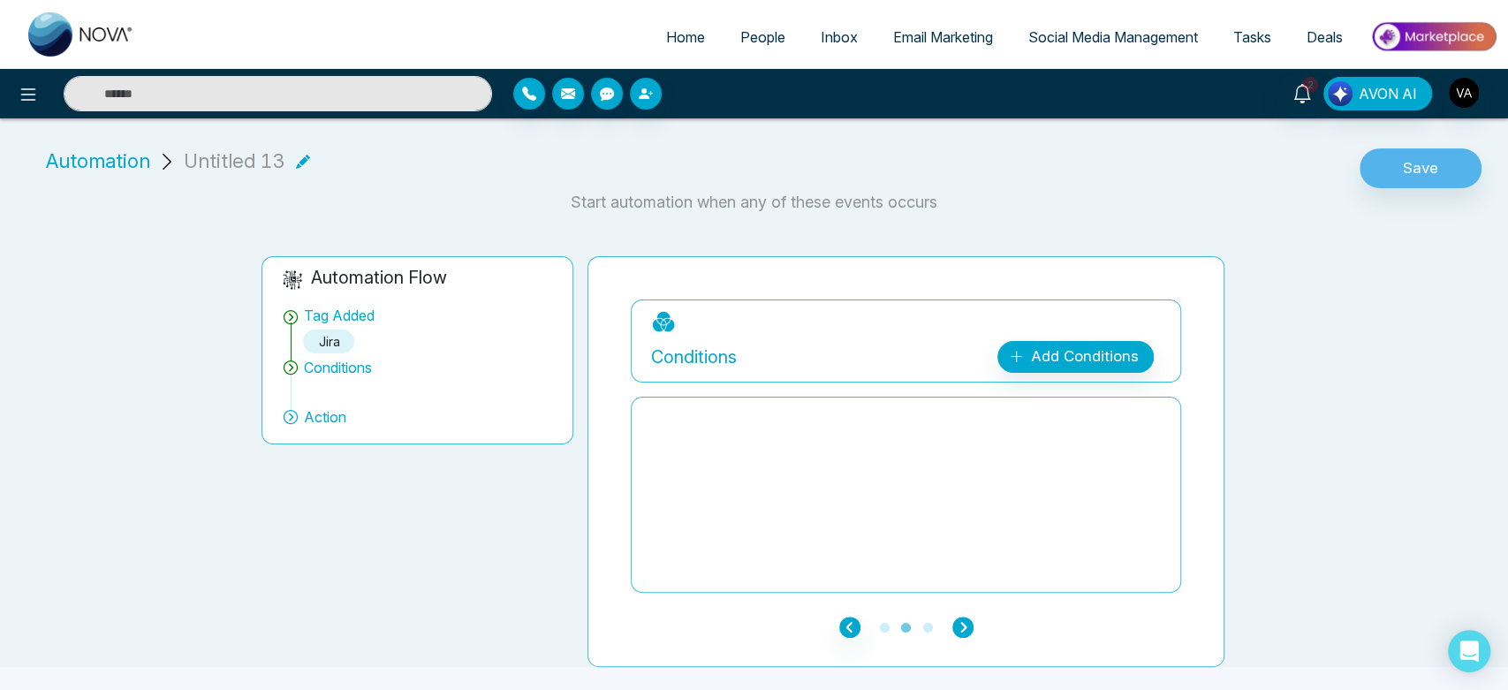
click at [958, 633] on icon "button" at bounding box center [962, 627] width 21 height 21
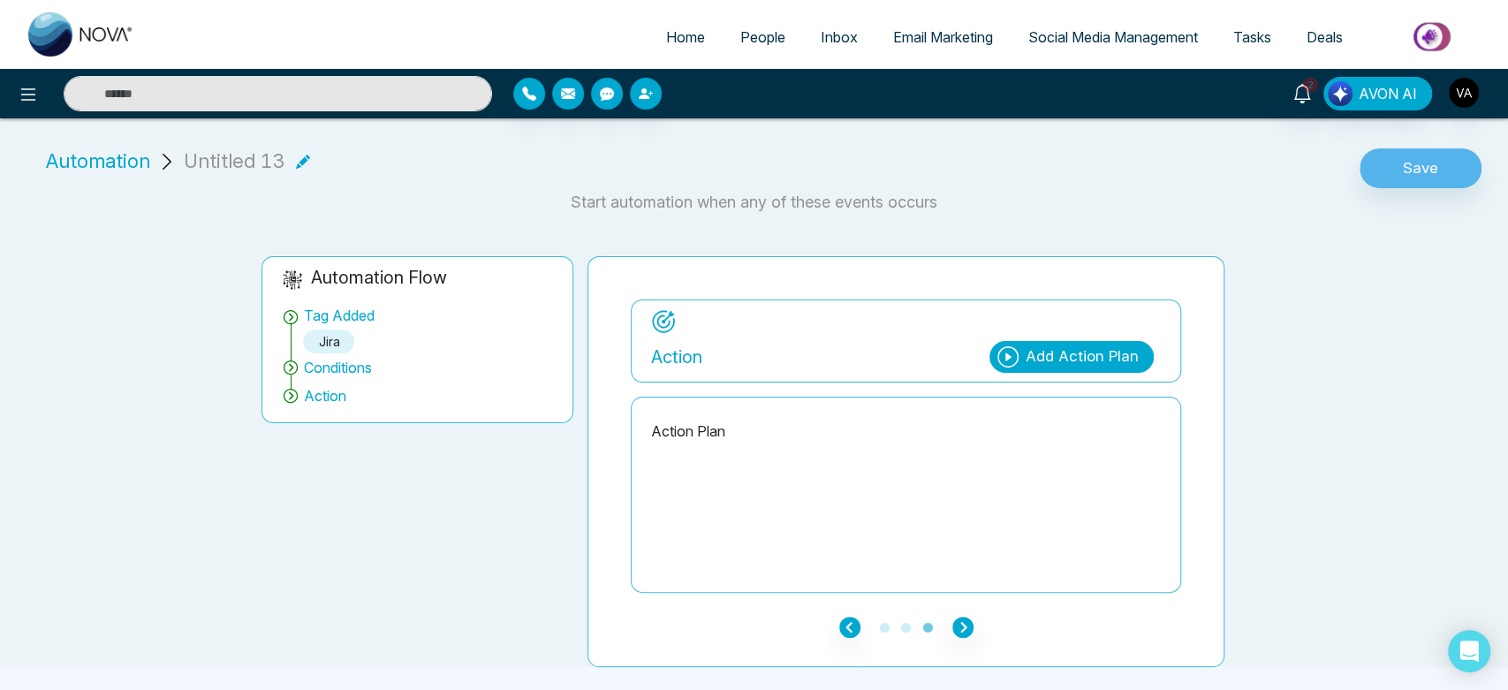
click at [1054, 358] on div "Add Action Plan" at bounding box center [1082, 356] width 113 height 23
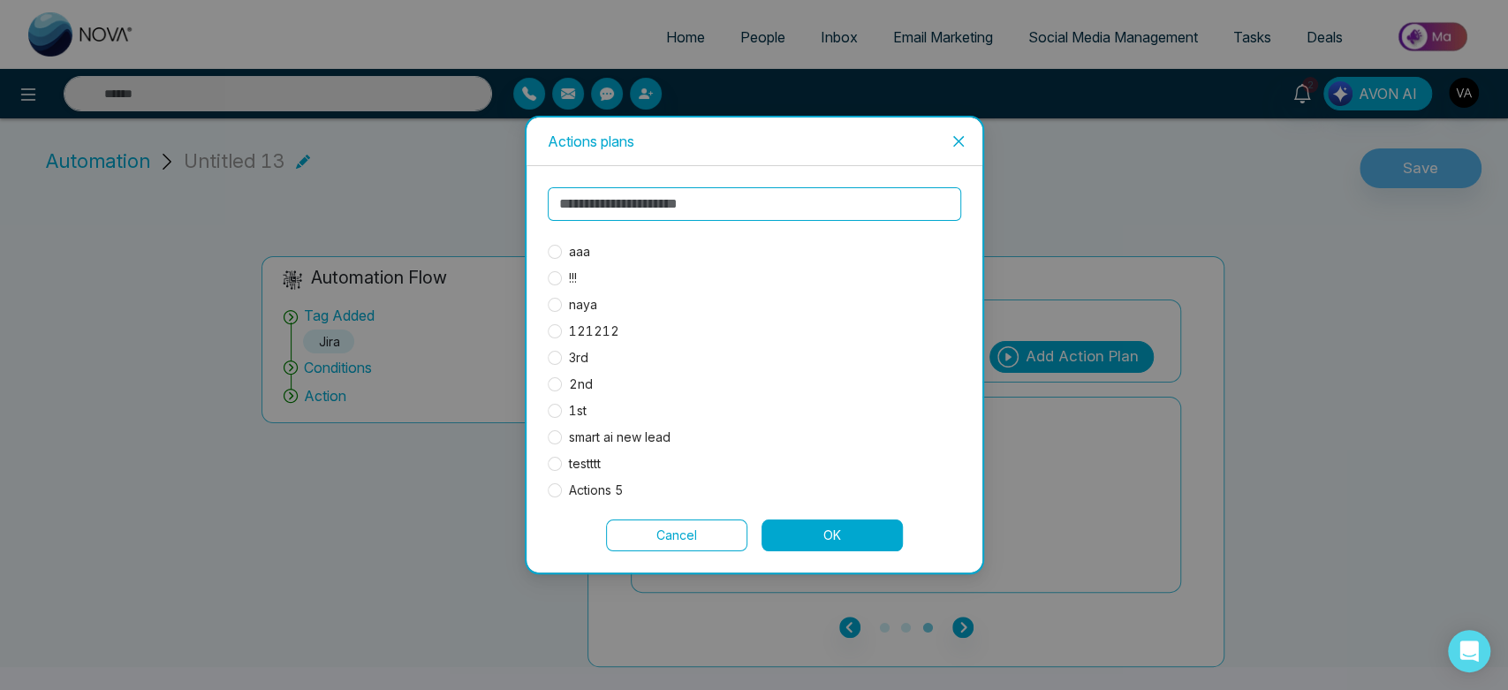
click at [587, 247] on span "aaa" at bounding box center [579, 251] width 35 height 19
click at [810, 522] on button "OK" at bounding box center [832, 536] width 141 height 32
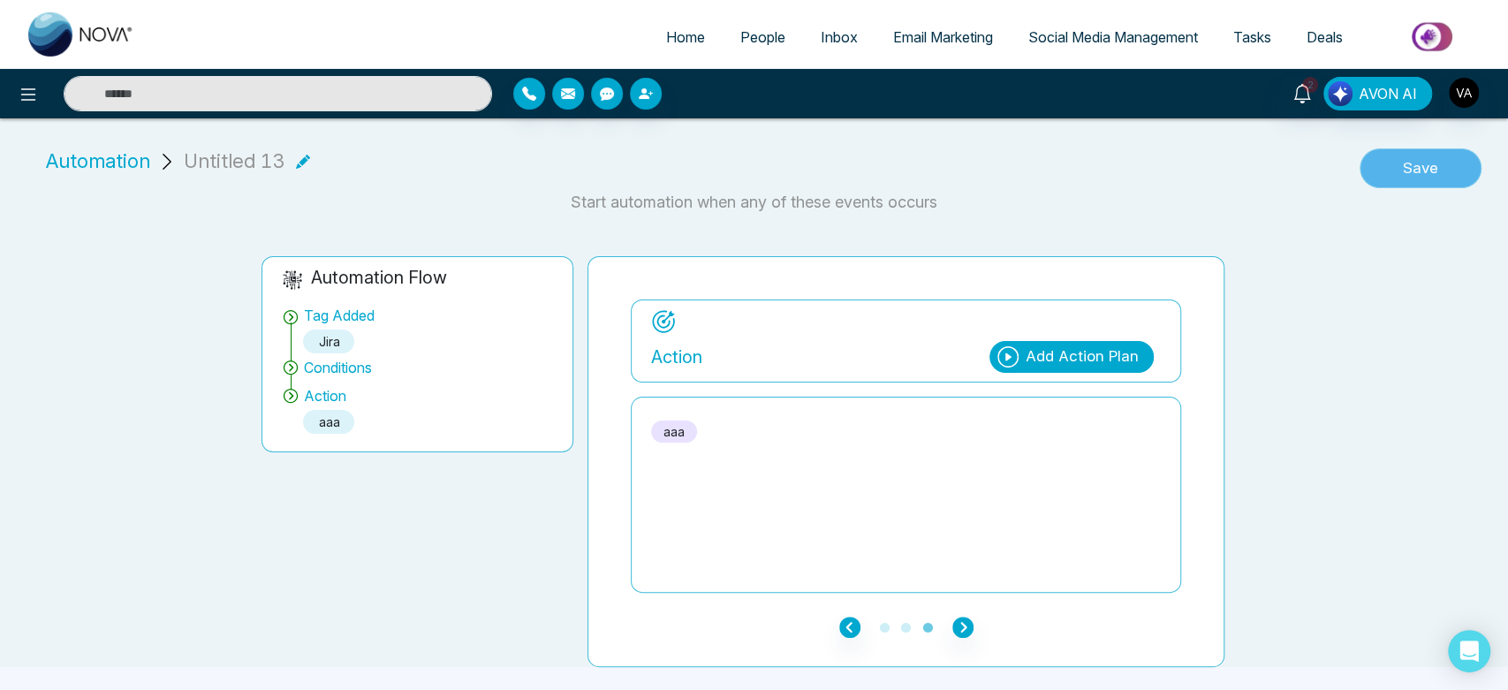
click at [1428, 173] on button "Save" at bounding box center [1421, 168] width 122 height 41
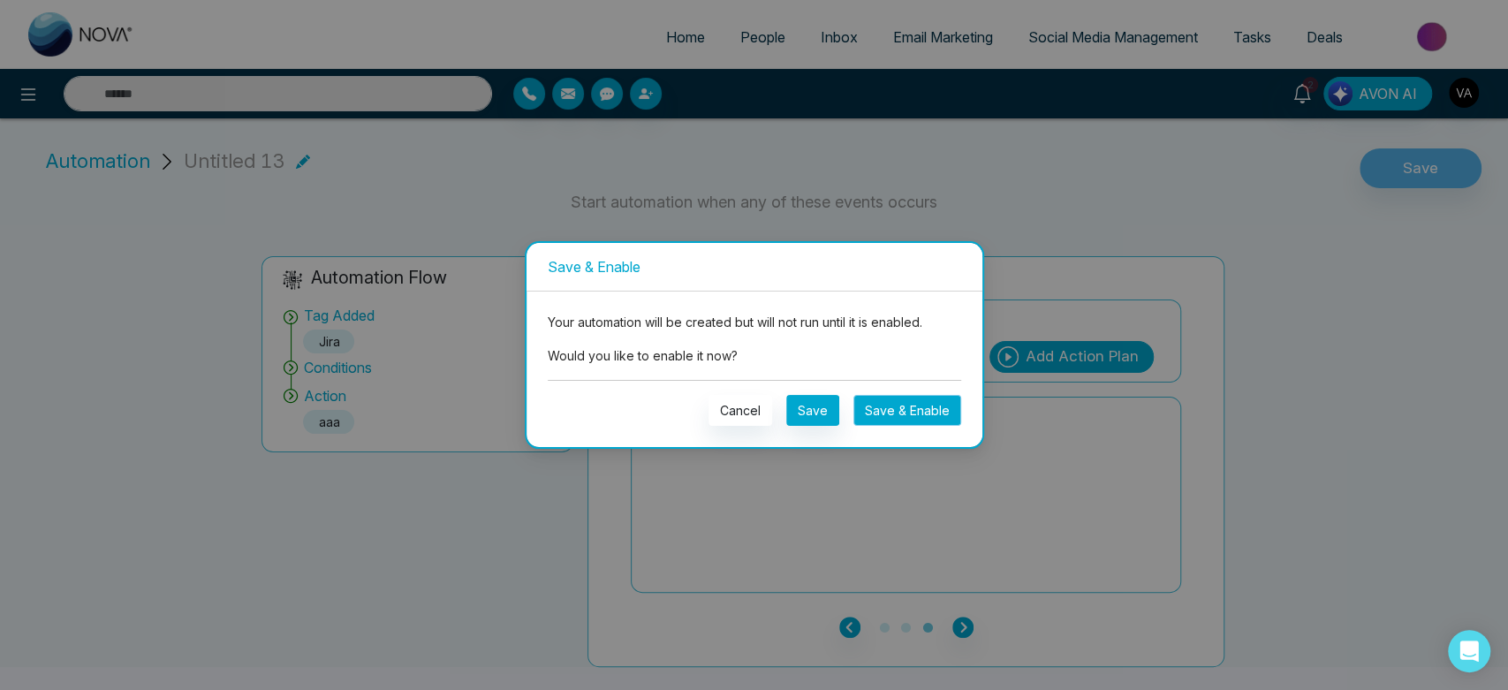
click at [912, 411] on button "Save & Enable" at bounding box center [907, 410] width 108 height 31
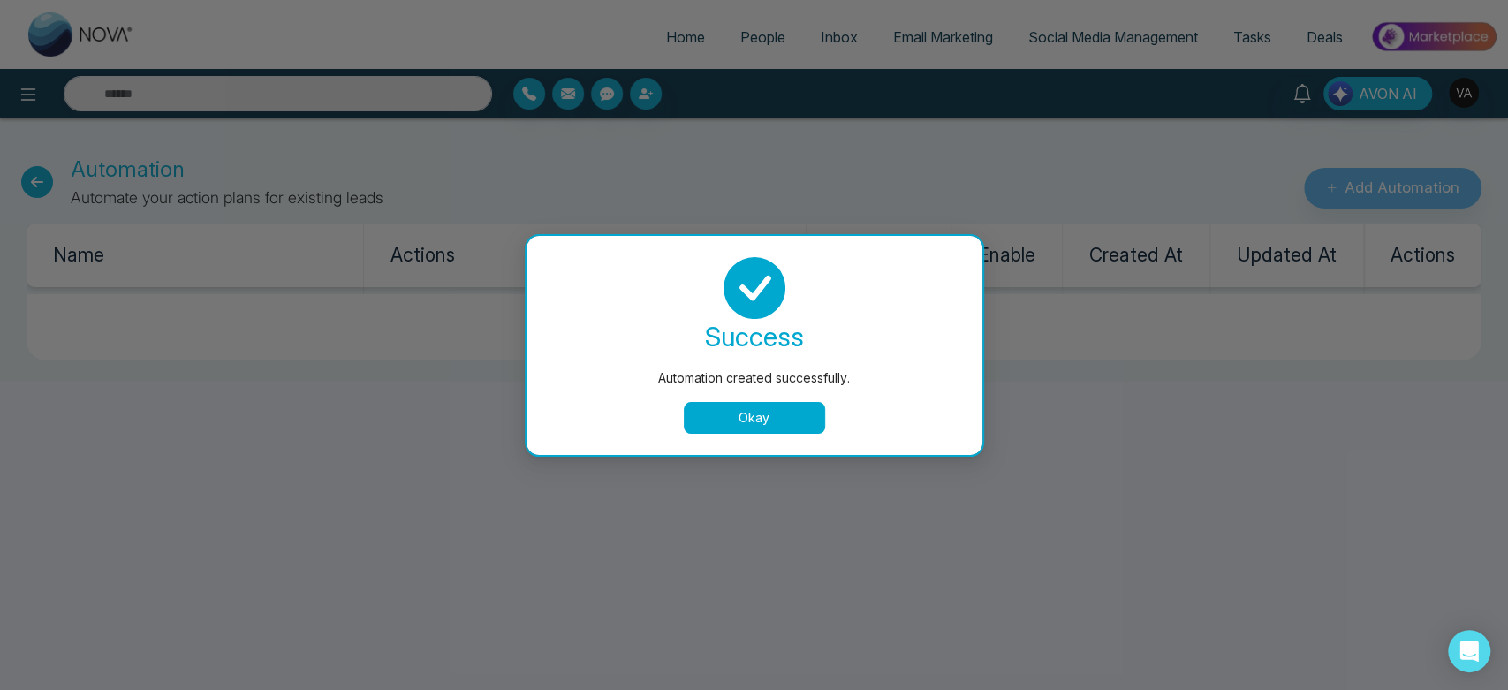
click at [733, 410] on button "Okay" at bounding box center [754, 418] width 141 height 32
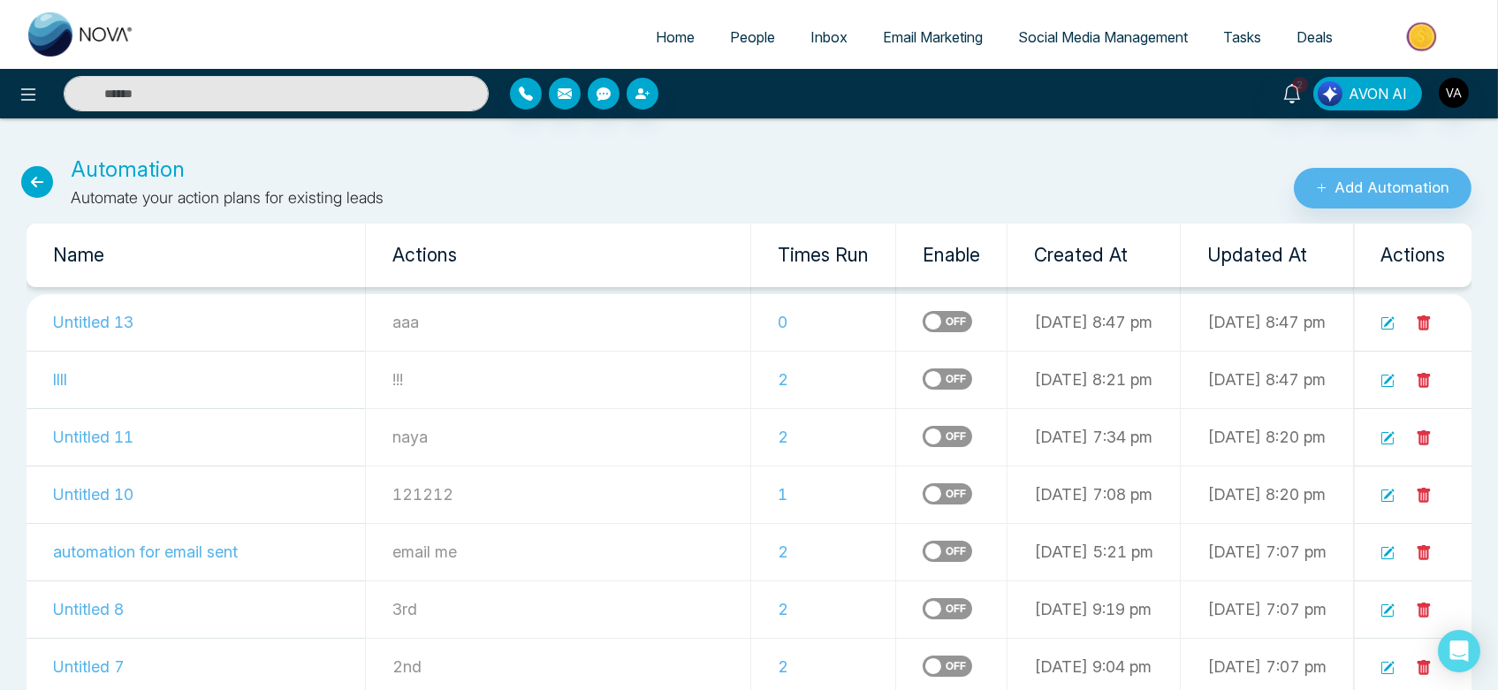
click at [747, 49] on link "People" at bounding box center [752, 37] width 80 height 34
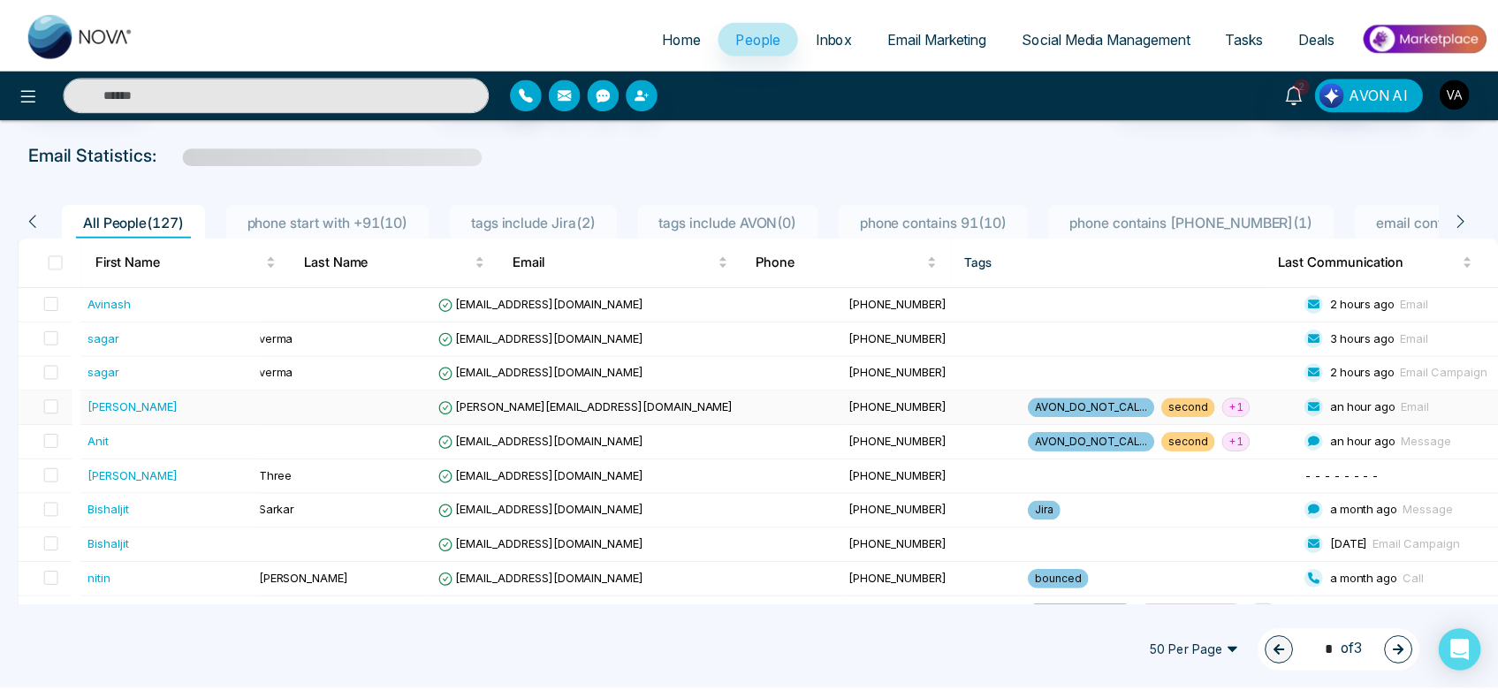
scroll to position [71, 0]
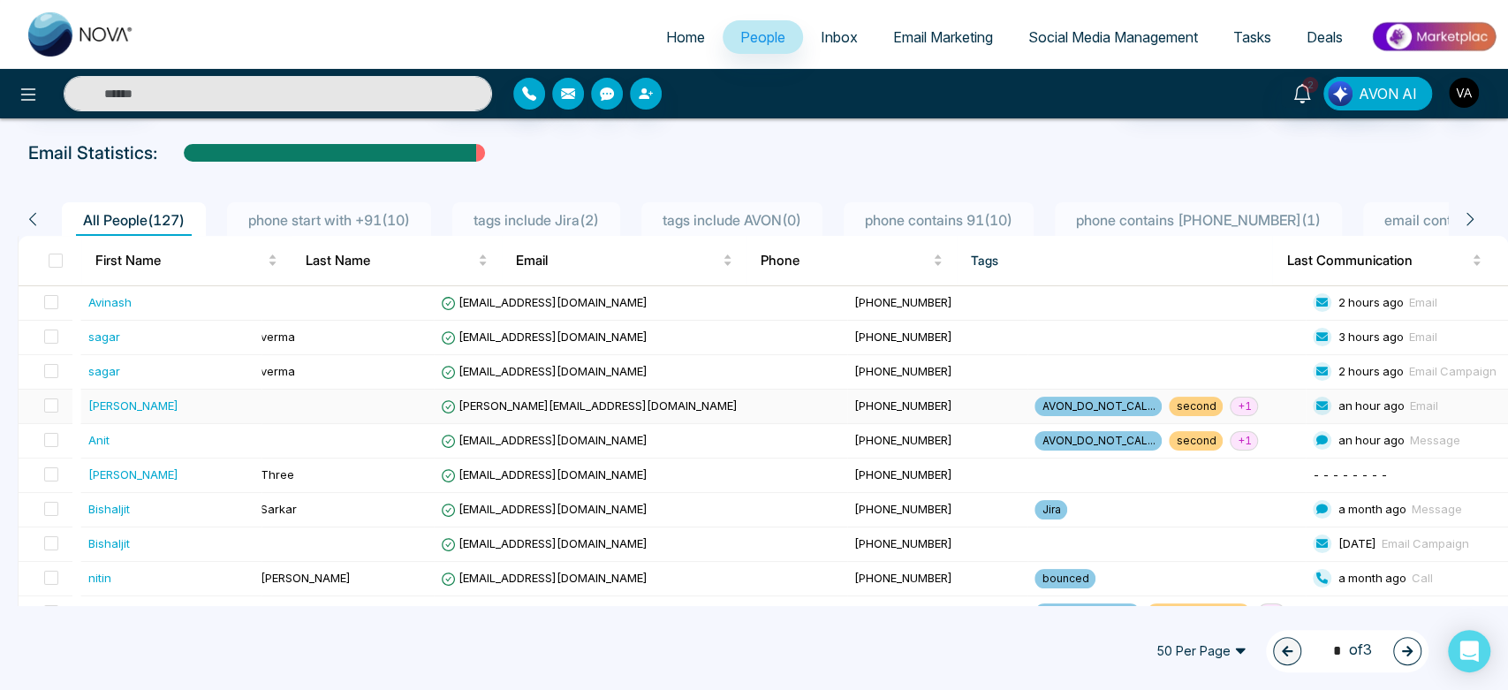
click at [1230, 406] on span "+ 1" at bounding box center [1244, 406] width 28 height 19
click at [54, 404] on span at bounding box center [51, 405] width 14 height 14
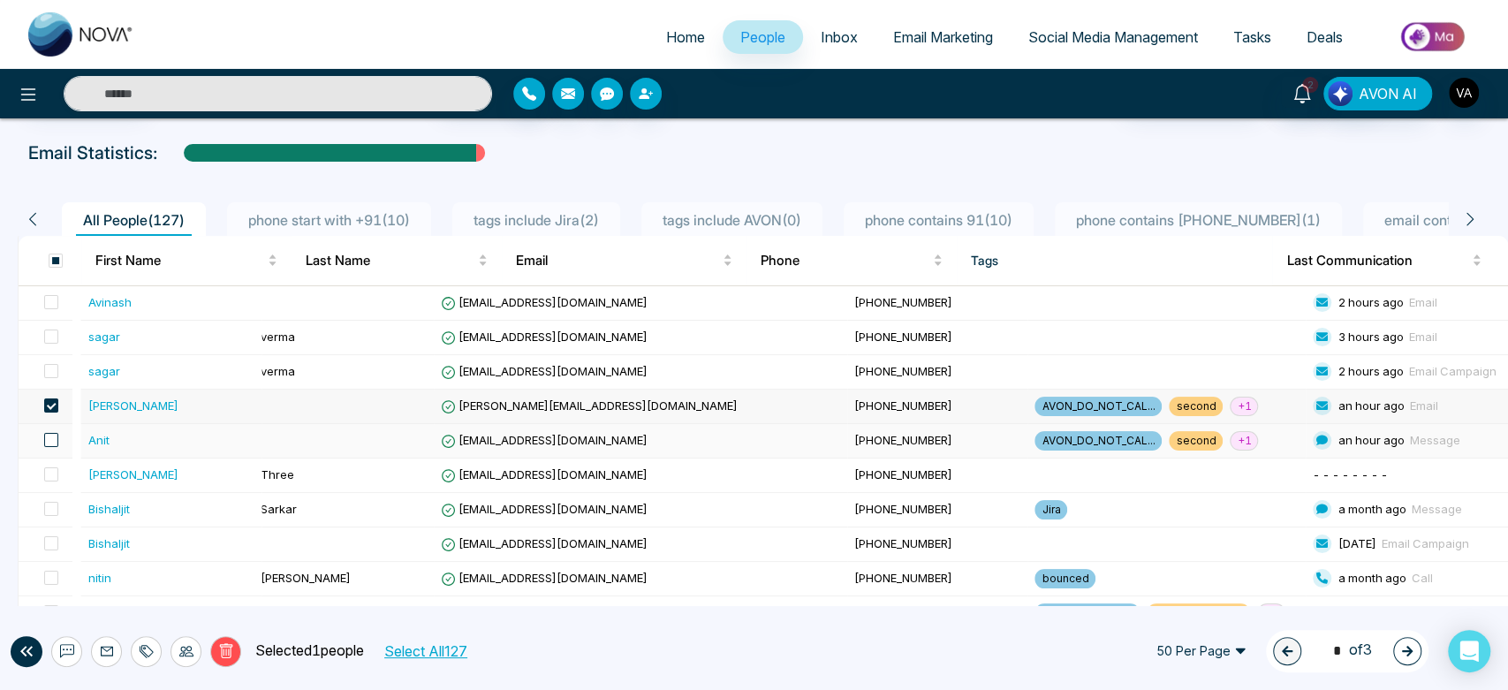
click at [50, 442] on span at bounding box center [51, 440] width 14 height 14
click at [141, 655] on icon at bounding box center [147, 651] width 14 height 14
click at [131, 576] on link "Add Tags" at bounding box center [102, 583] width 57 height 15
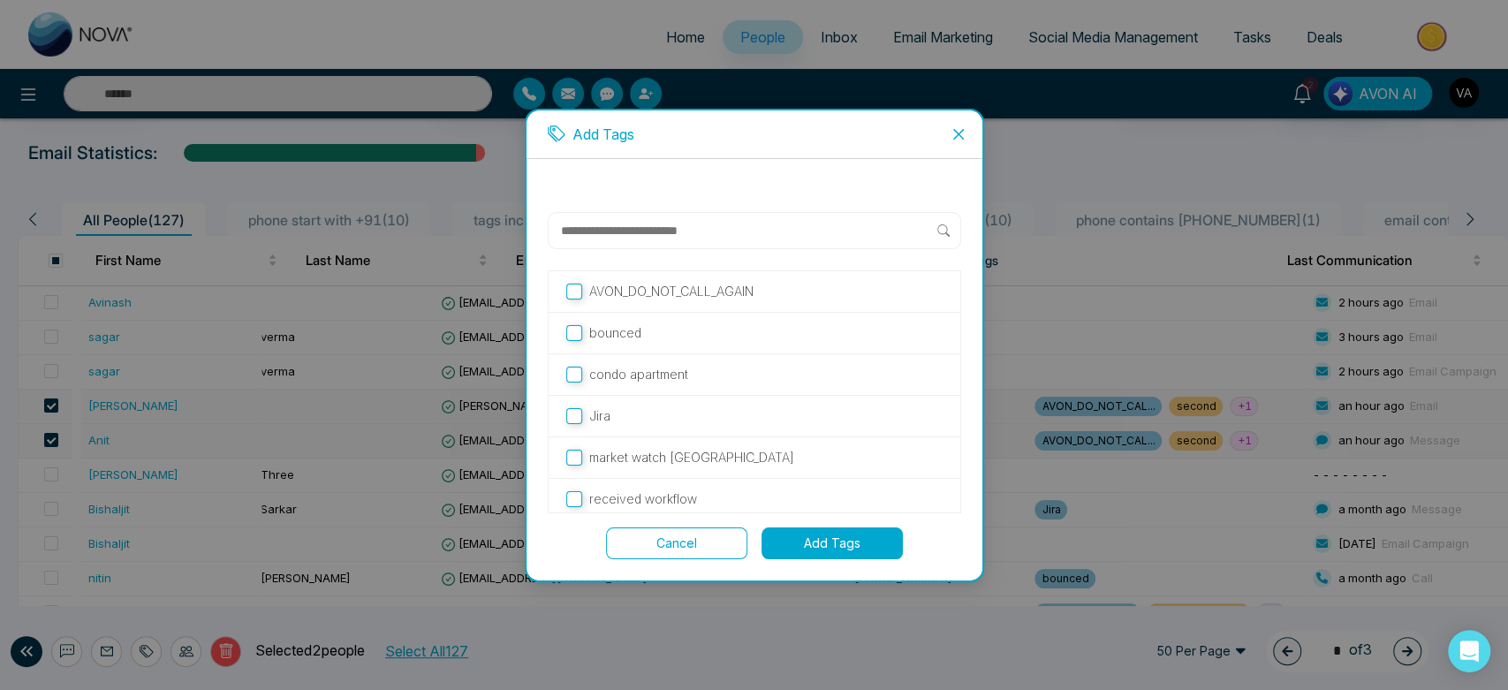
click at [594, 412] on p "Jira" at bounding box center [599, 415] width 21 height 19
click at [776, 533] on button "Add Tags" at bounding box center [832, 543] width 141 height 32
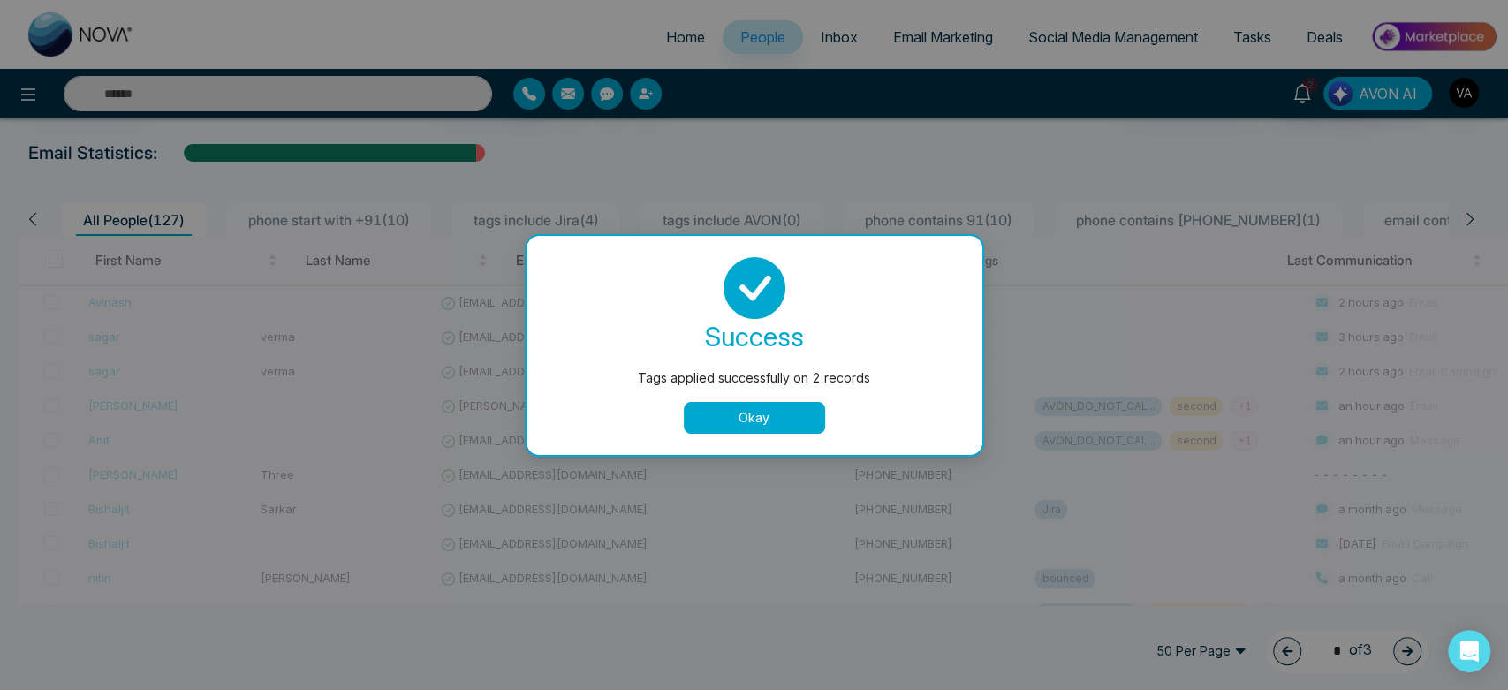
click at [740, 417] on button "Okay" at bounding box center [754, 418] width 141 height 32
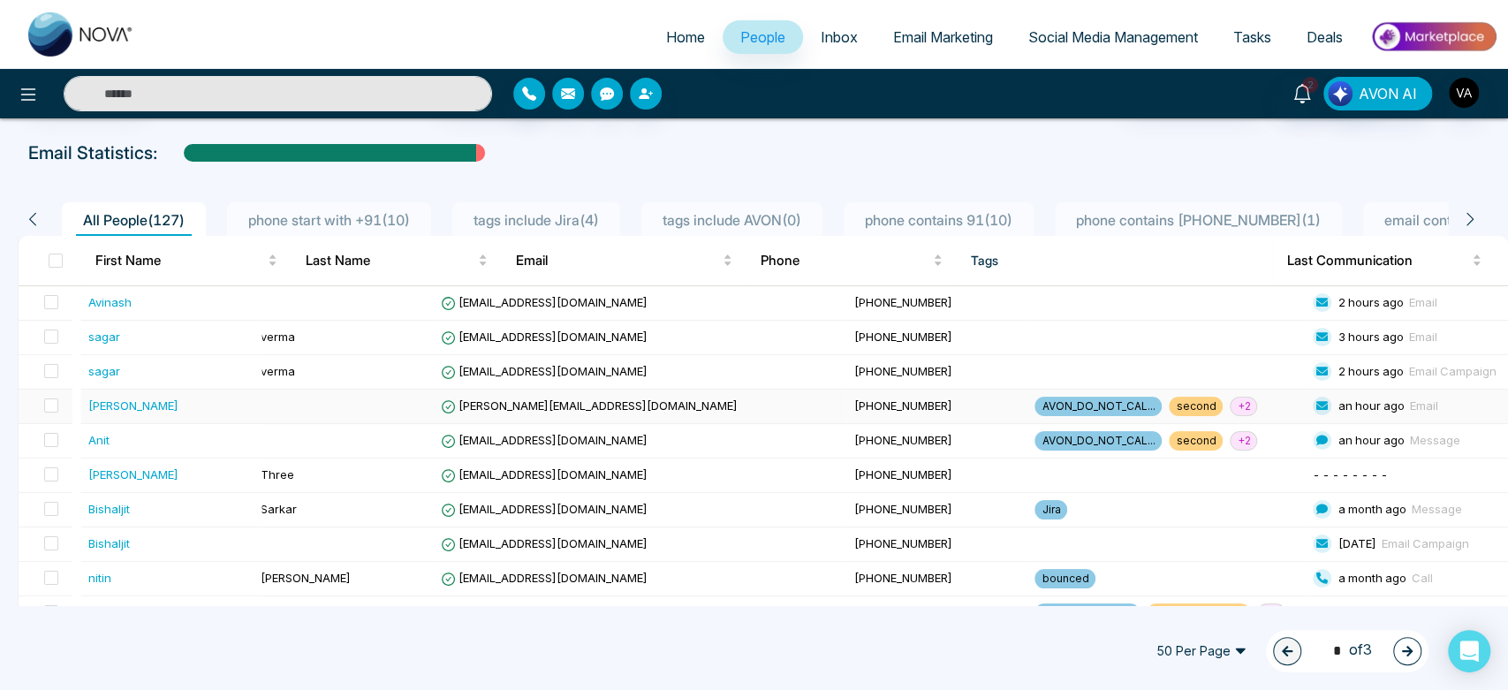
click at [434, 415] on td at bounding box center [344, 407] width 180 height 34
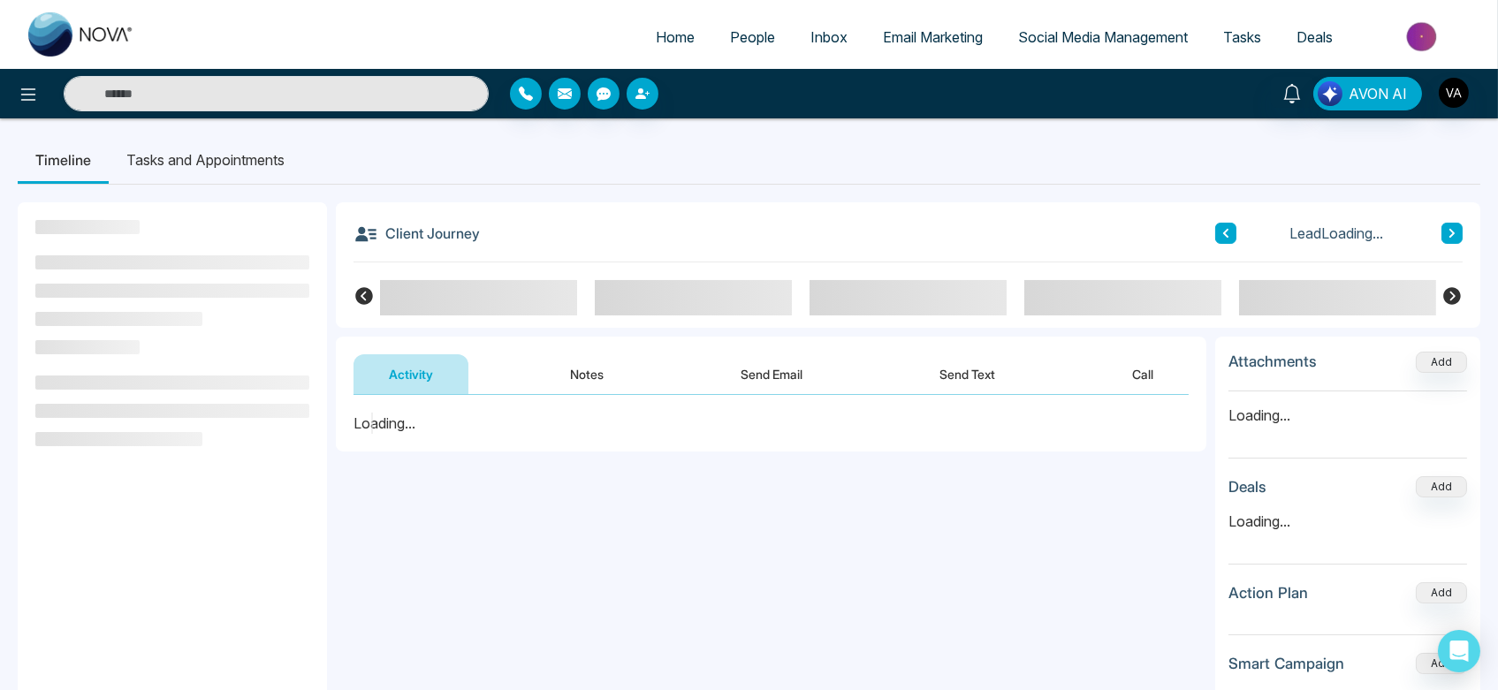
click at [601, 415] on div "Loading..." at bounding box center [770, 423] width 835 height 21
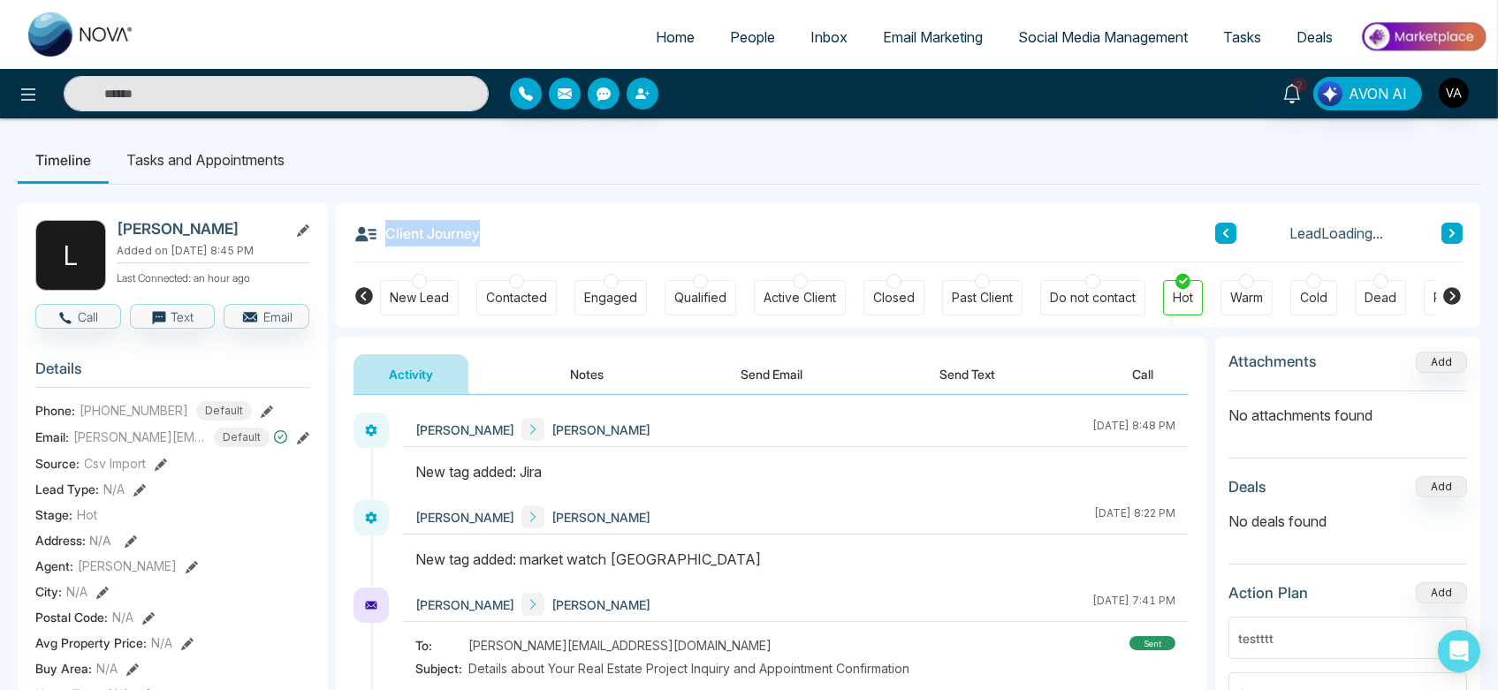
drag, startPoint x: 387, startPoint y: 230, endPoint x: 588, endPoint y: 257, distance: 203.3
click at [588, 257] on div "Client Journey Lead Loading..." at bounding box center [907, 232] width 1109 height 60
click at [588, 257] on div "Client Journey Lead 4 of 127" at bounding box center [907, 232] width 1109 height 60
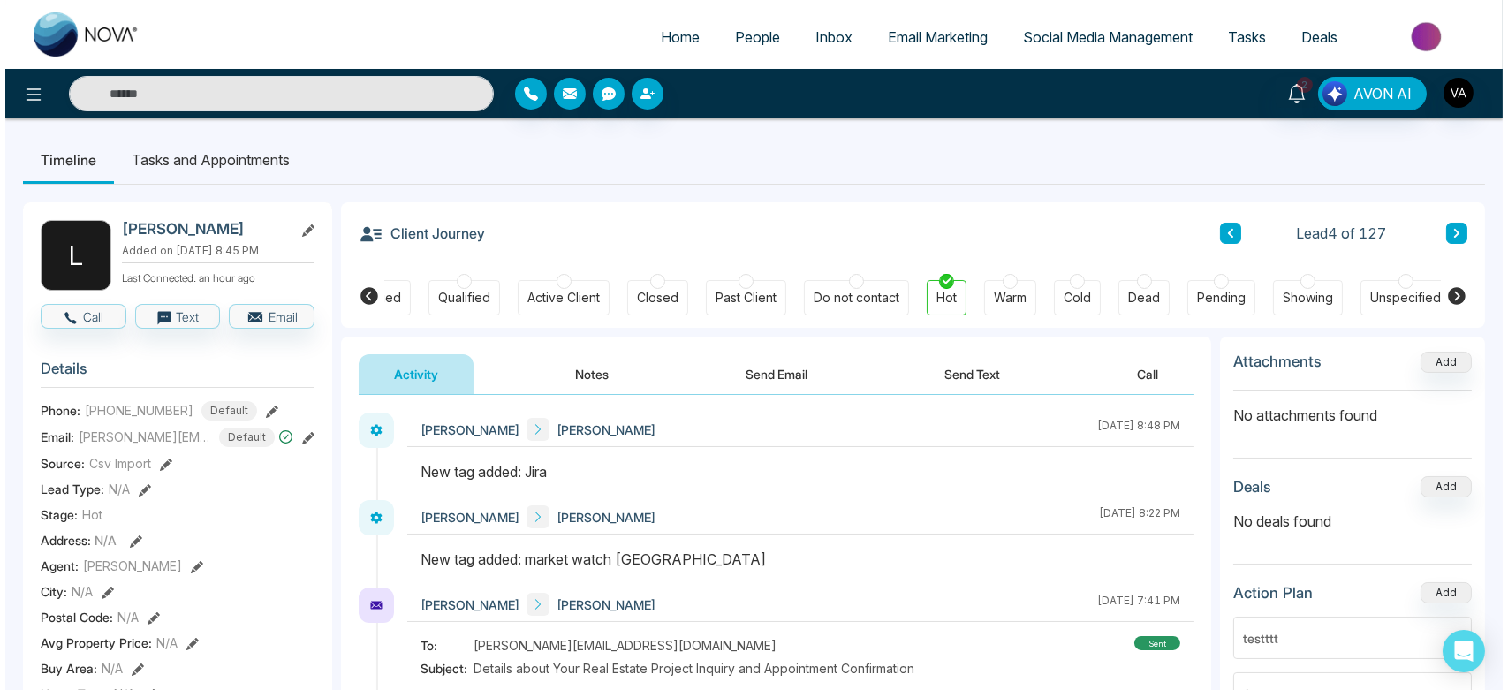
scroll to position [0, 246]
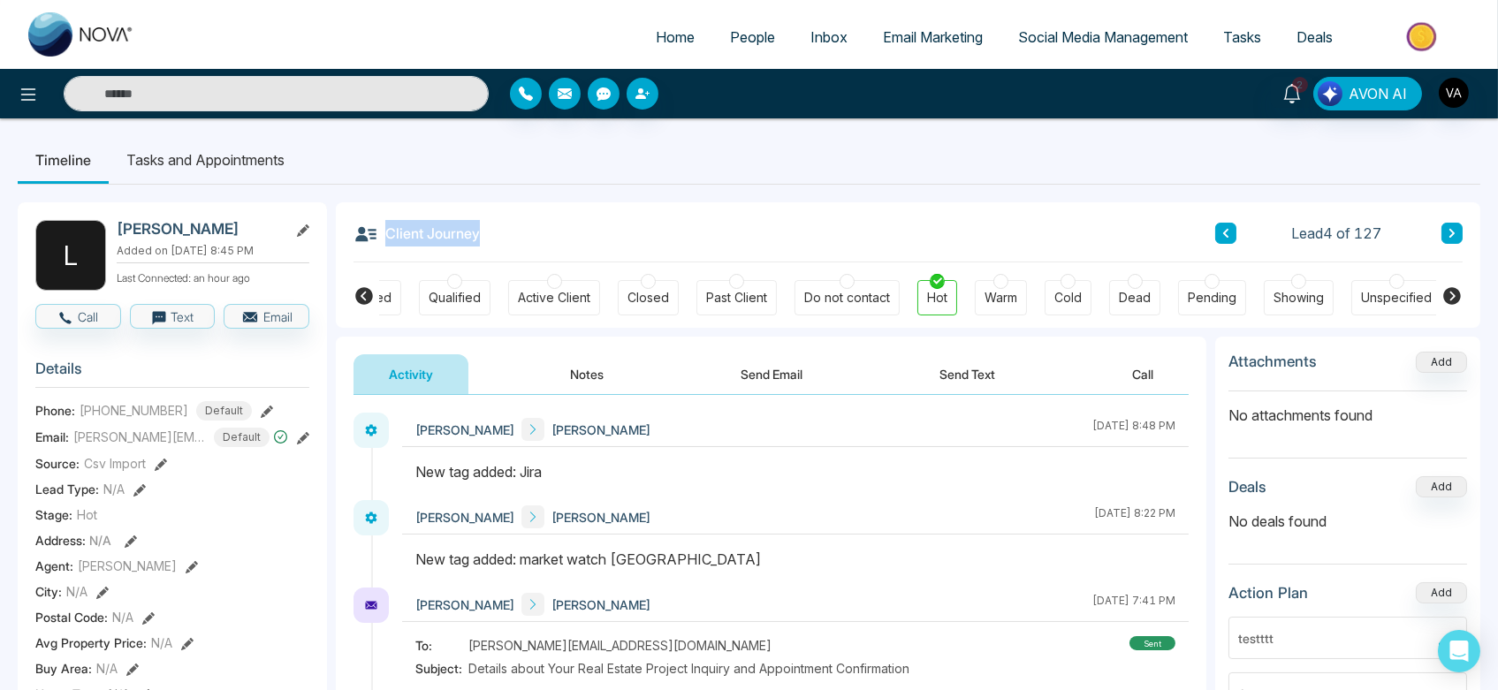
drag, startPoint x: 477, startPoint y: 231, endPoint x: 359, endPoint y: 226, distance: 118.5
click at [359, 226] on h3 "Client Journey" at bounding box center [416, 233] width 126 height 27
click at [359, 226] on icon at bounding box center [365, 234] width 25 height 25
drag, startPoint x: 374, startPoint y: 224, endPoint x: 543, endPoint y: 235, distance: 170.0
click at [543, 235] on div "Client Journey Lead 4 of 127" at bounding box center [907, 232] width 1109 height 60
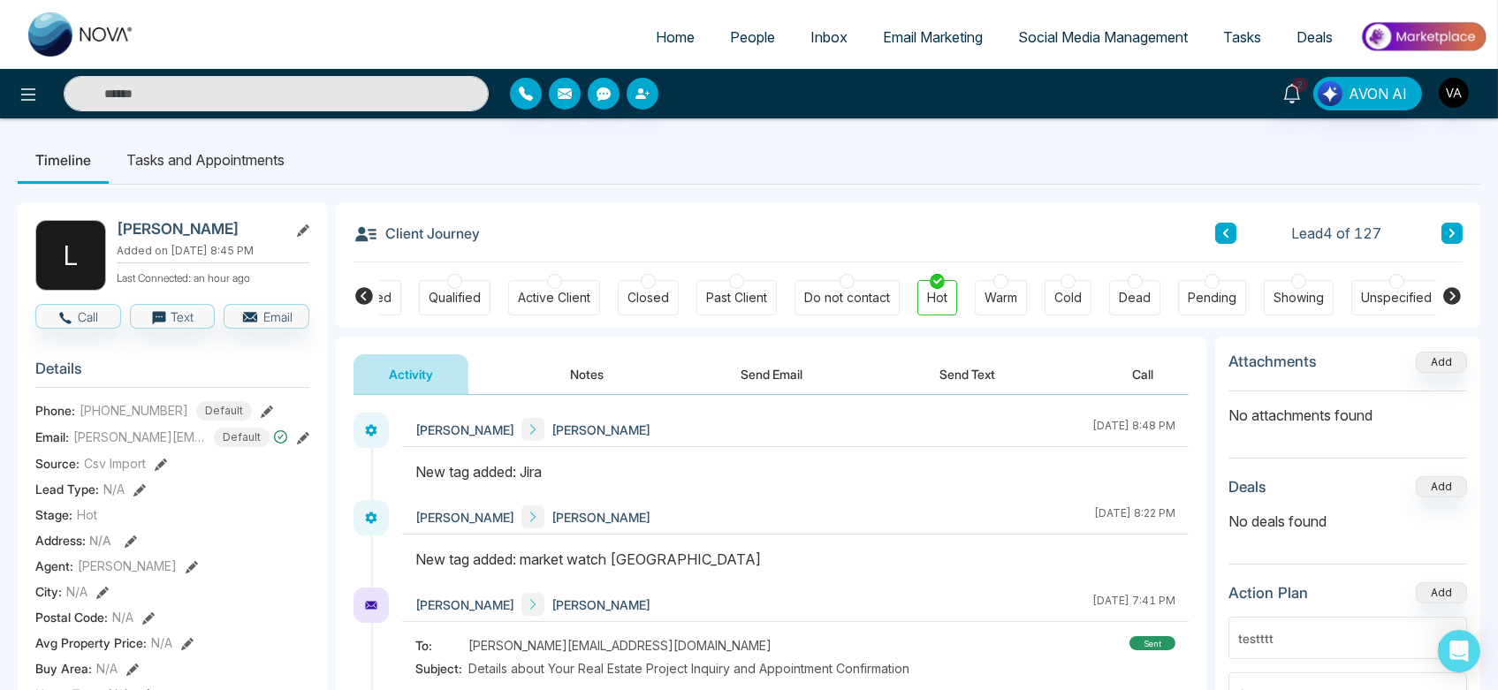
click at [543, 235] on div "Client Journey Lead 4 of 127" at bounding box center [907, 232] width 1109 height 60
click at [34, 90] on icon at bounding box center [28, 94] width 21 height 21
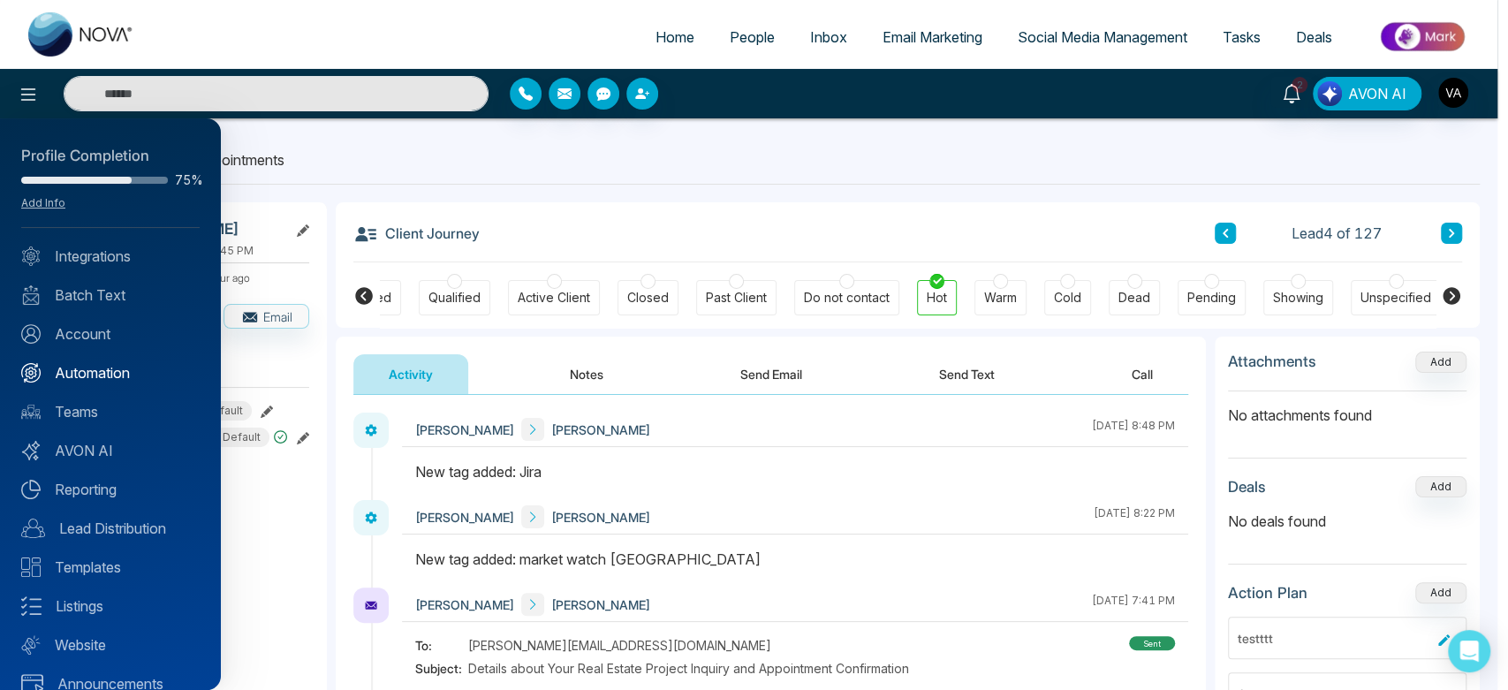
click at [126, 365] on link "Automation" at bounding box center [110, 372] width 178 height 21
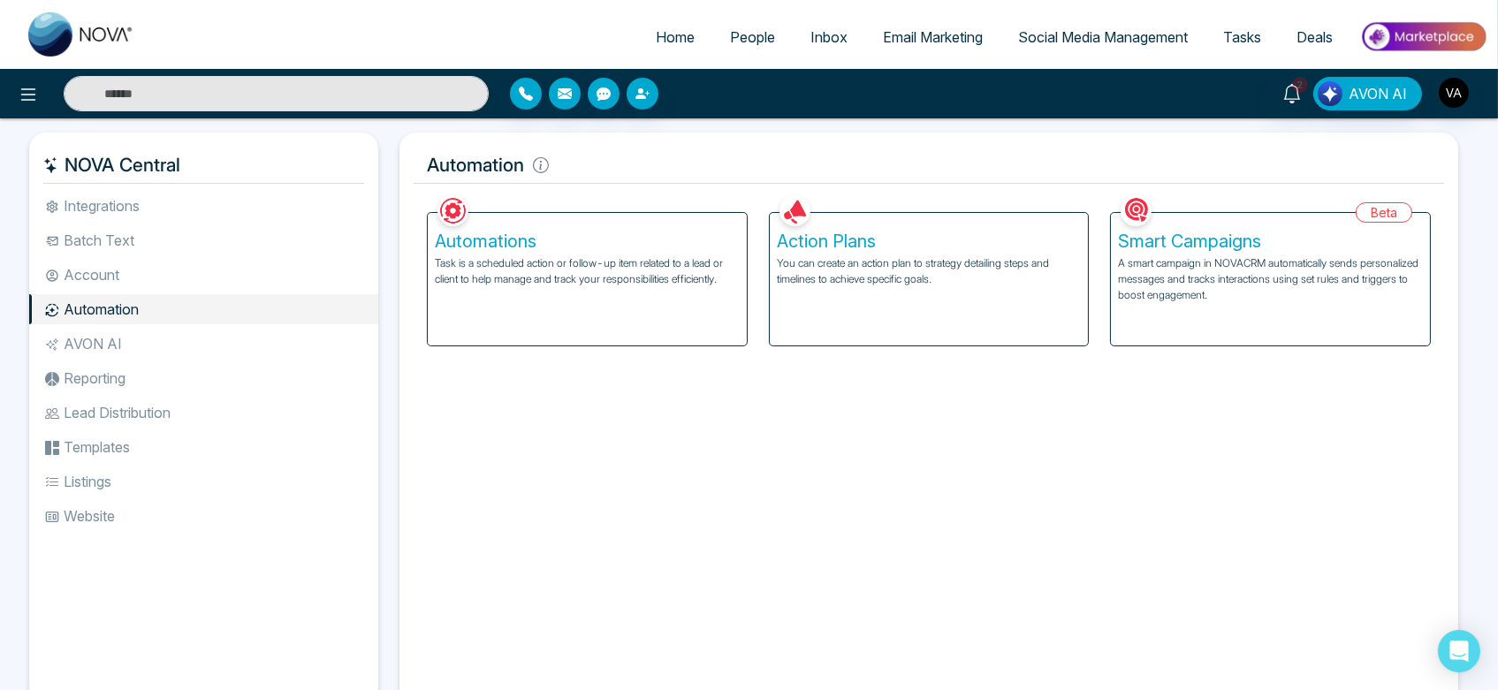
click at [575, 239] on h5 "Automations" at bounding box center [587, 241] width 305 height 21
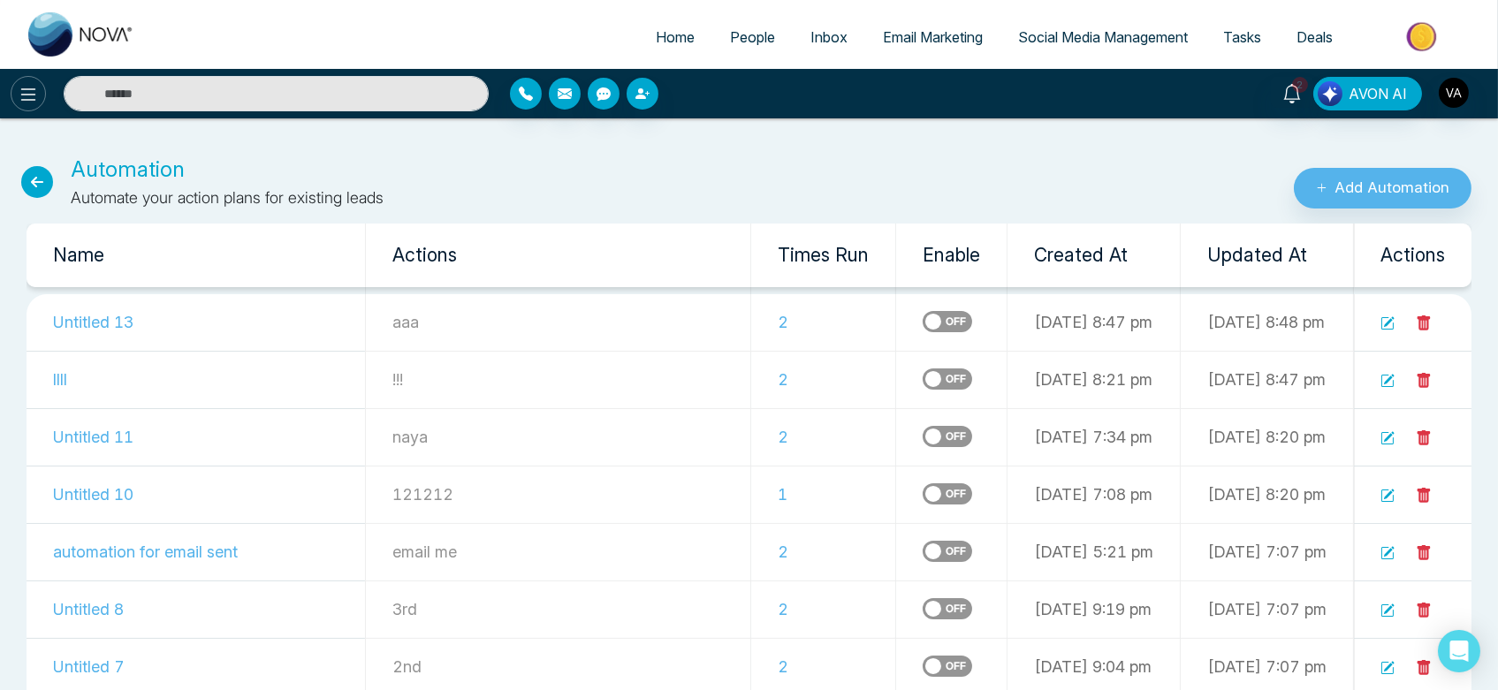
click at [11, 90] on button at bounding box center [28, 93] width 35 height 35
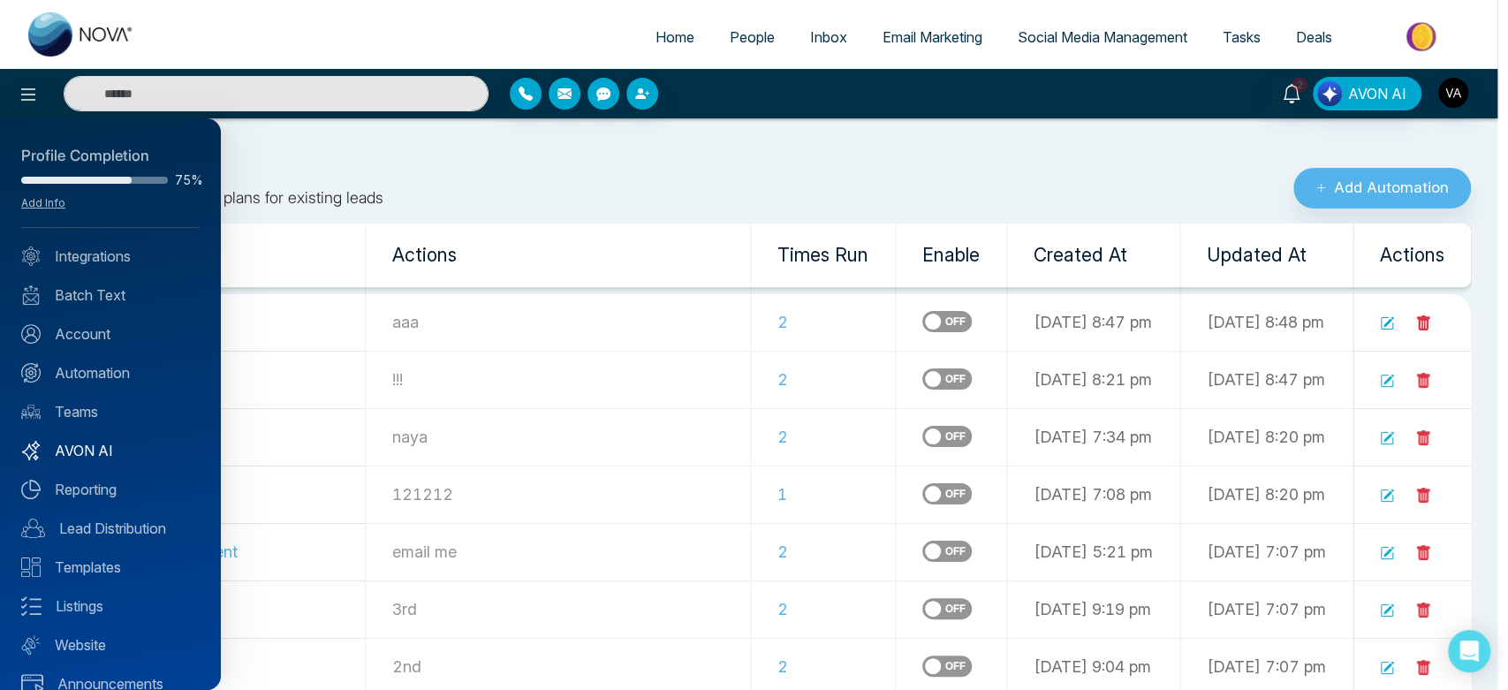
click at [82, 440] on link "AVON AI" at bounding box center [110, 450] width 178 height 21
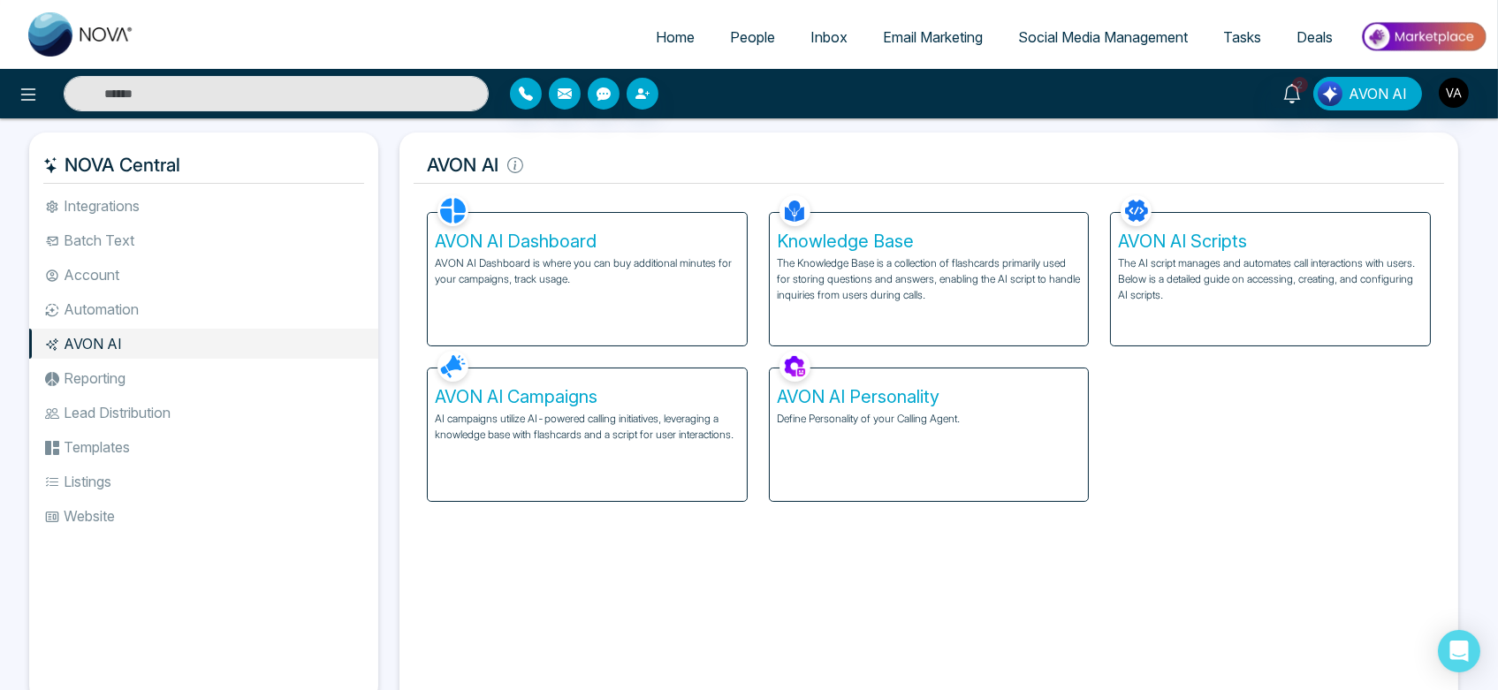
click at [648, 444] on div "AVON AI Campaigns AI campaigns utilize AI-powered calling initiatives, leveragi…" at bounding box center [587, 434] width 319 height 133
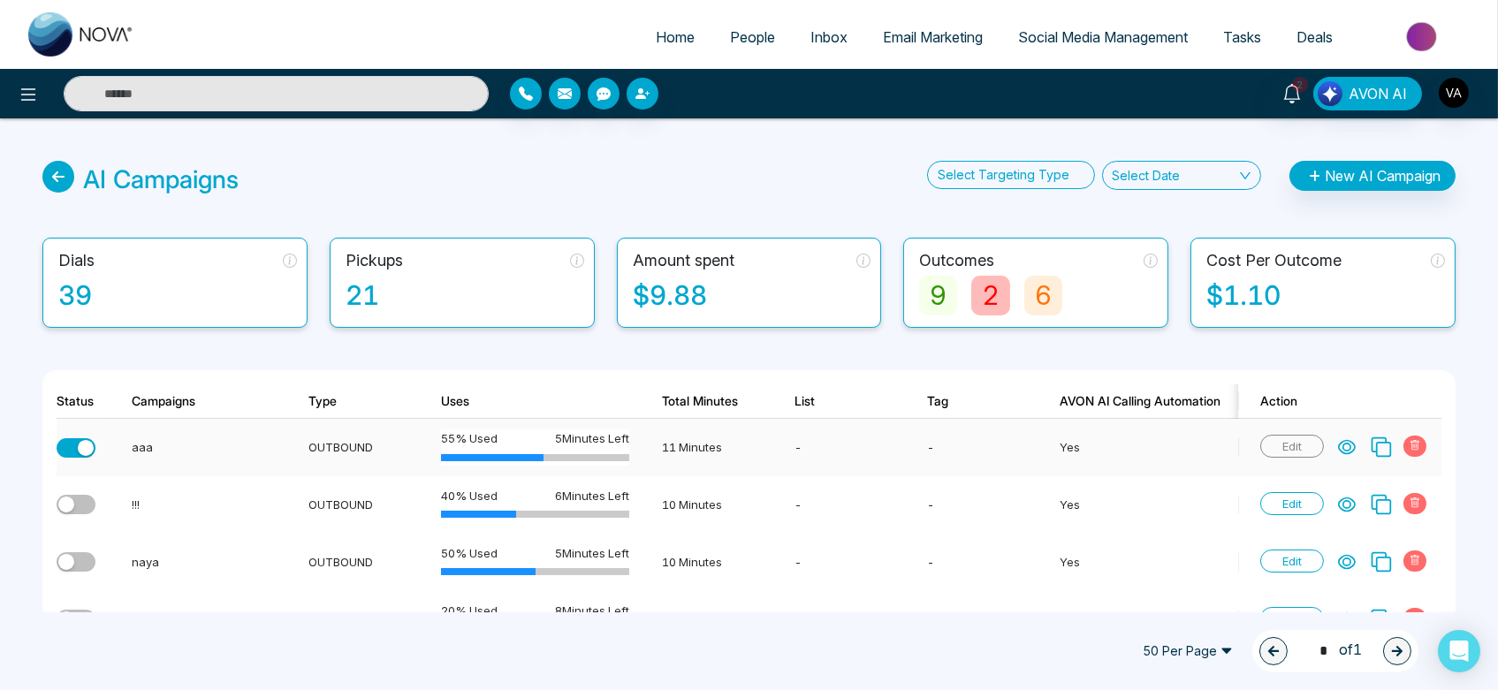
click at [1337, 445] on div "Edit" at bounding box center [1345, 447] width 171 height 23
click at [1351, 444] on icon at bounding box center [1347, 447] width 18 height 18
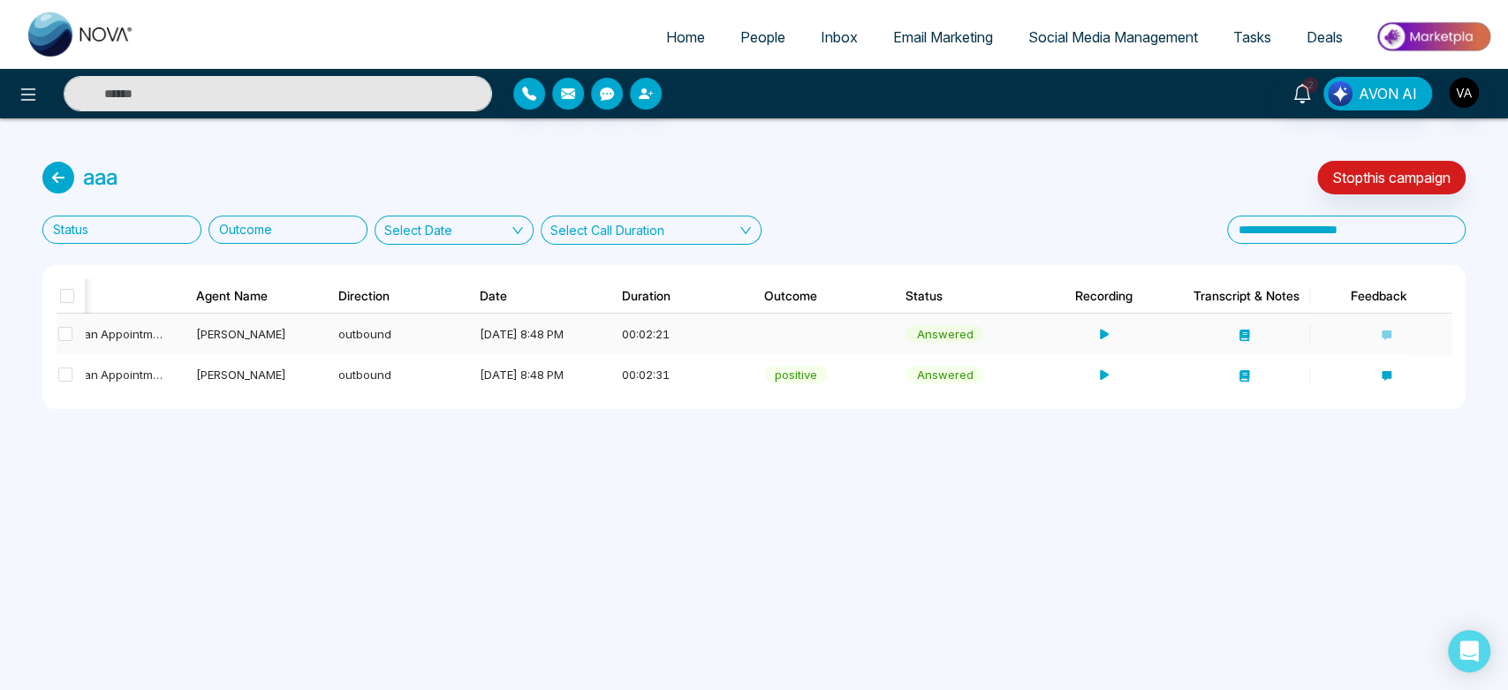
drag, startPoint x: 755, startPoint y: 336, endPoint x: 820, endPoint y: 330, distance: 64.7
click at [820, 330] on td at bounding box center [813, 334] width 142 height 41
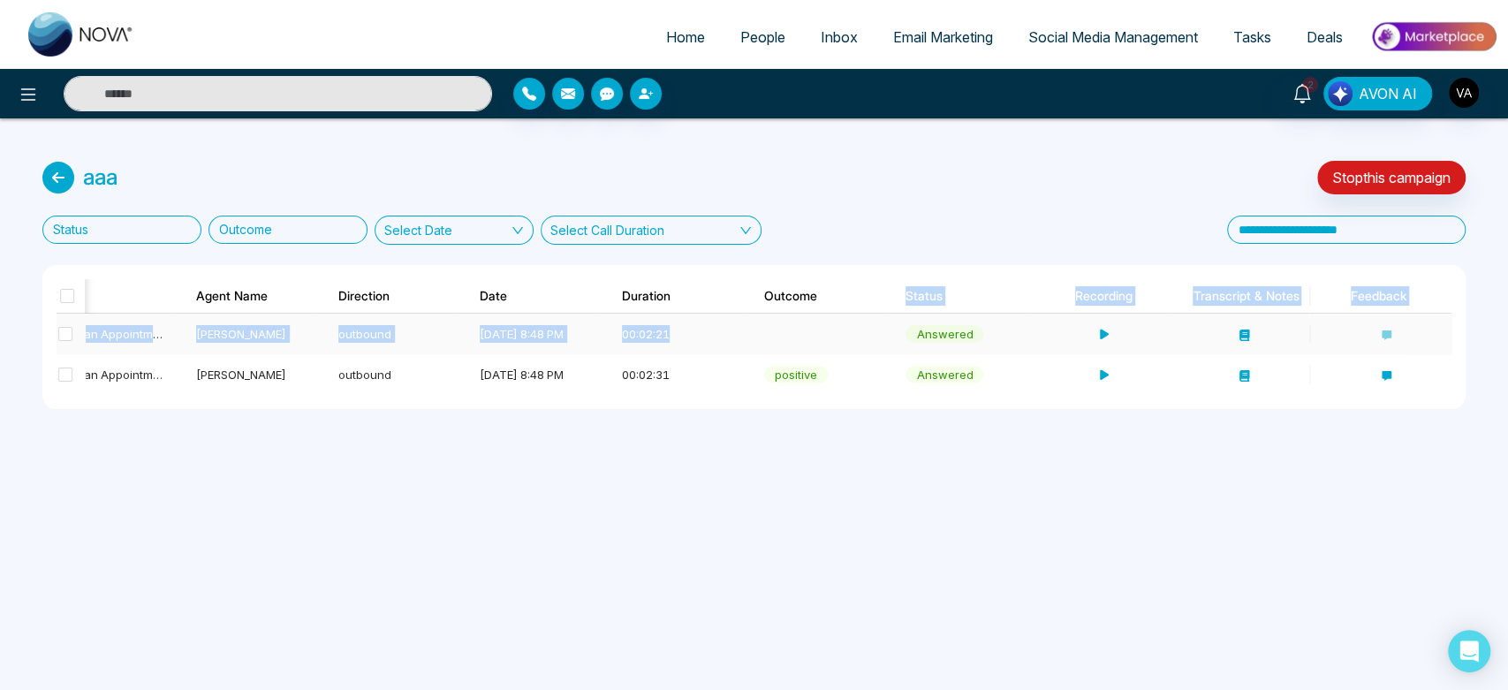
drag, startPoint x: 759, startPoint y: 316, endPoint x: 828, endPoint y: 313, distance: 69.0
click at [828, 313] on div "Contact Name Contact Number Goal Agent Name Direction Date Duration Outcome Sta…" at bounding box center [754, 337] width 1395 height 116
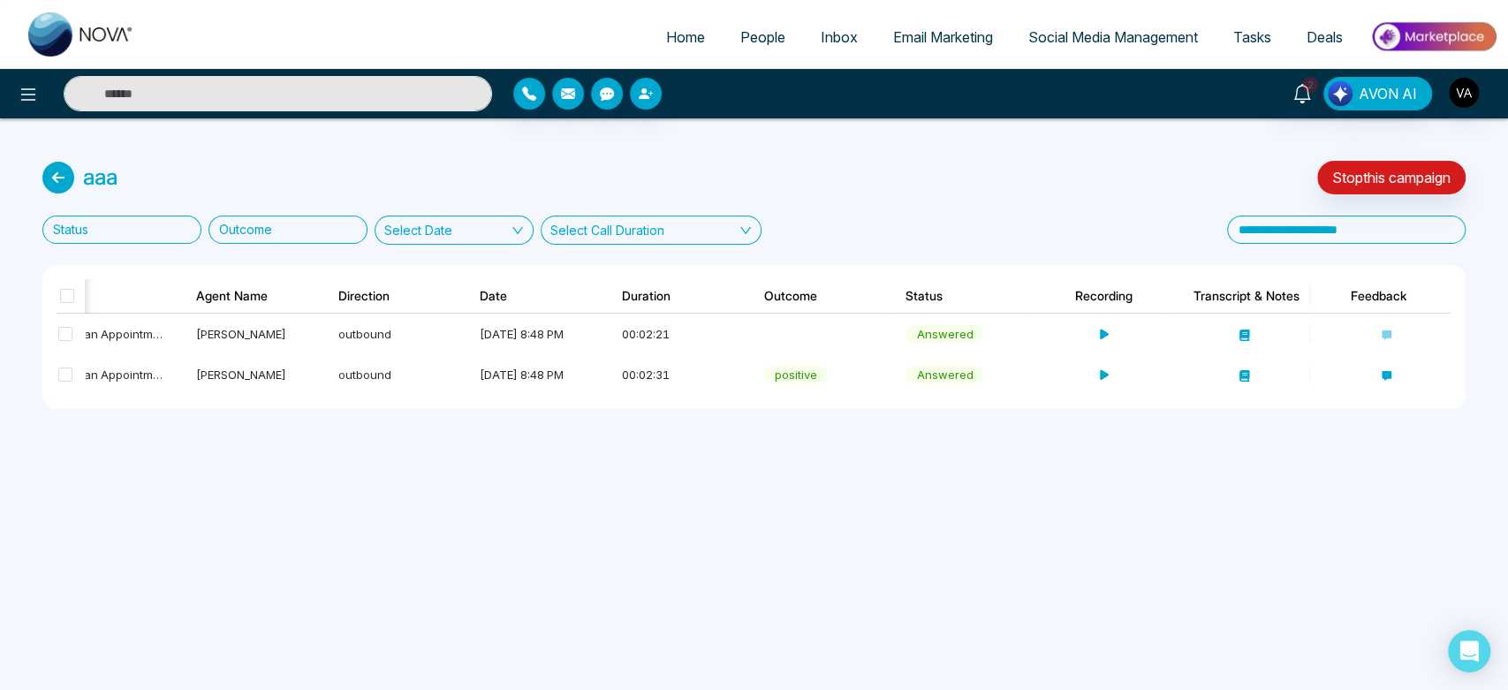
click at [884, 542] on div "Home People Inbox Email Marketing Social Media Management Tasks Deals 2 AVON AI…" at bounding box center [754, 345] width 1508 height 690
click at [1103, 330] on icon at bounding box center [1101, 334] width 11 height 11
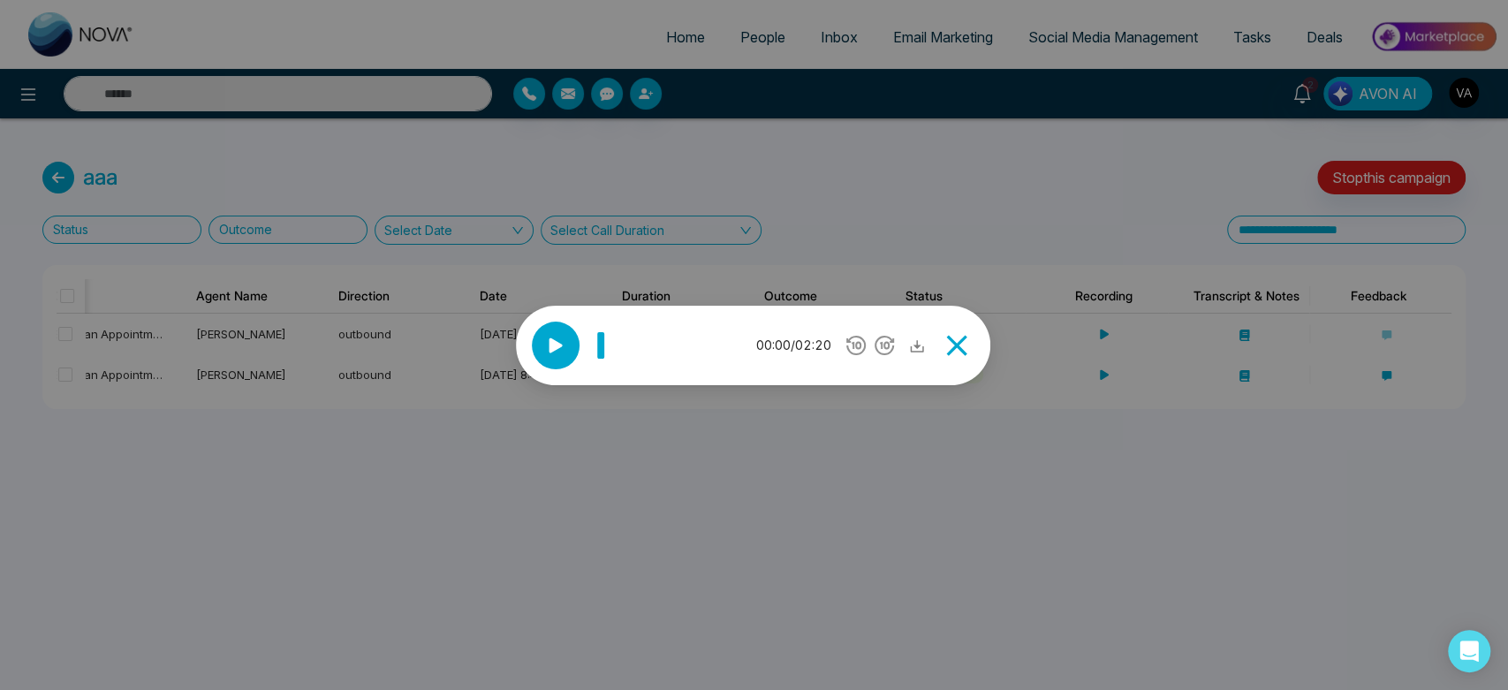
click at [540, 343] on div at bounding box center [556, 346] width 48 height 48
click at [946, 339] on icon at bounding box center [956, 345] width 35 height 35
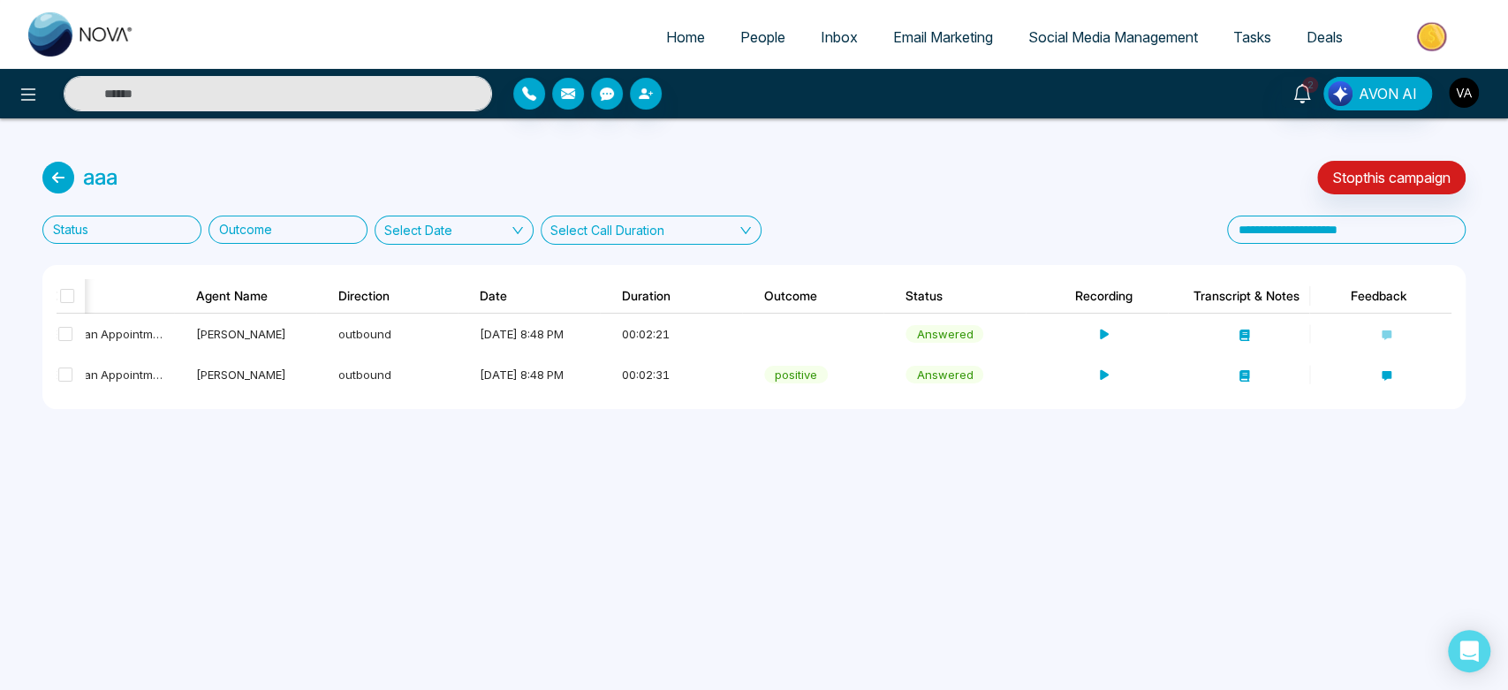
click at [1462, 102] on img "button" at bounding box center [1464, 93] width 30 height 30
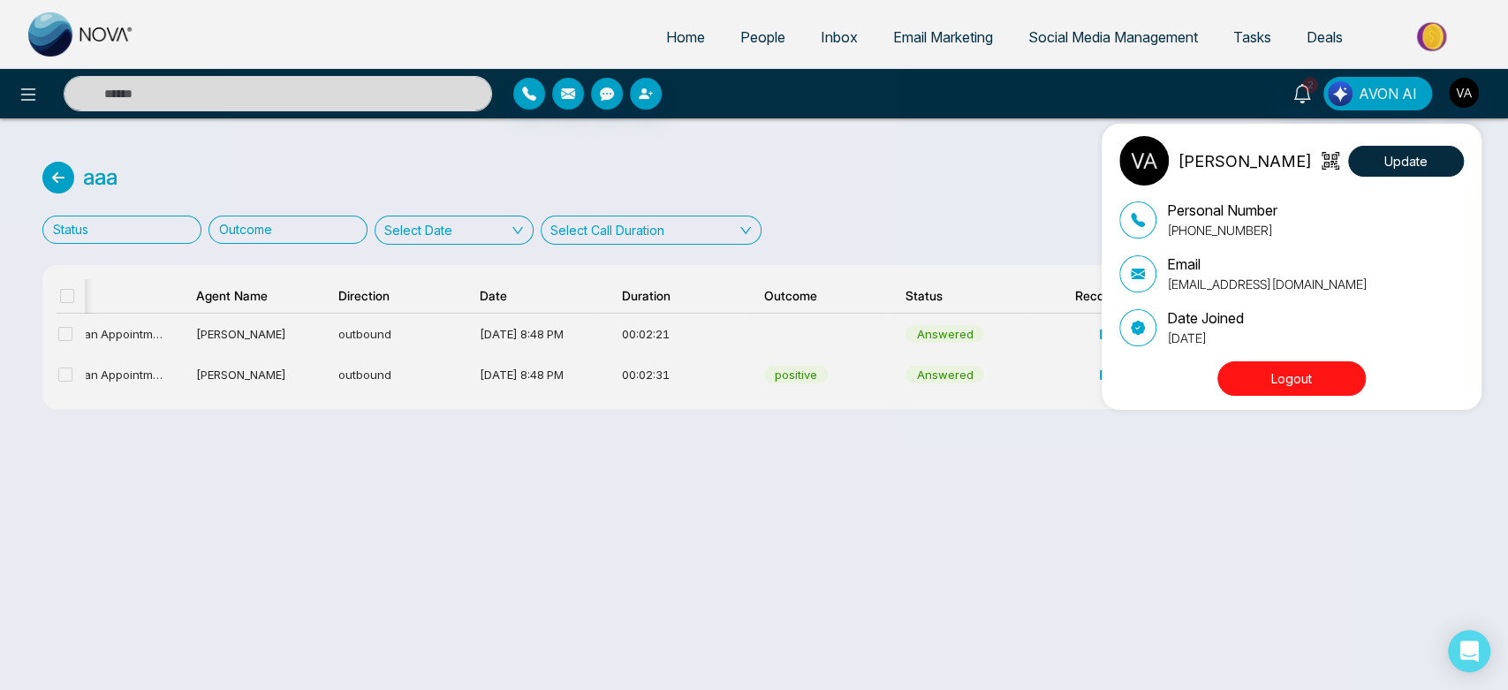
click at [1322, 372] on button "Logout" at bounding box center [1291, 378] width 148 height 34
